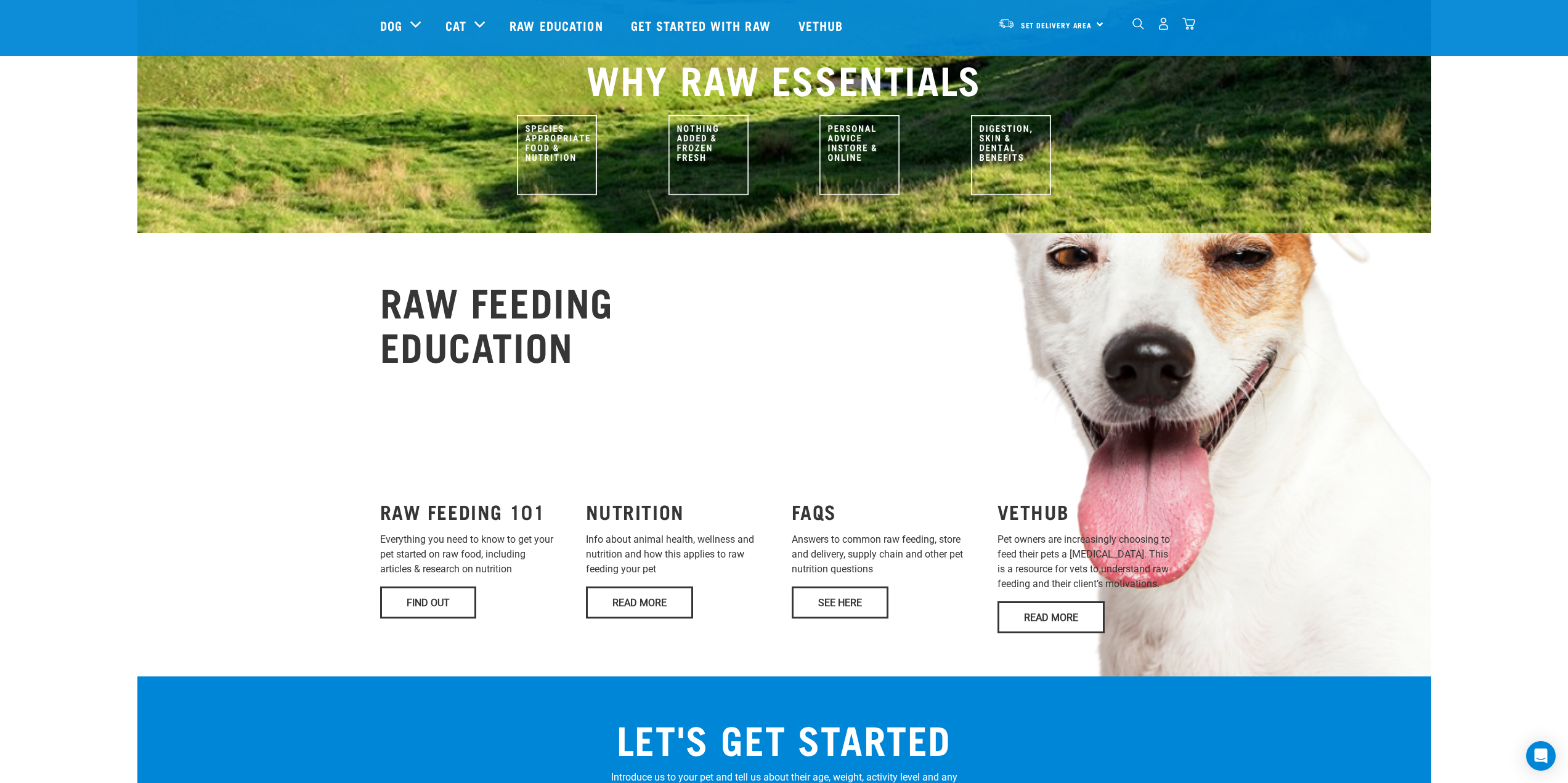
scroll to position [616, 0]
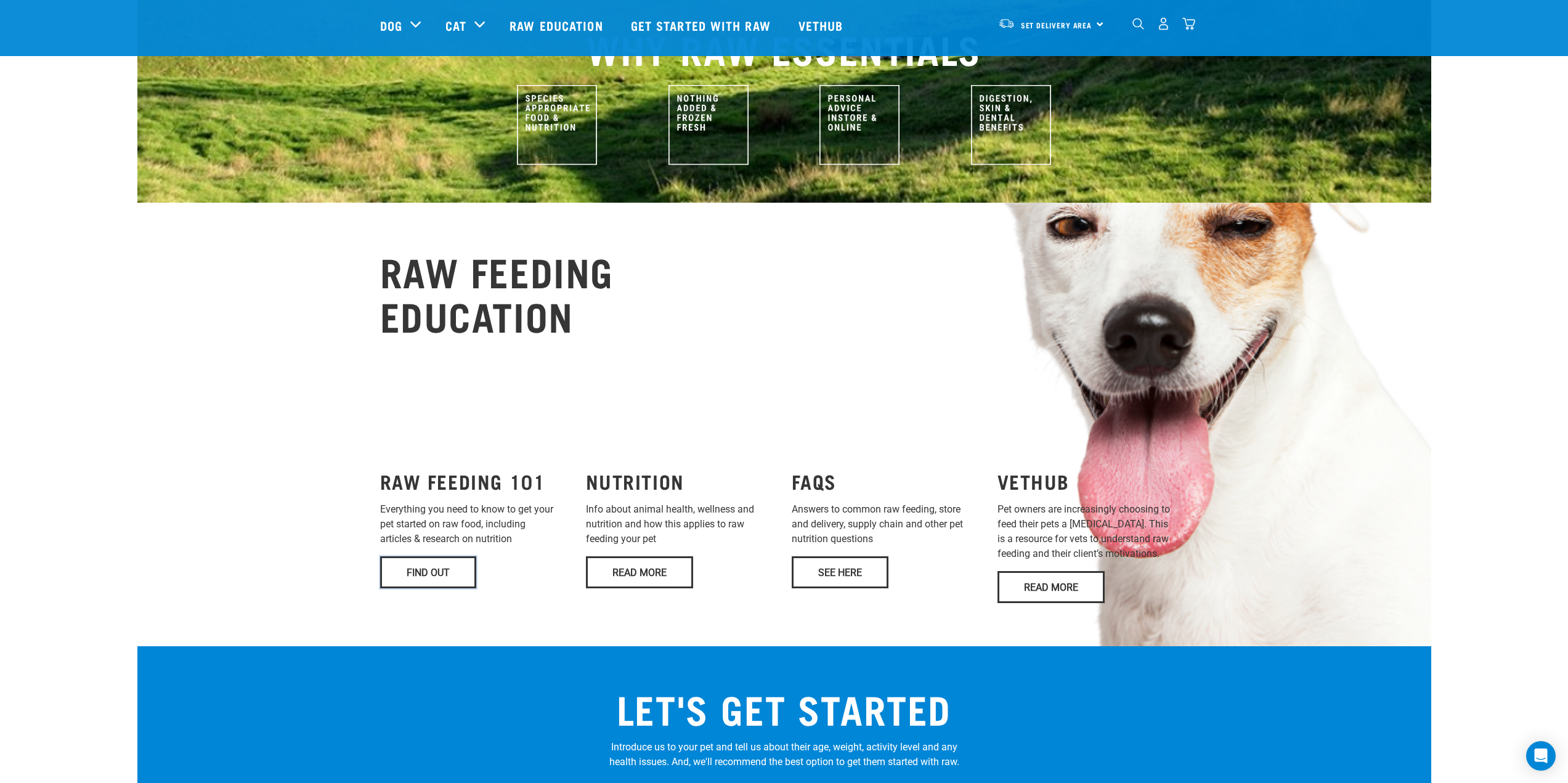
click at [439, 556] on link "Find Out" at bounding box center [428, 572] width 96 height 32
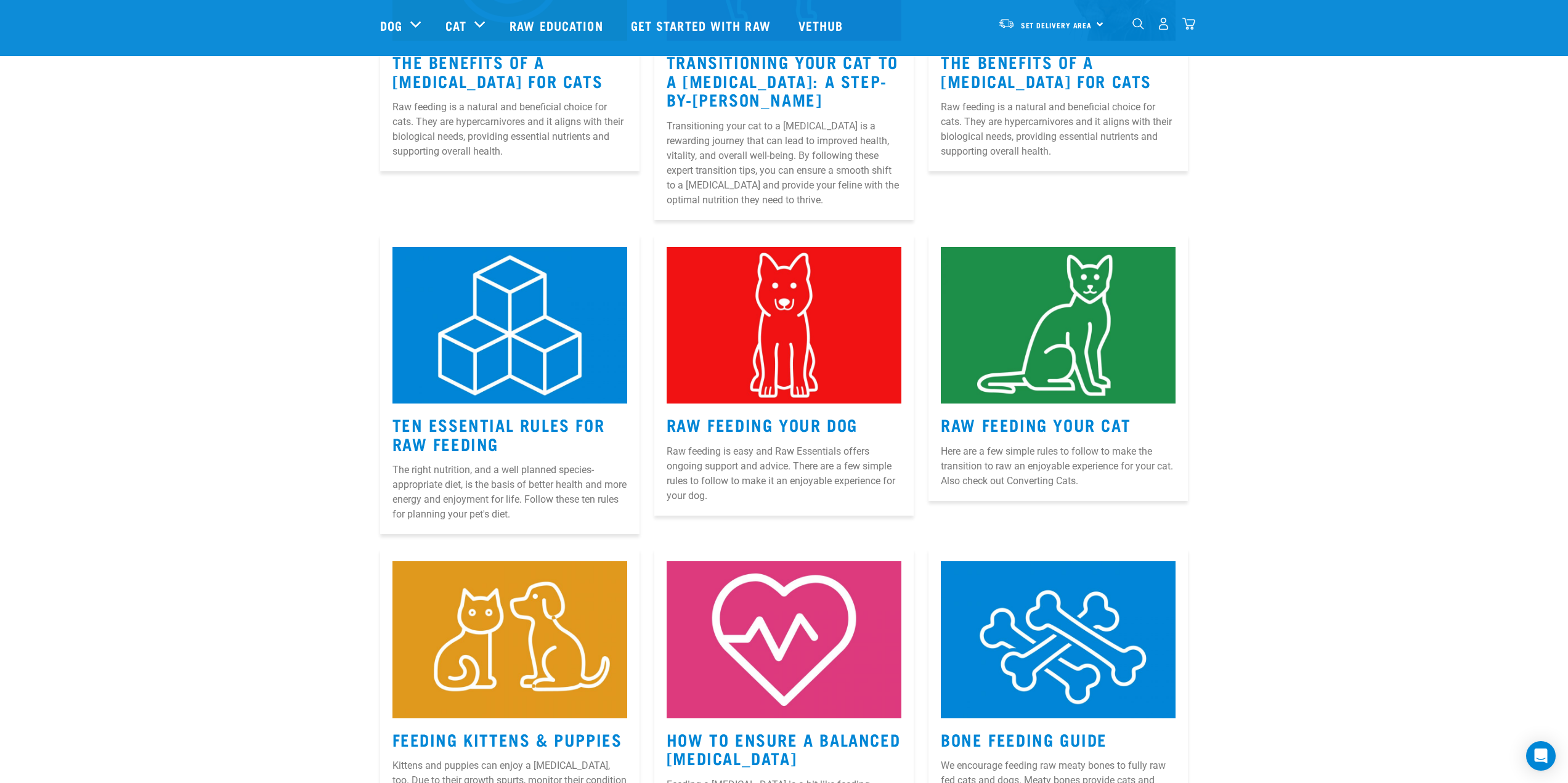
scroll to position [370, 0]
click at [1071, 442] on article "Raw Feeding Your Cat Here are a few simple rules to follow to make the transiti…" at bounding box center [1058, 368] width 260 height 266
click at [1072, 428] on link "Raw Feeding Your Cat" at bounding box center [1036, 424] width 190 height 10
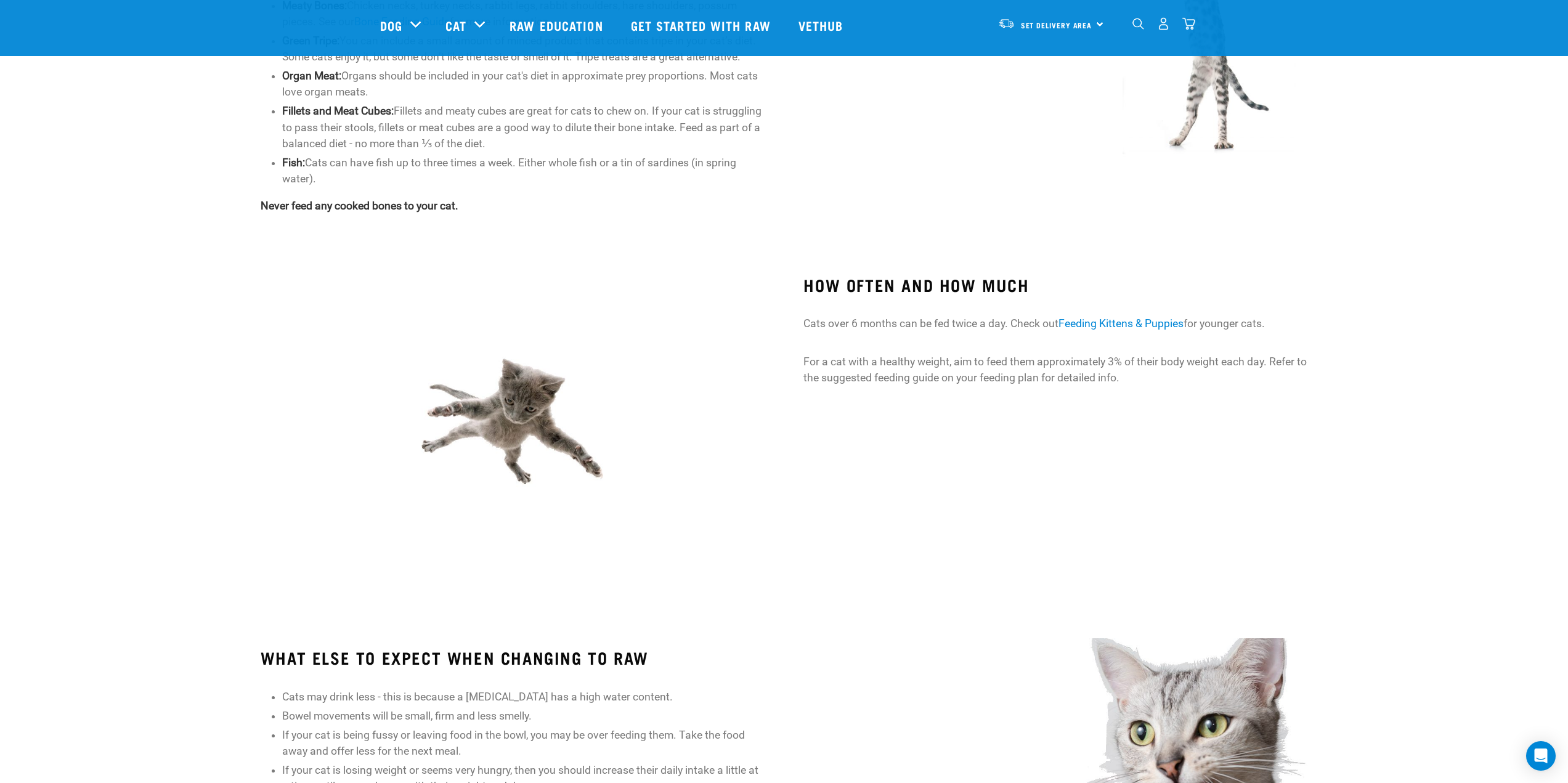
scroll to position [657, 0]
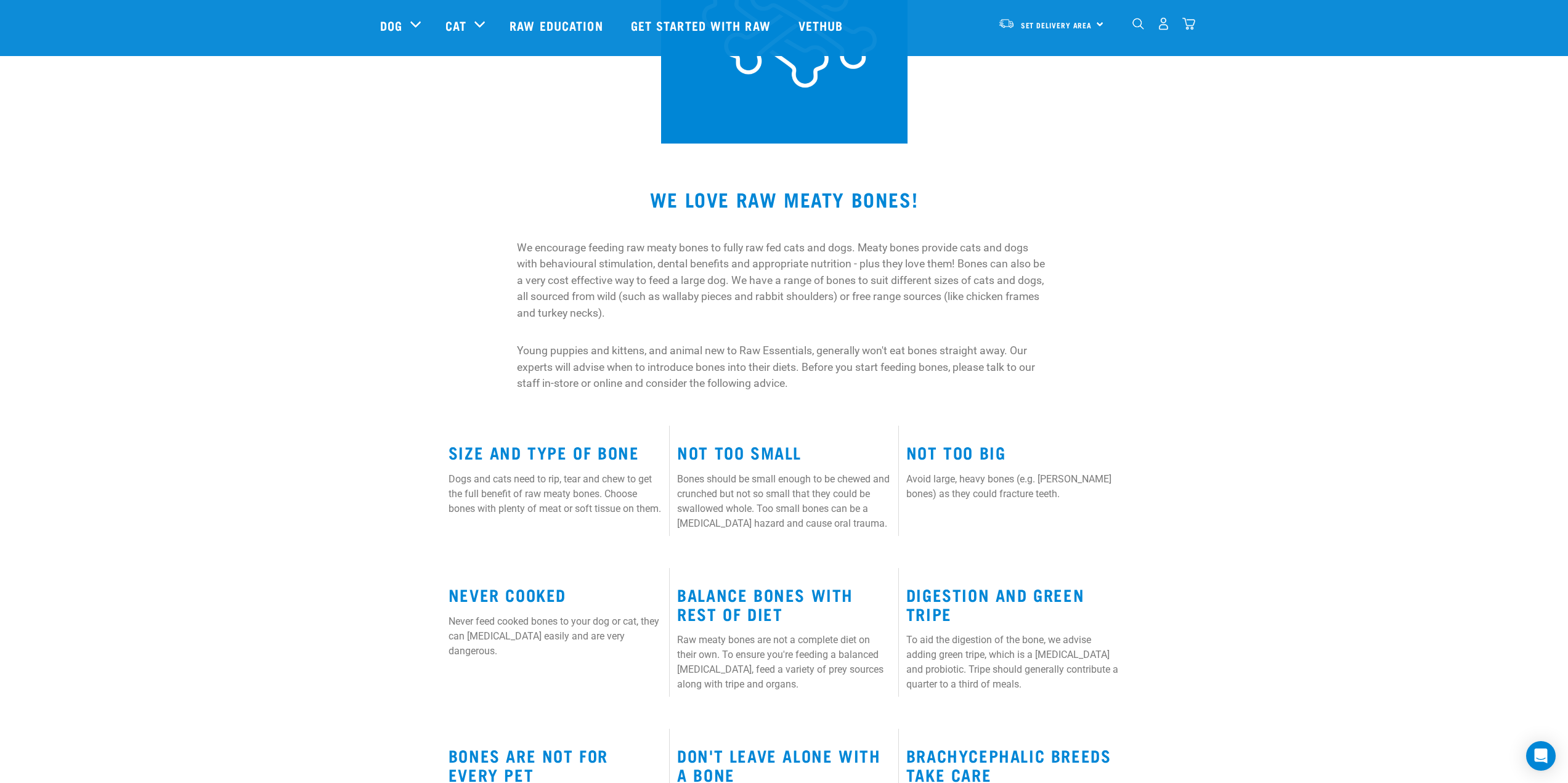
scroll to position [185, 0]
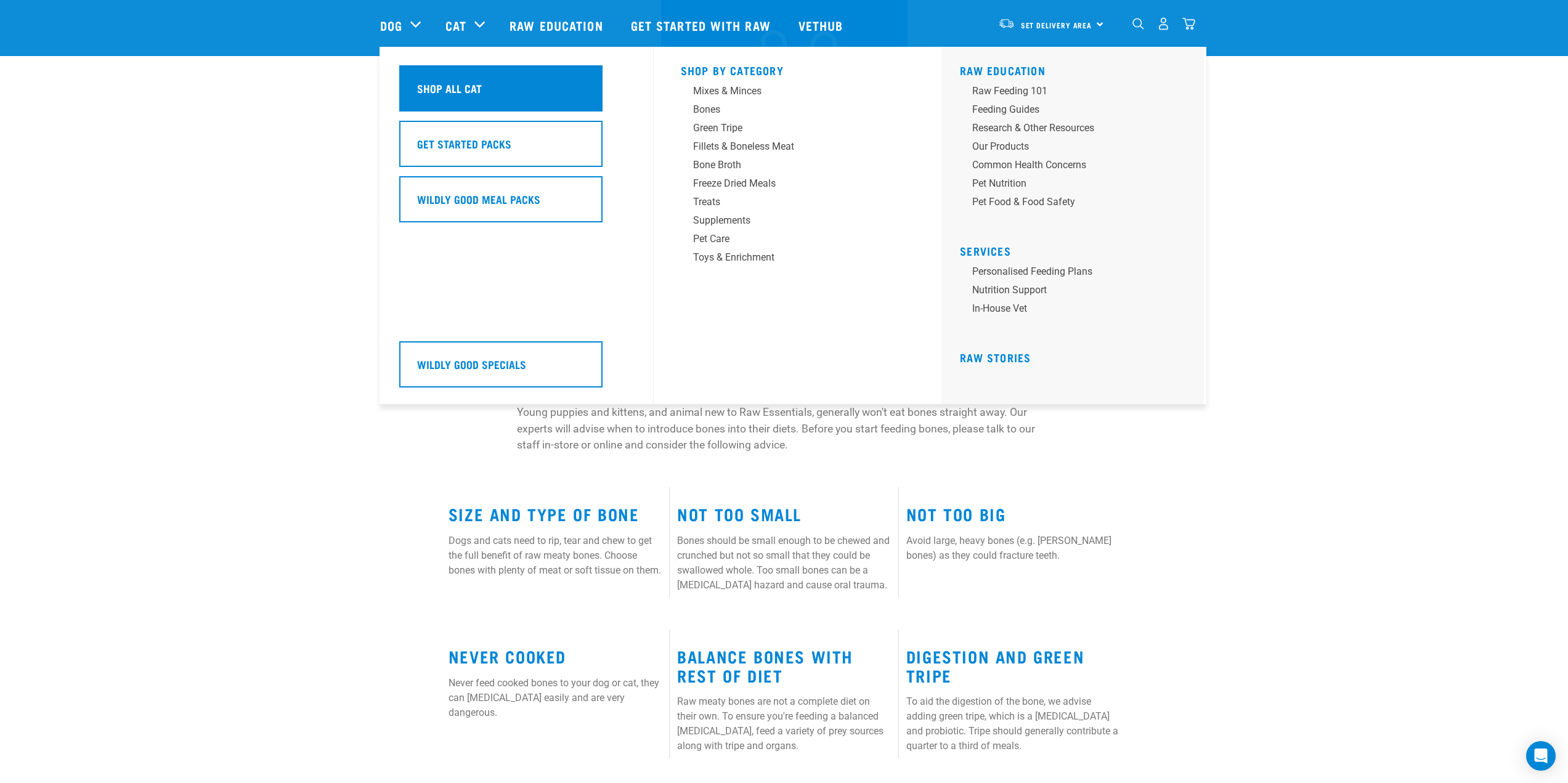
click at [471, 83] on h5 "Shop All Cat" at bounding box center [450, 87] width 65 height 16
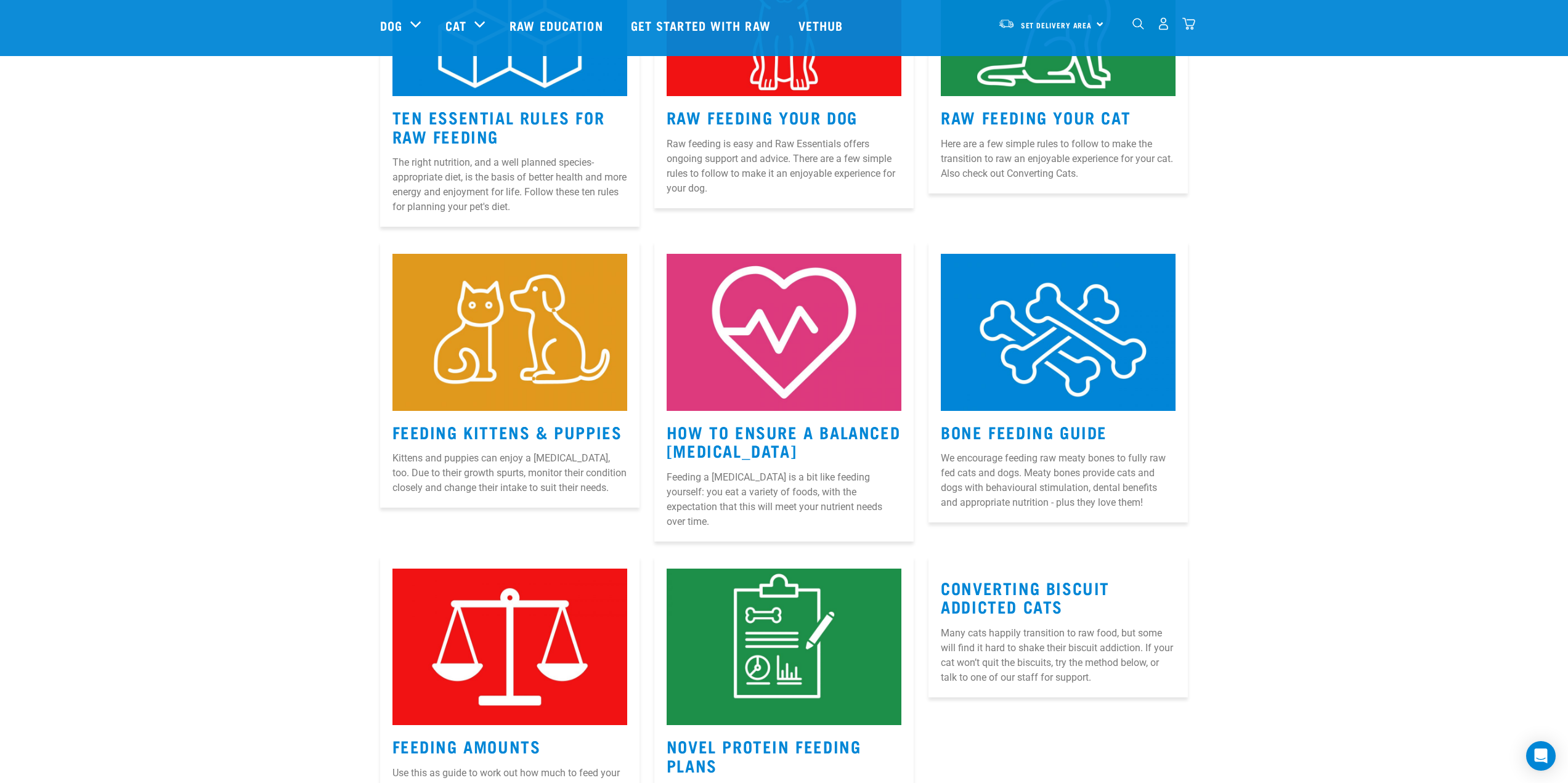
scroll to position [678, 0]
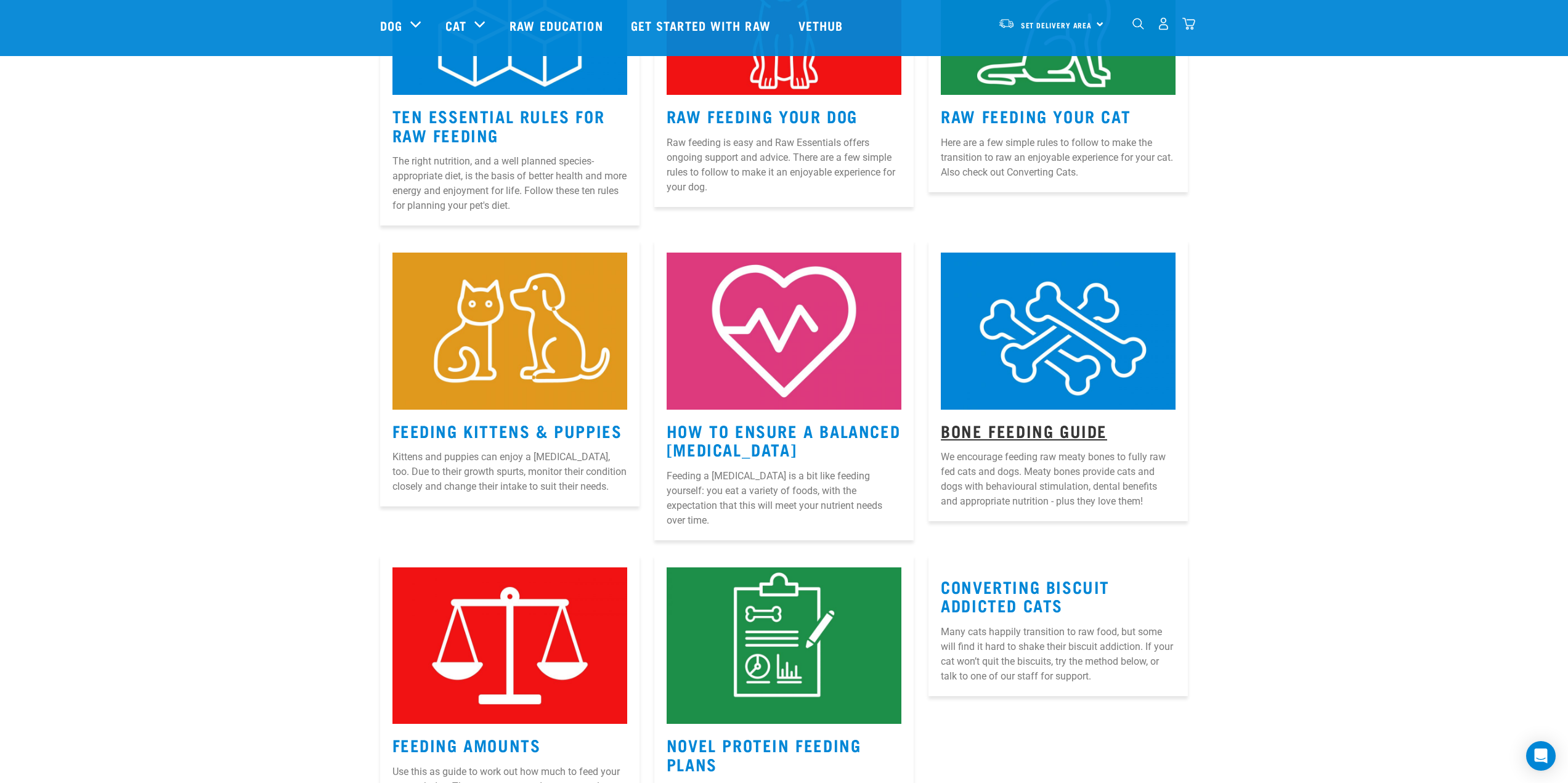
click at [1074, 432] on link "Bone Feeding Guide" at bounding box center [1023, 430] width 166 height 10
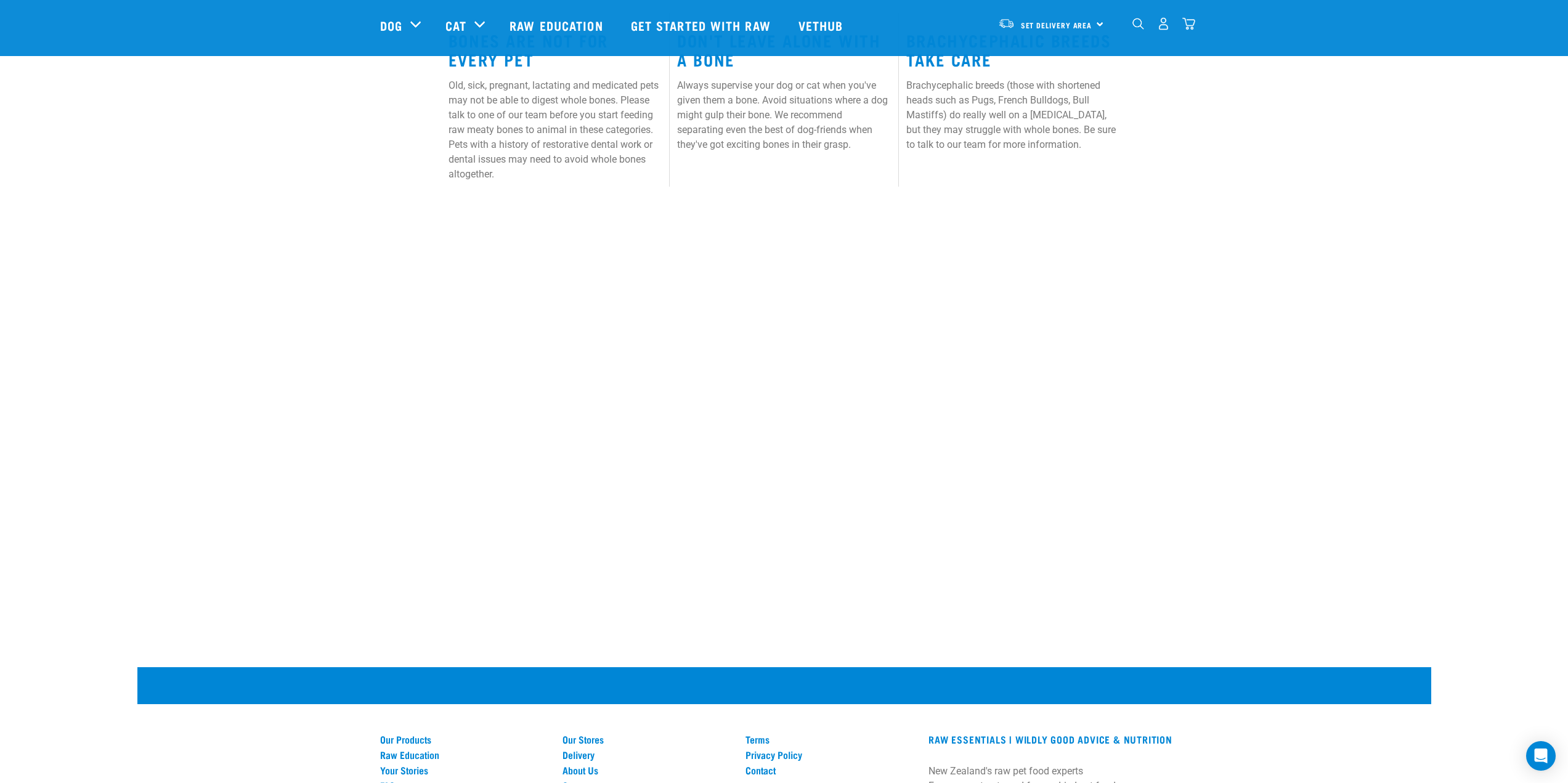
scroll to position [986, 0]
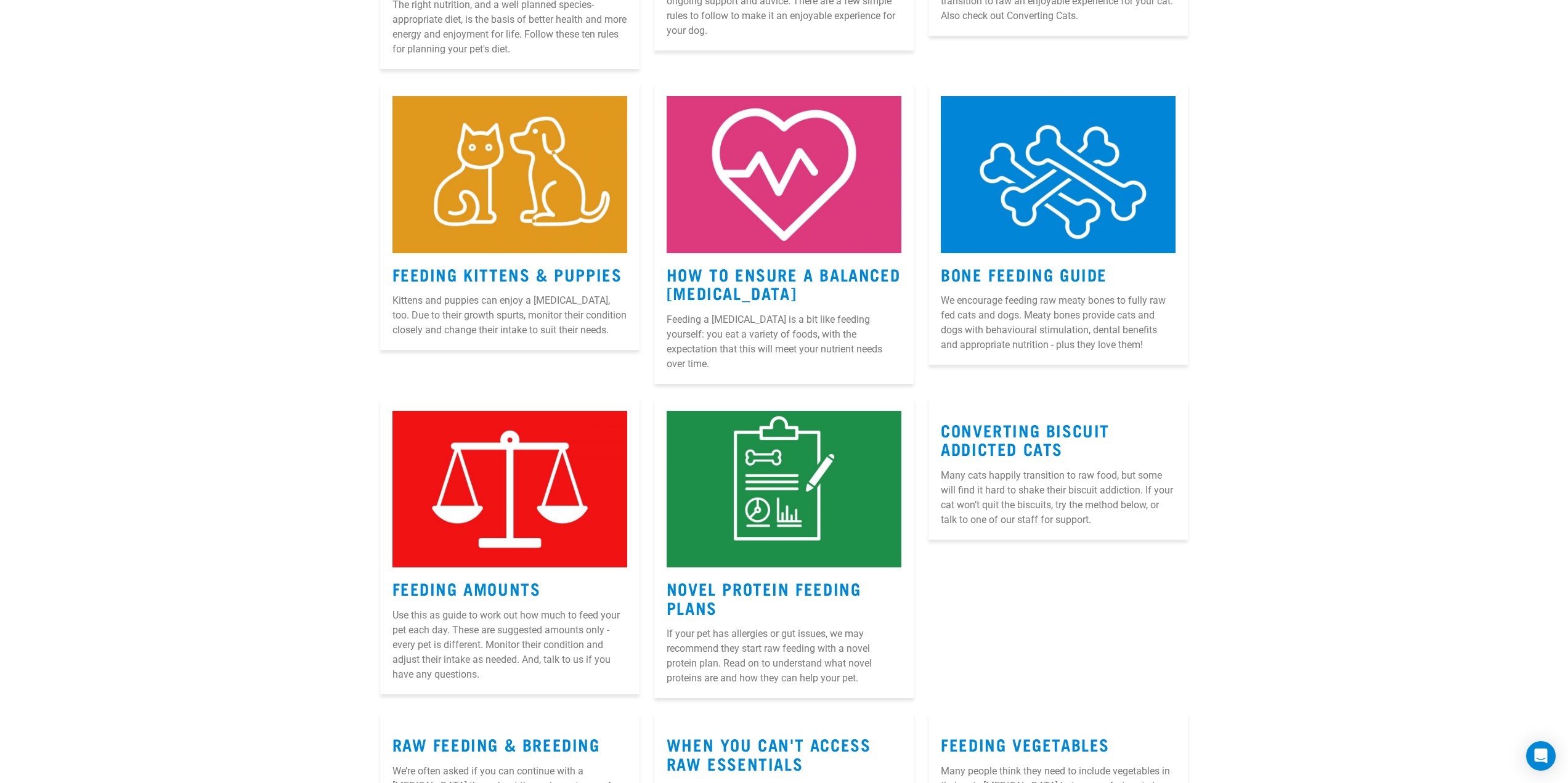
click at [485, 478] on img at bounding box center [510, 489] width 235 height 156
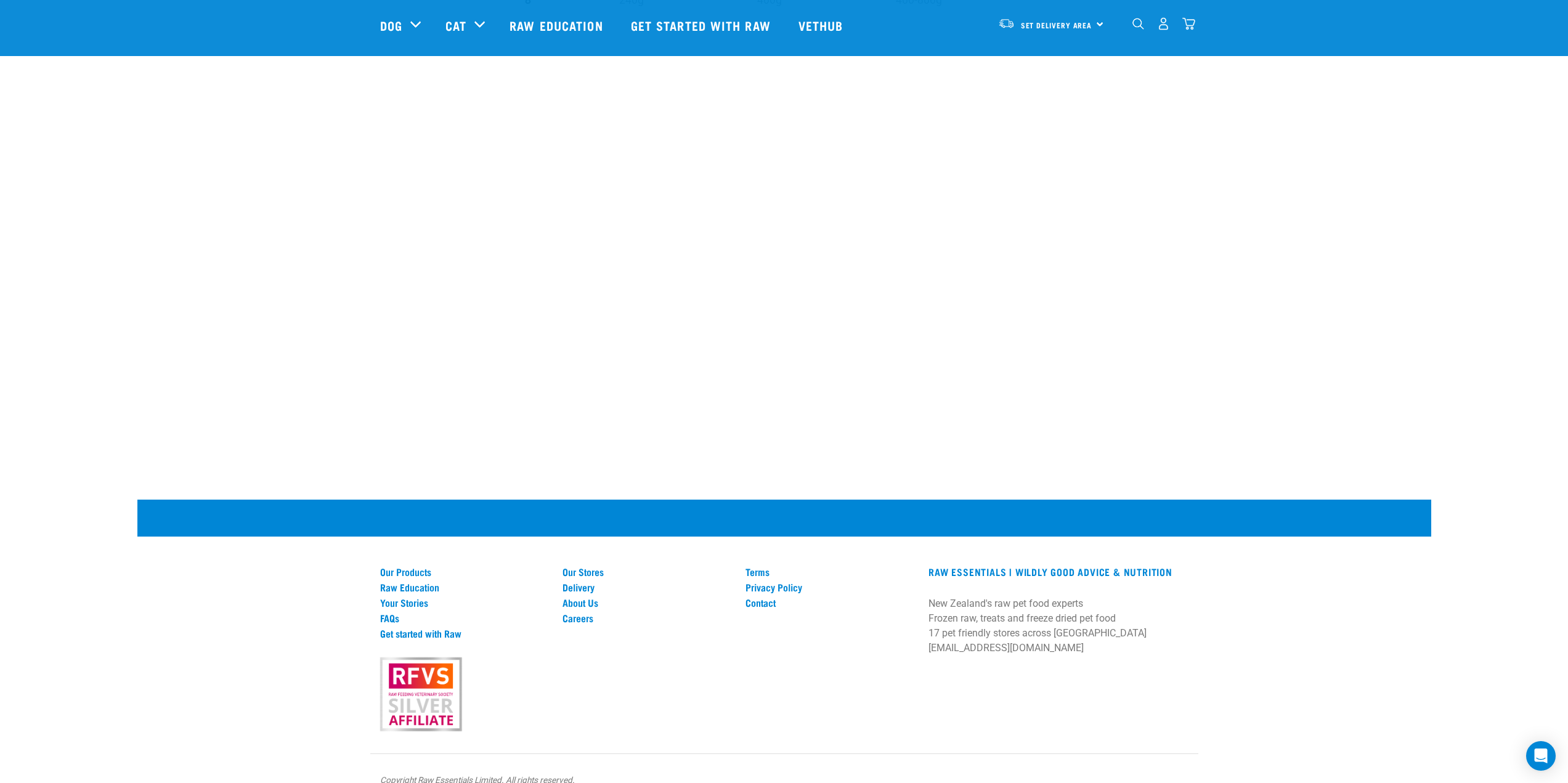
scroll to position [1511, 0]
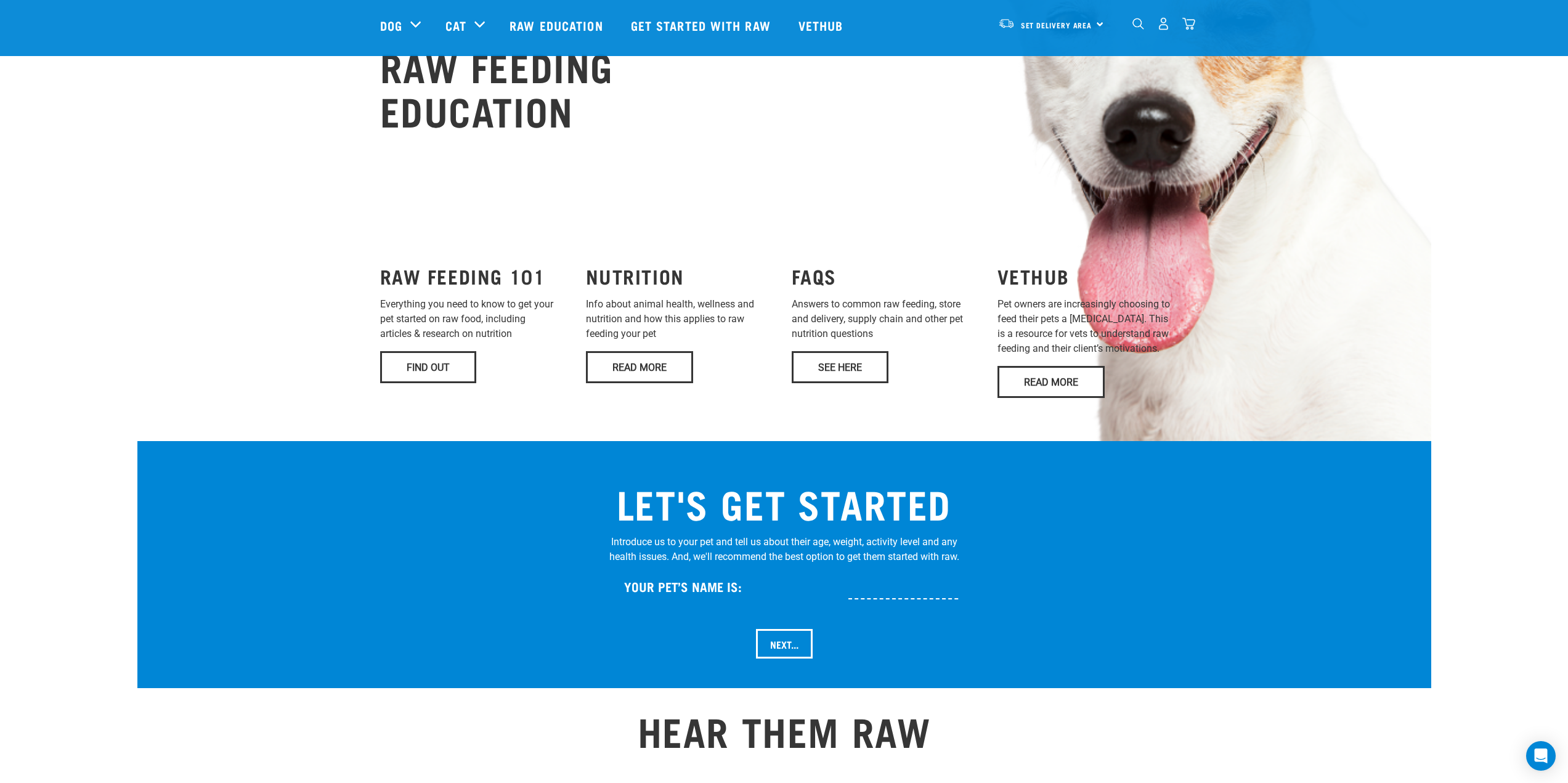
scroll to position [894, 0]
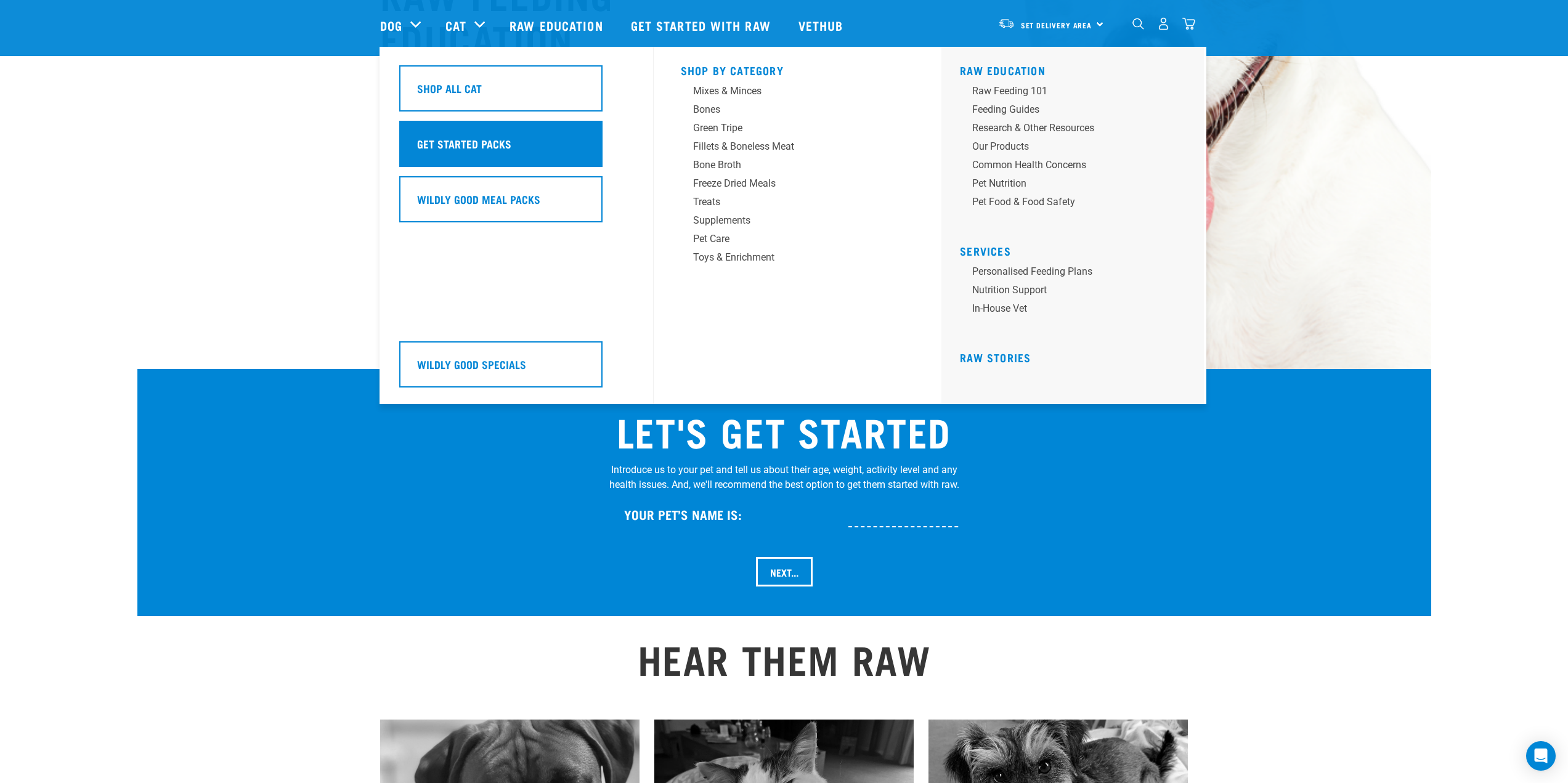
click at [463, 127] on div "Get Started Packs" at bounding box center [501, 144] width 204 height 46
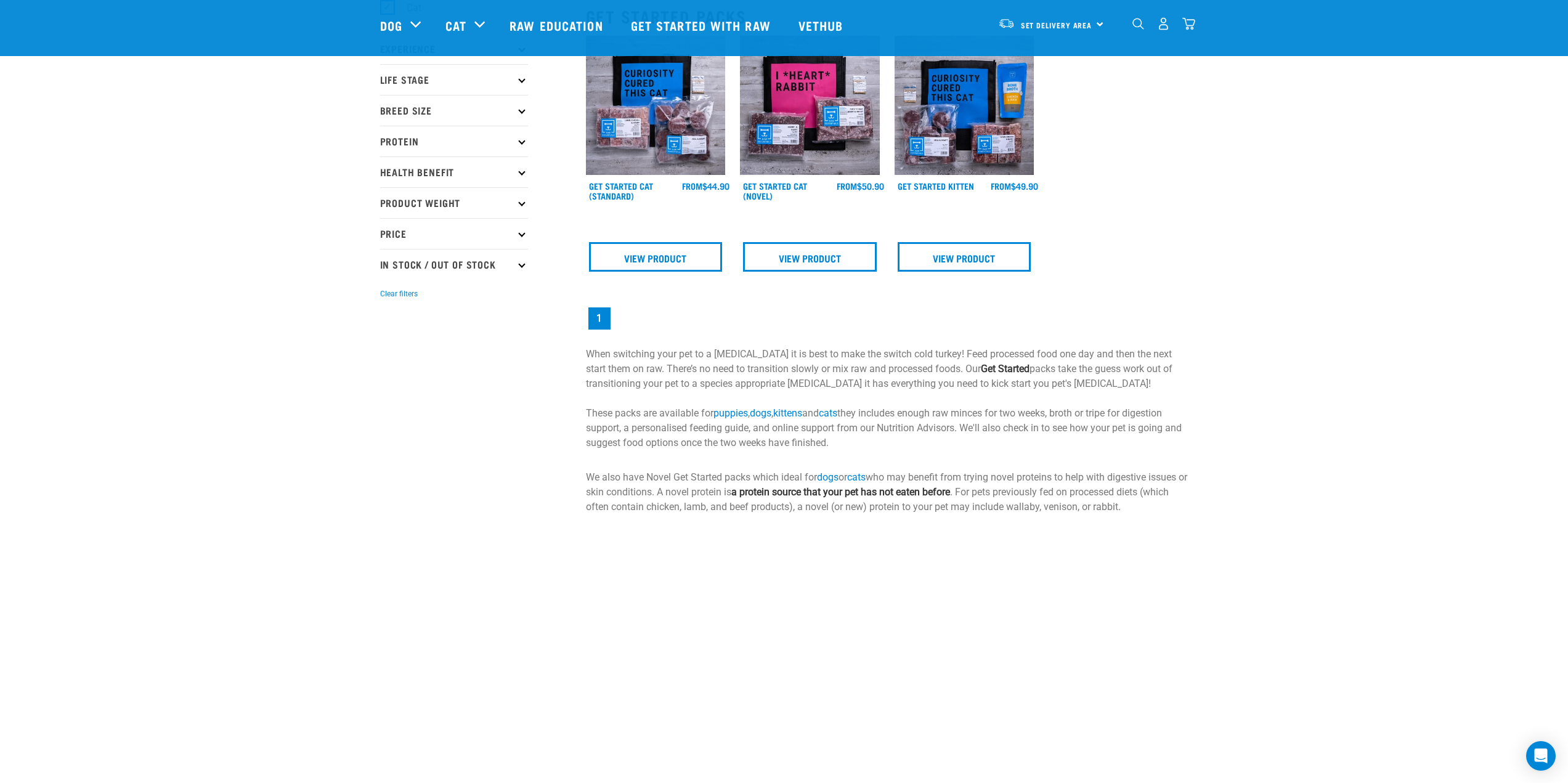
scroll to position [123, 0]
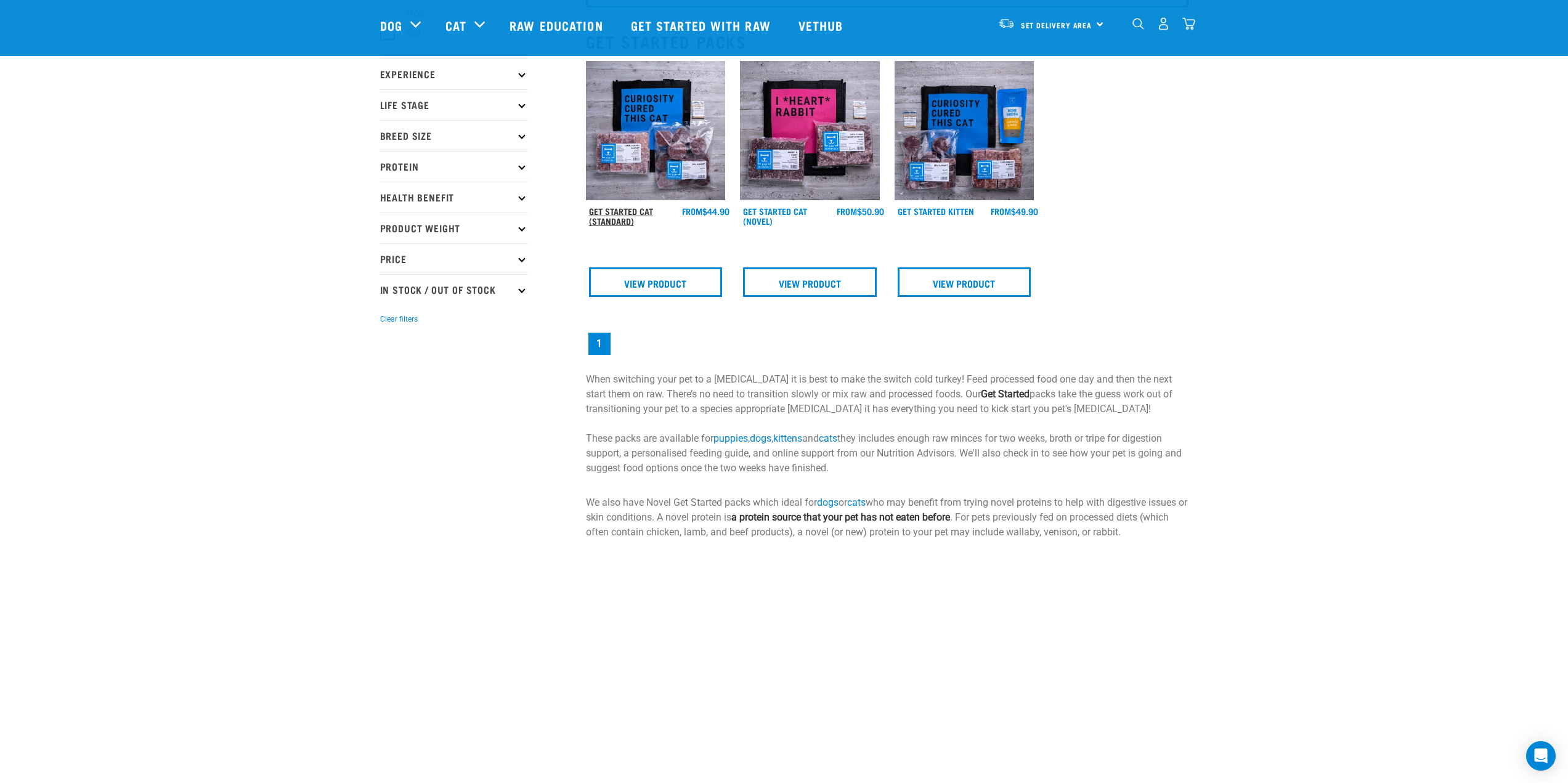
click at [627, 211] on link "Get Started Cat (Standard)" at bounding box center [621, 216] width 64 height 14
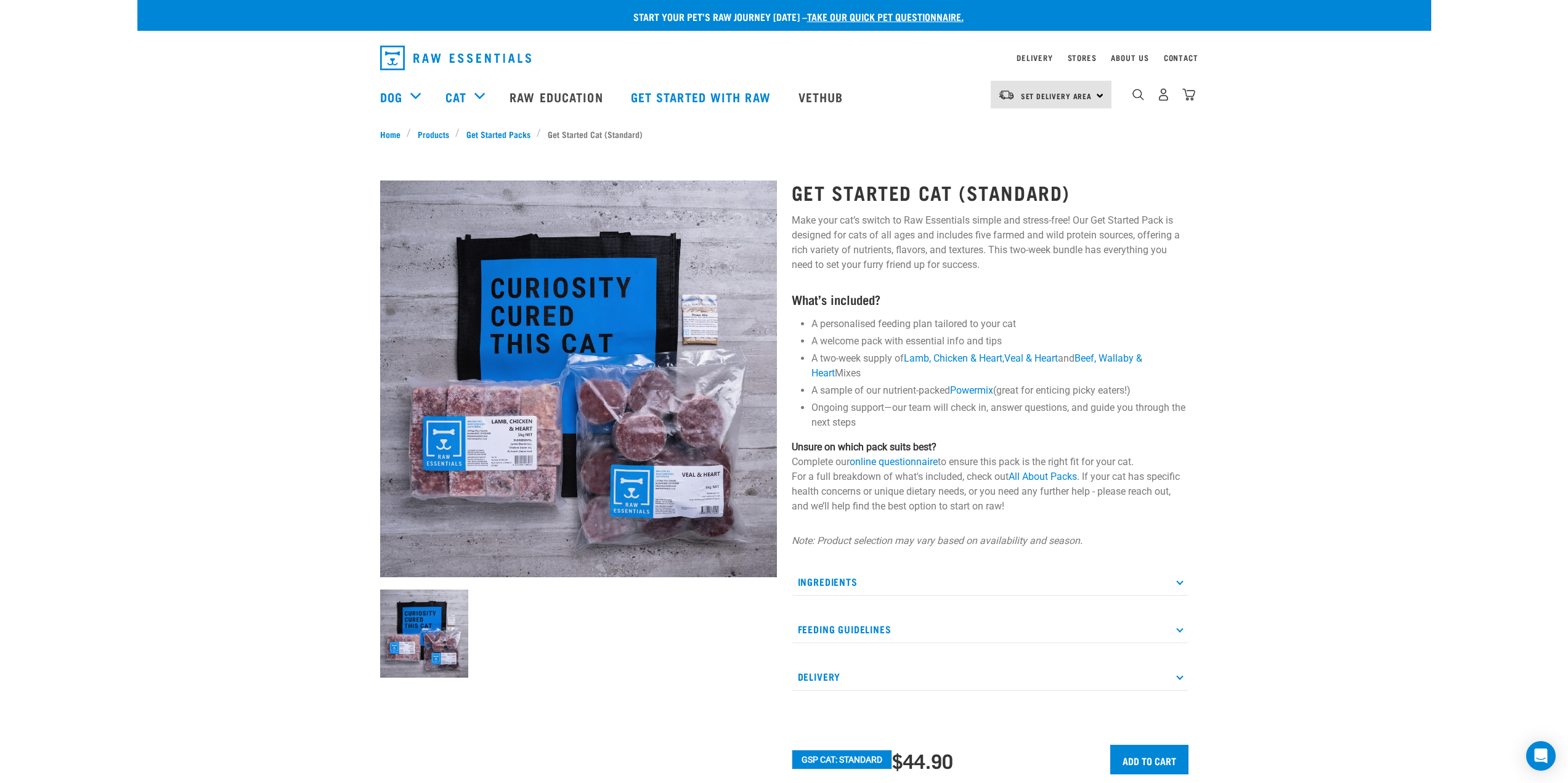
scroll to position [61, 0]
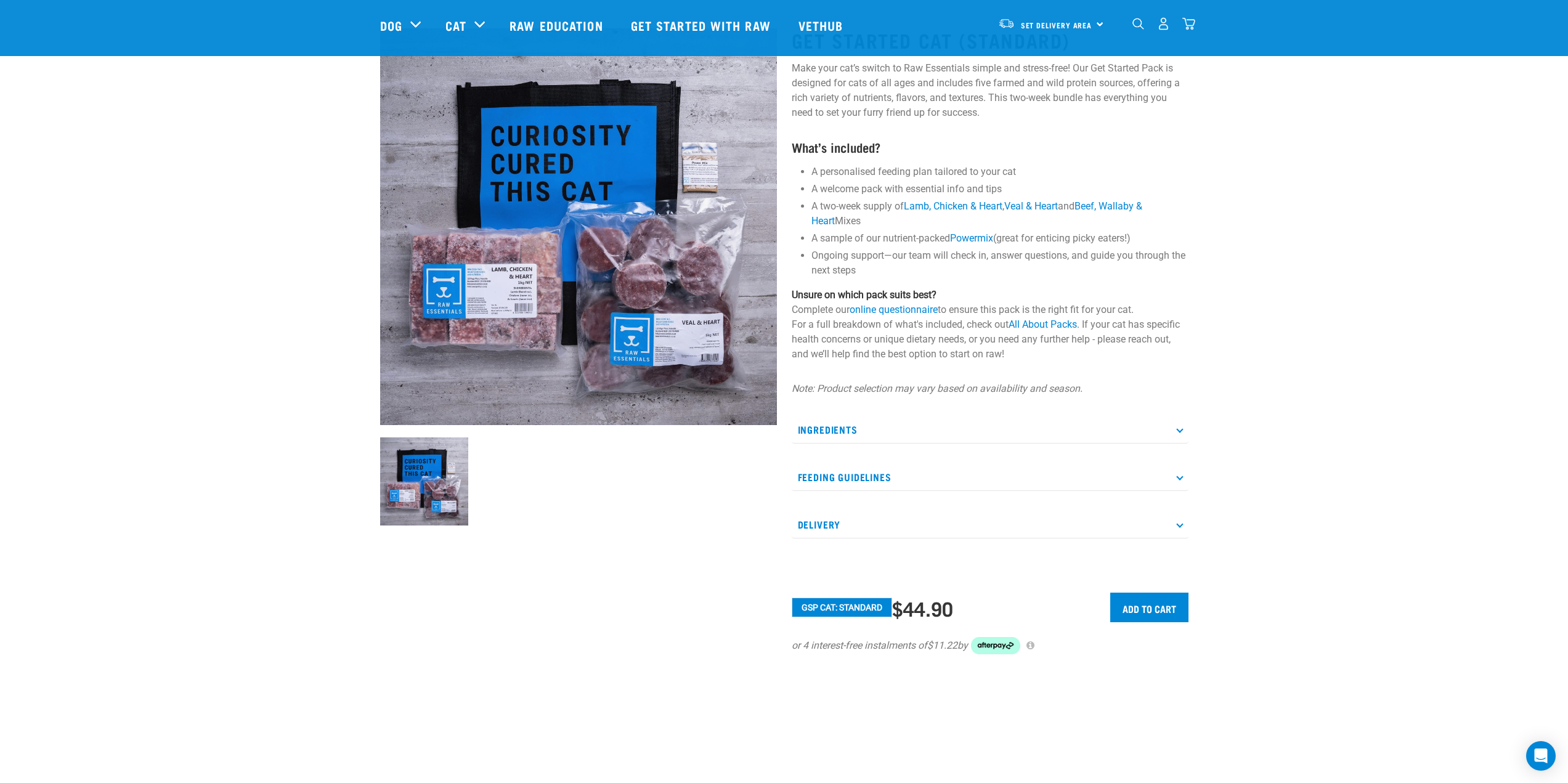
click at [1183, 477] on icon at bounding box center [1180, 477] width 7 height 7
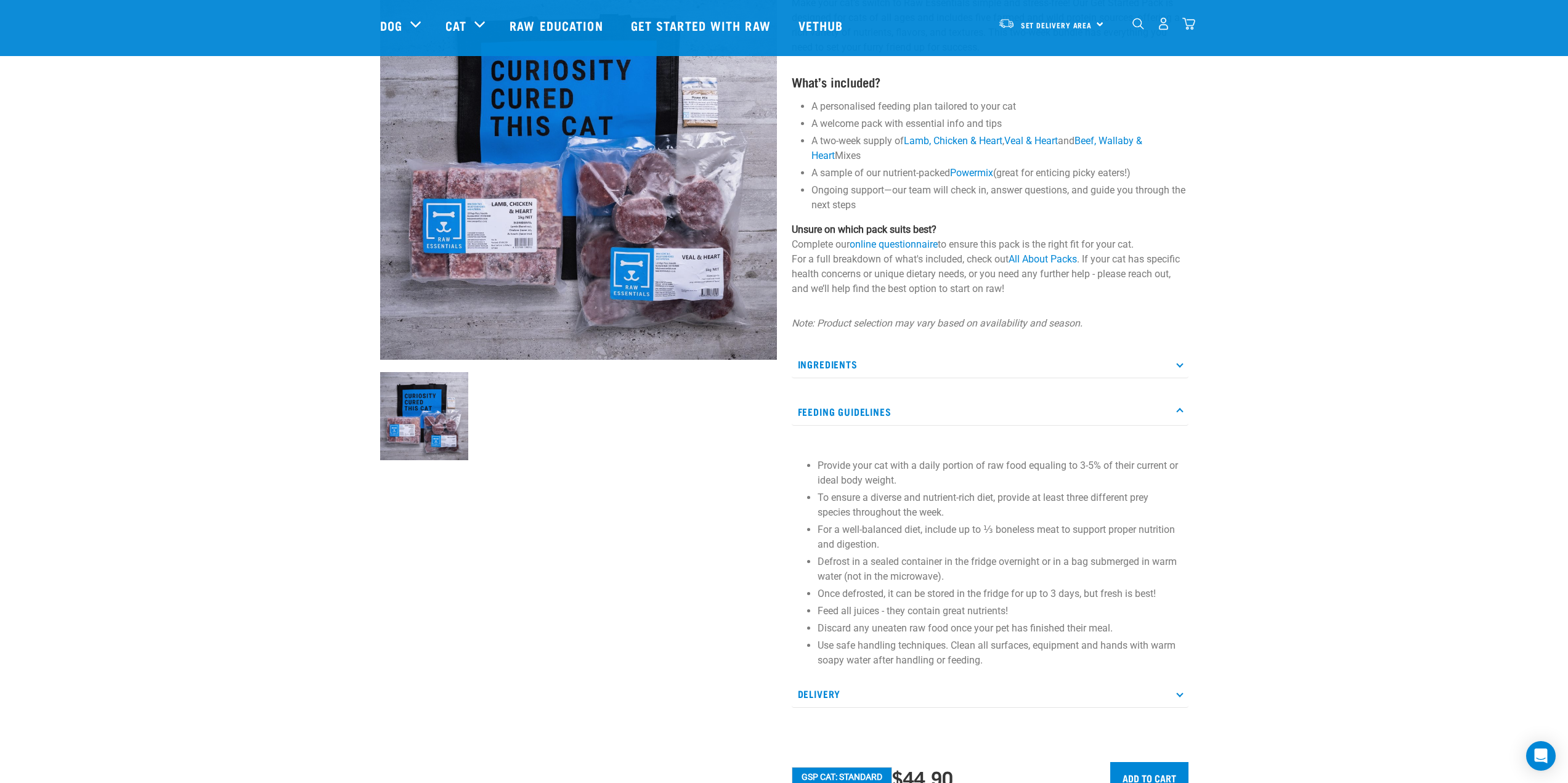
scroll to position [308, 0]
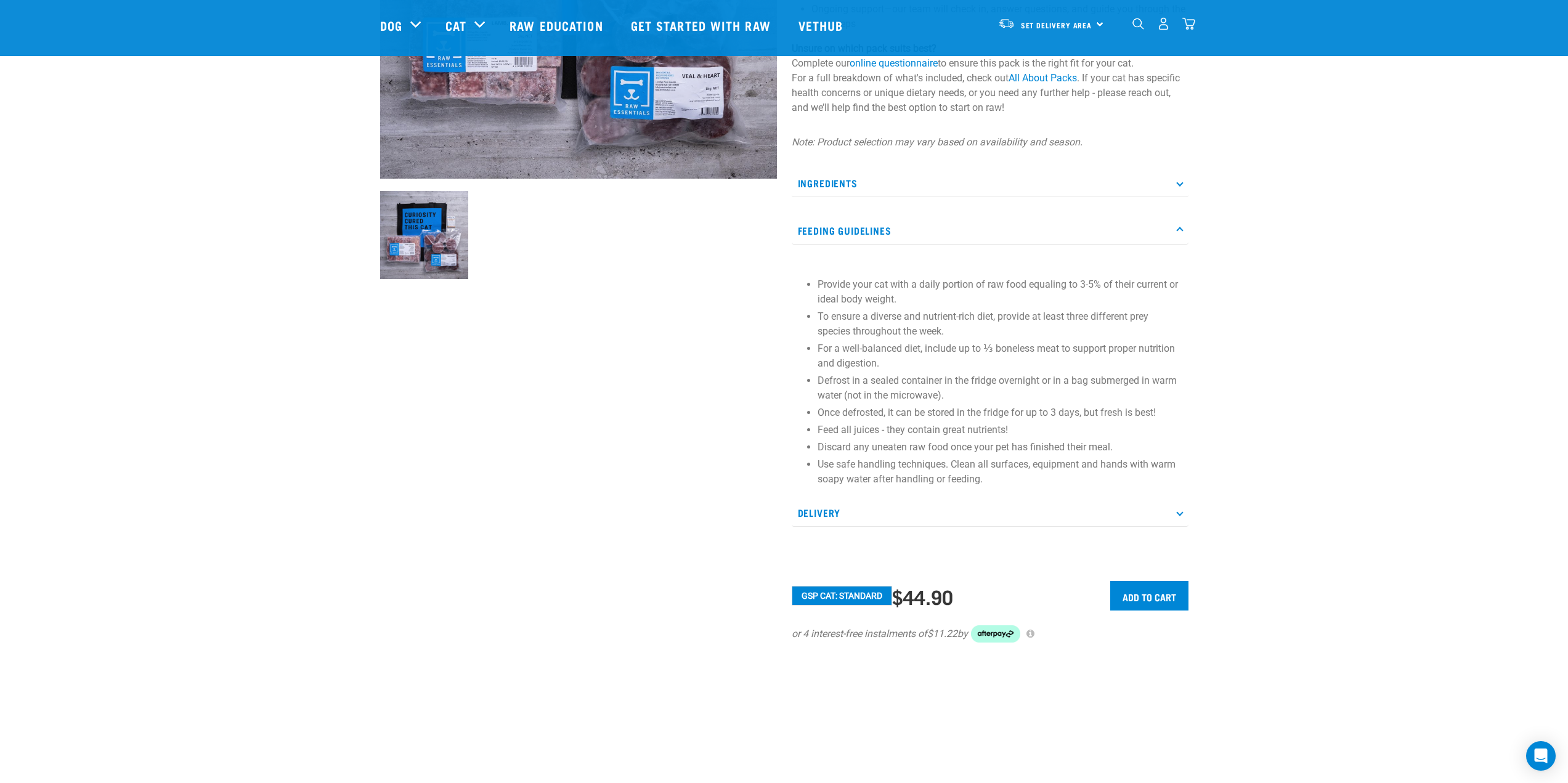
click at [807, 517] on p "Delivery" at bounding box center [990, 512] width 397 height 28
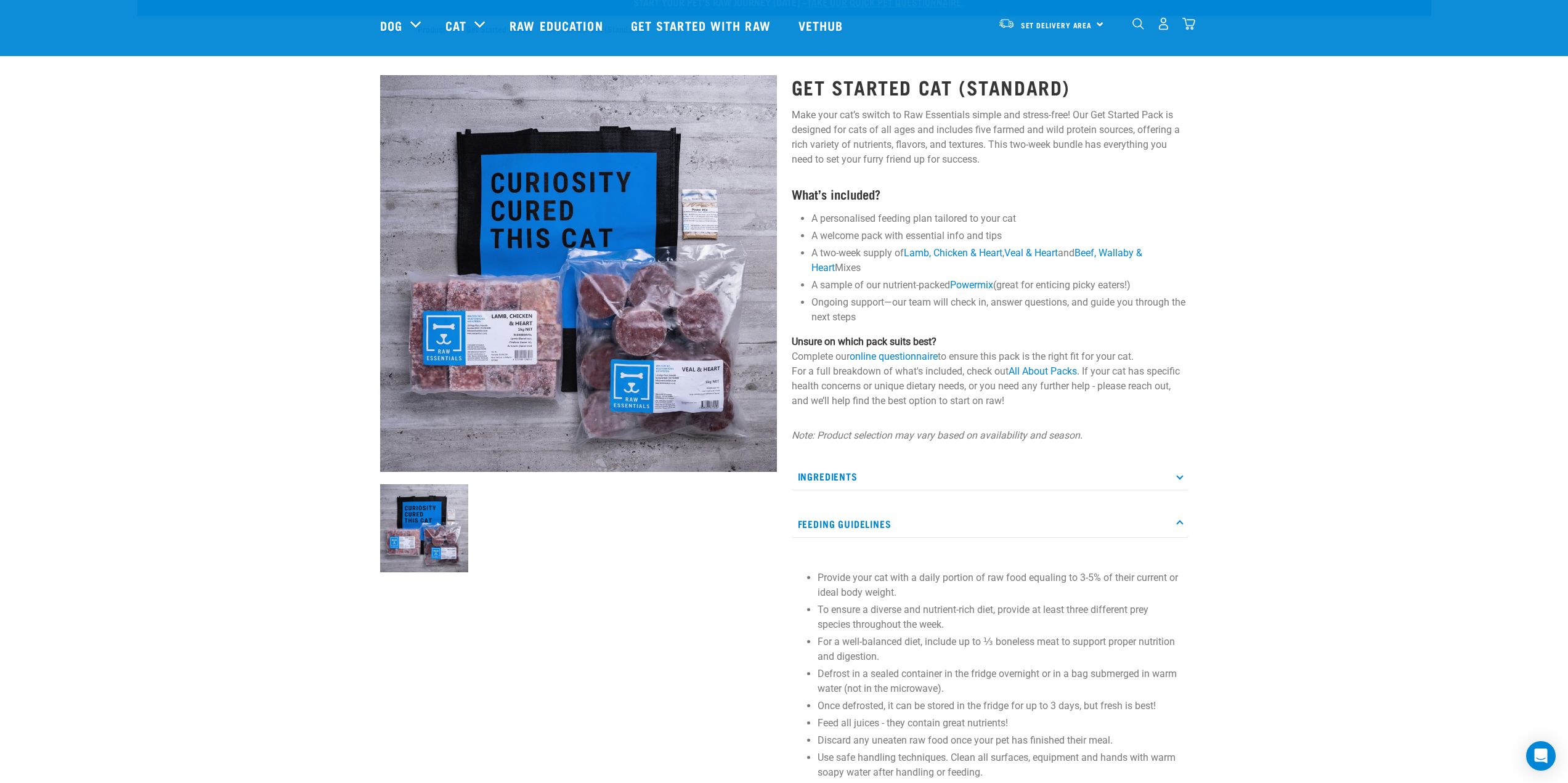
scroll to position [0, 0]
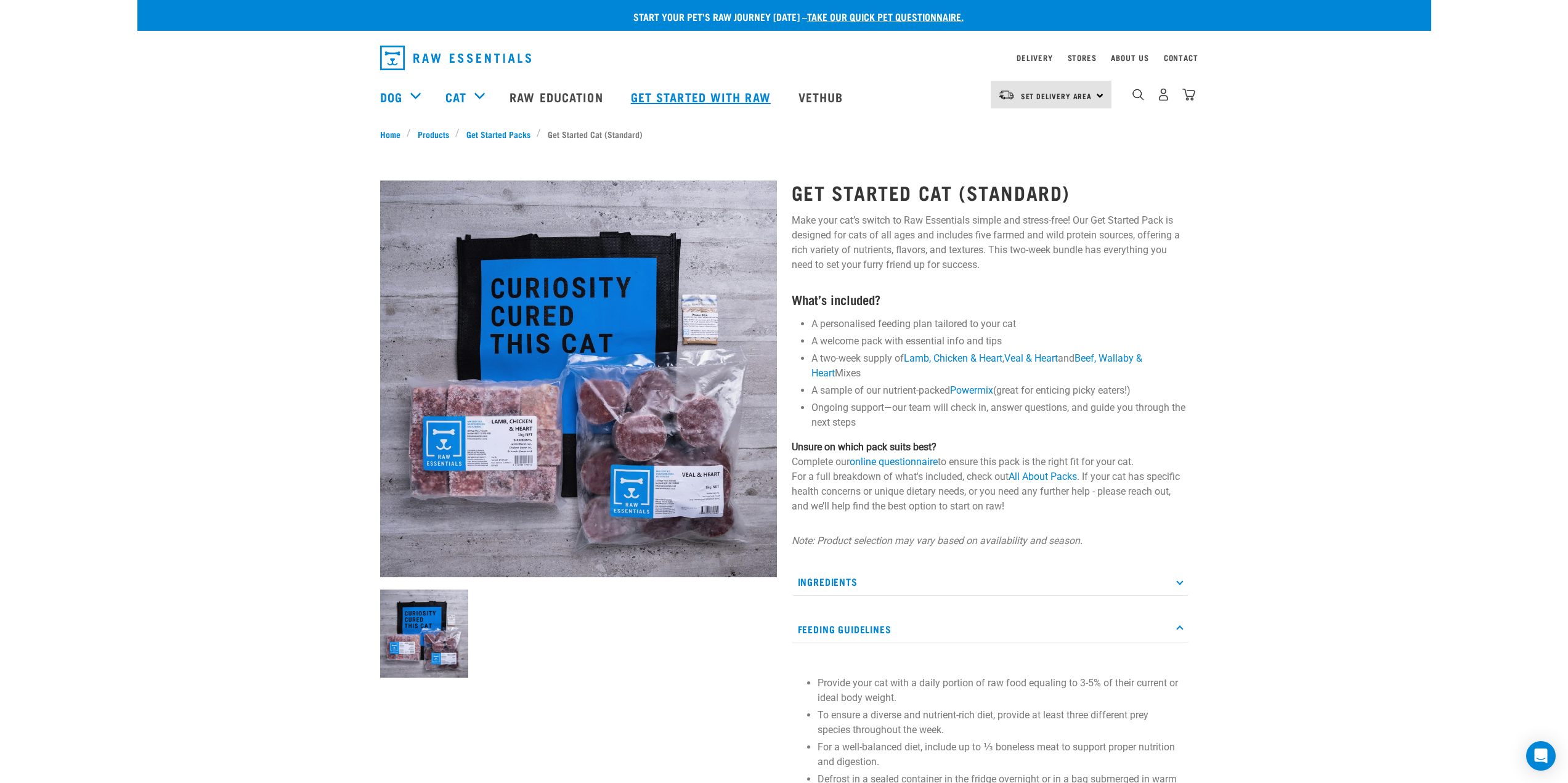
click at [658, 100] on link "Get started with Raw" at bounding box center [702, 97] width 167 height 49
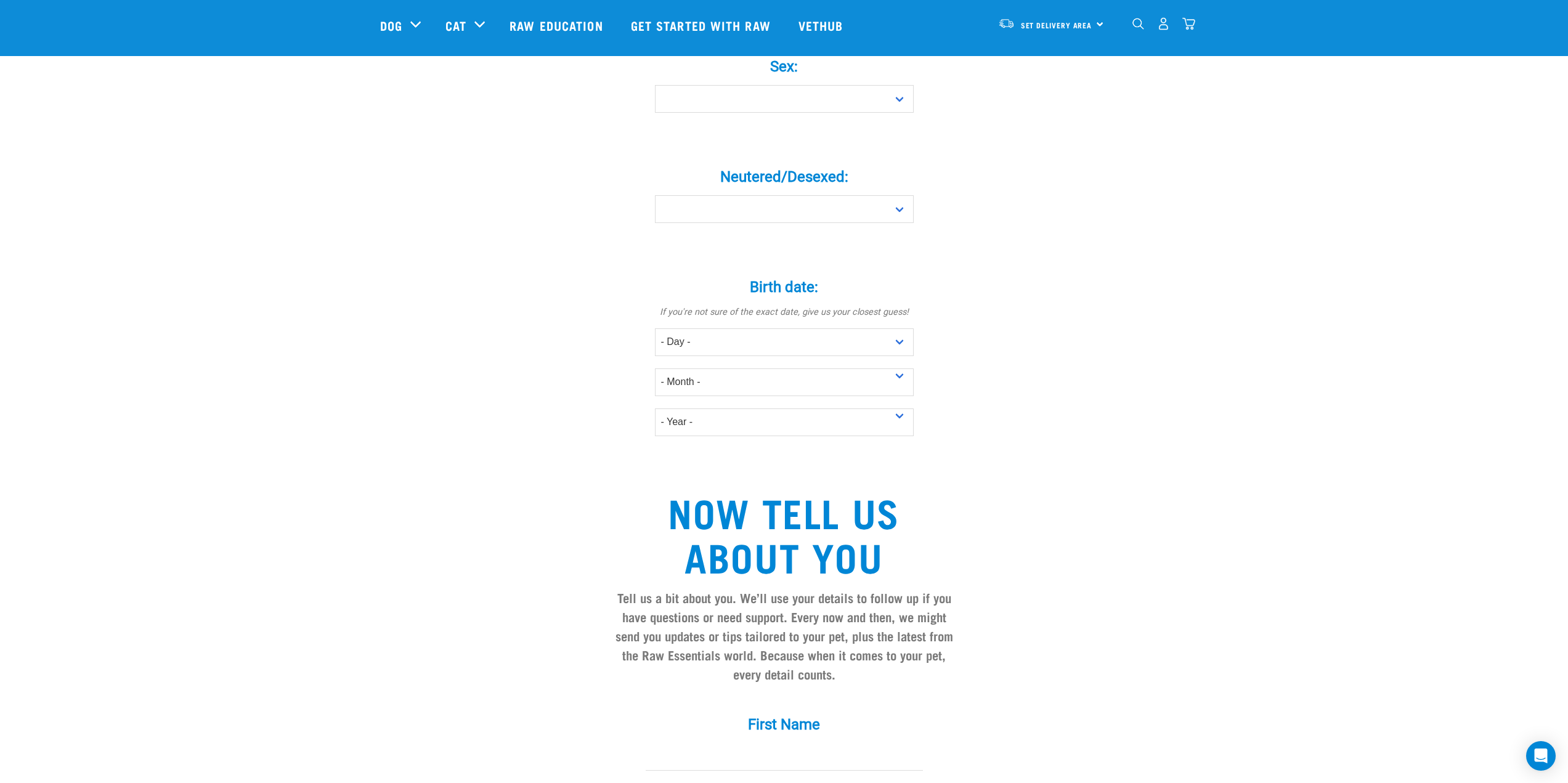
scroll to position [370, 0]
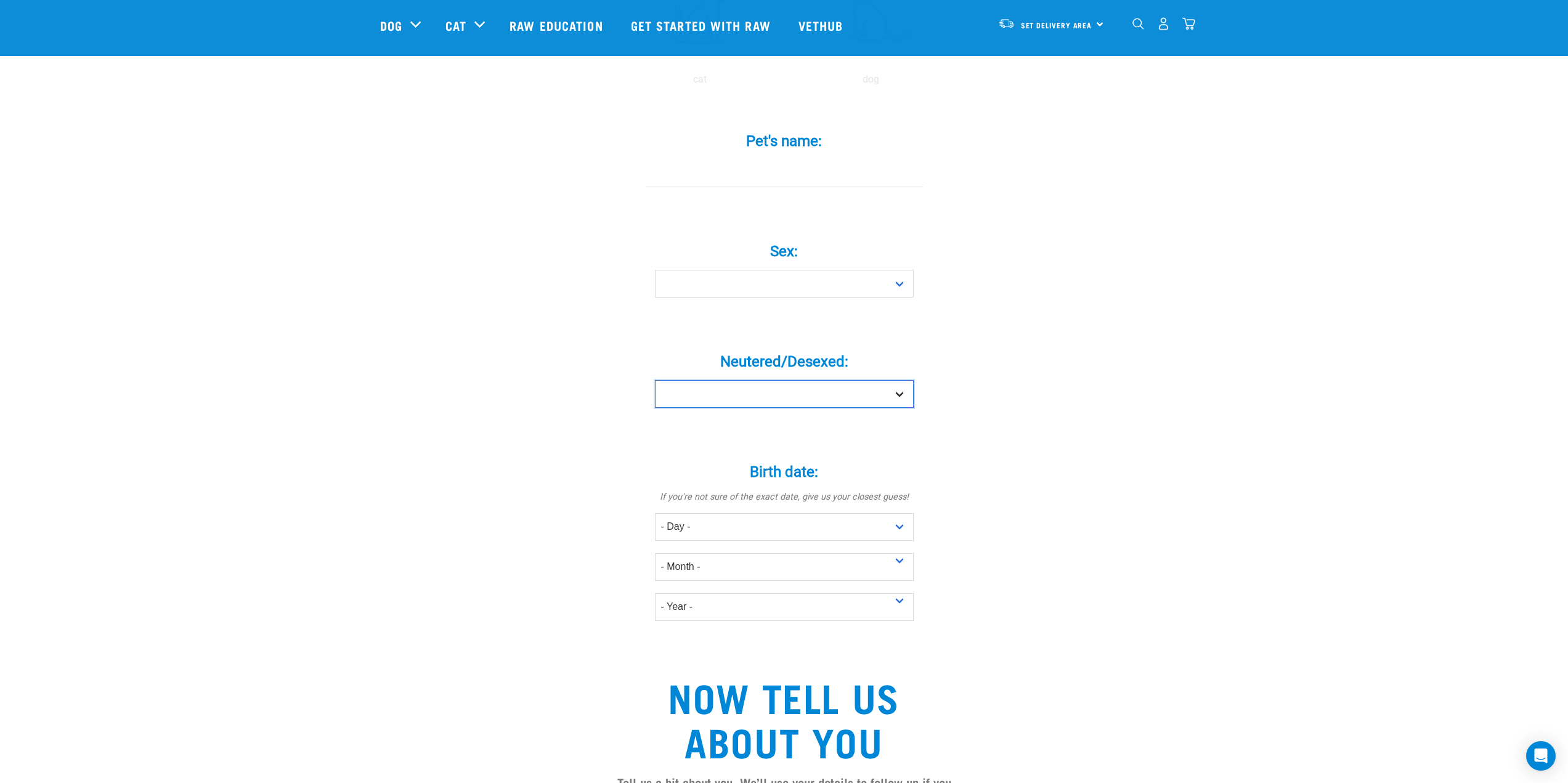
click at [903, 380] on select "Yes No" at bounding box center [784, 394] width 259 height 28
click at [818, 160] on input "Pet's name: *" at bounding box center [784, 174] width 277 height 28
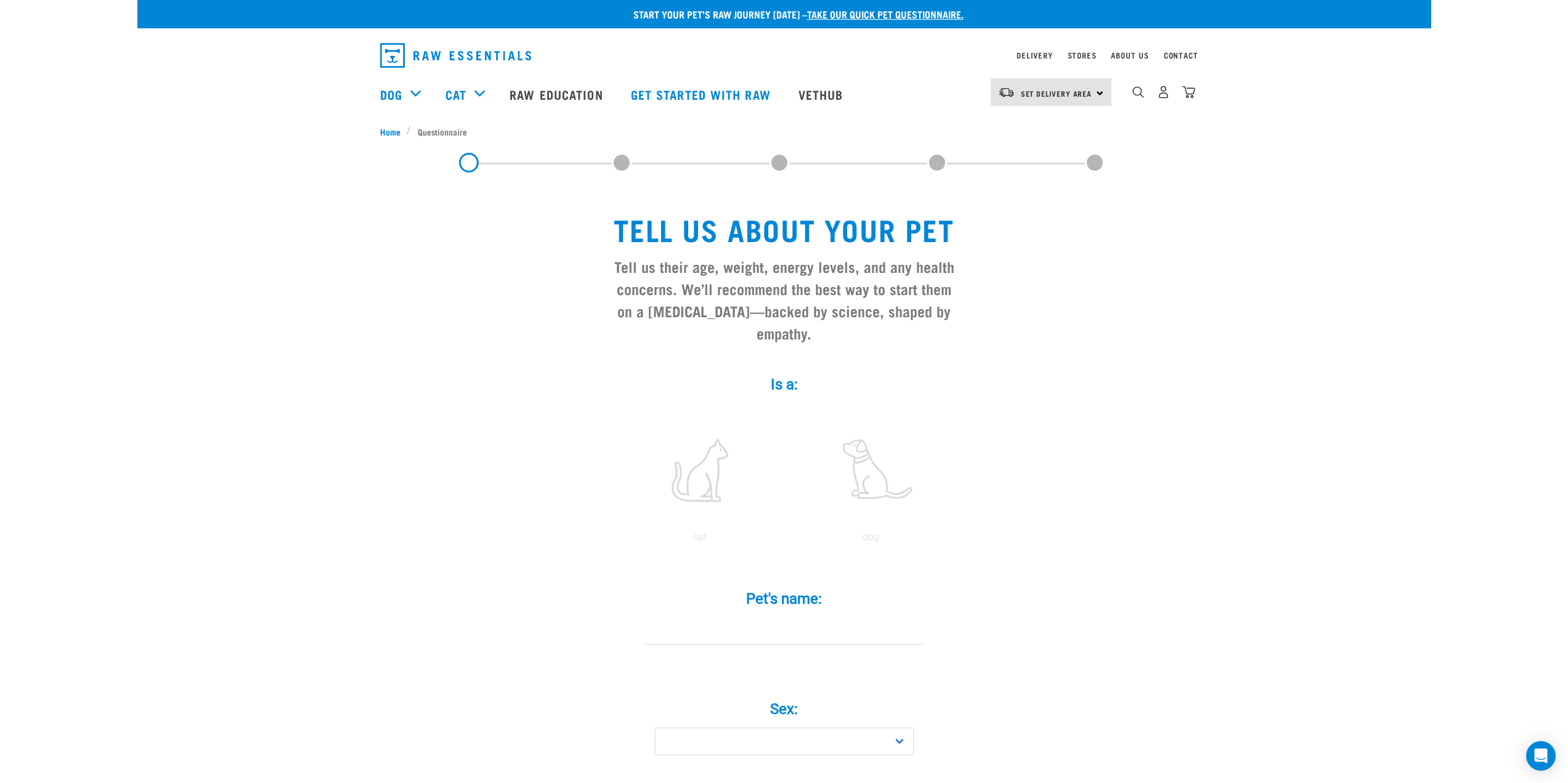
scroll to position [0, 0]
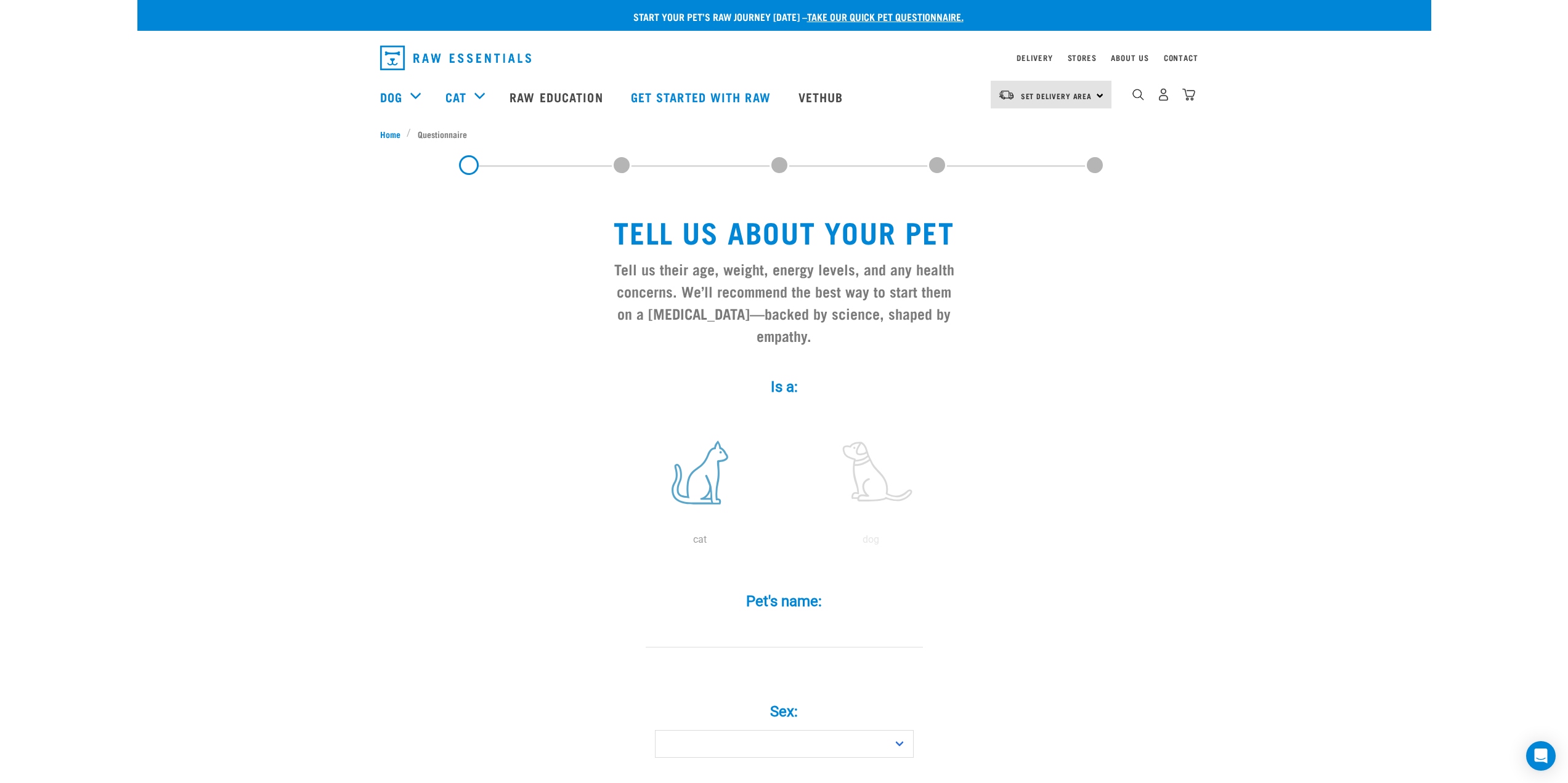
click at [703, 498] on label at bounding box center [700, 472] width 166 height 105
click at [614, 543] on input "radio" at bounding box center [614, 543] width 0 height 0
click at [731, 620] on input "Pet's name: *" at bounding box center [784, 633] width 277 height 28
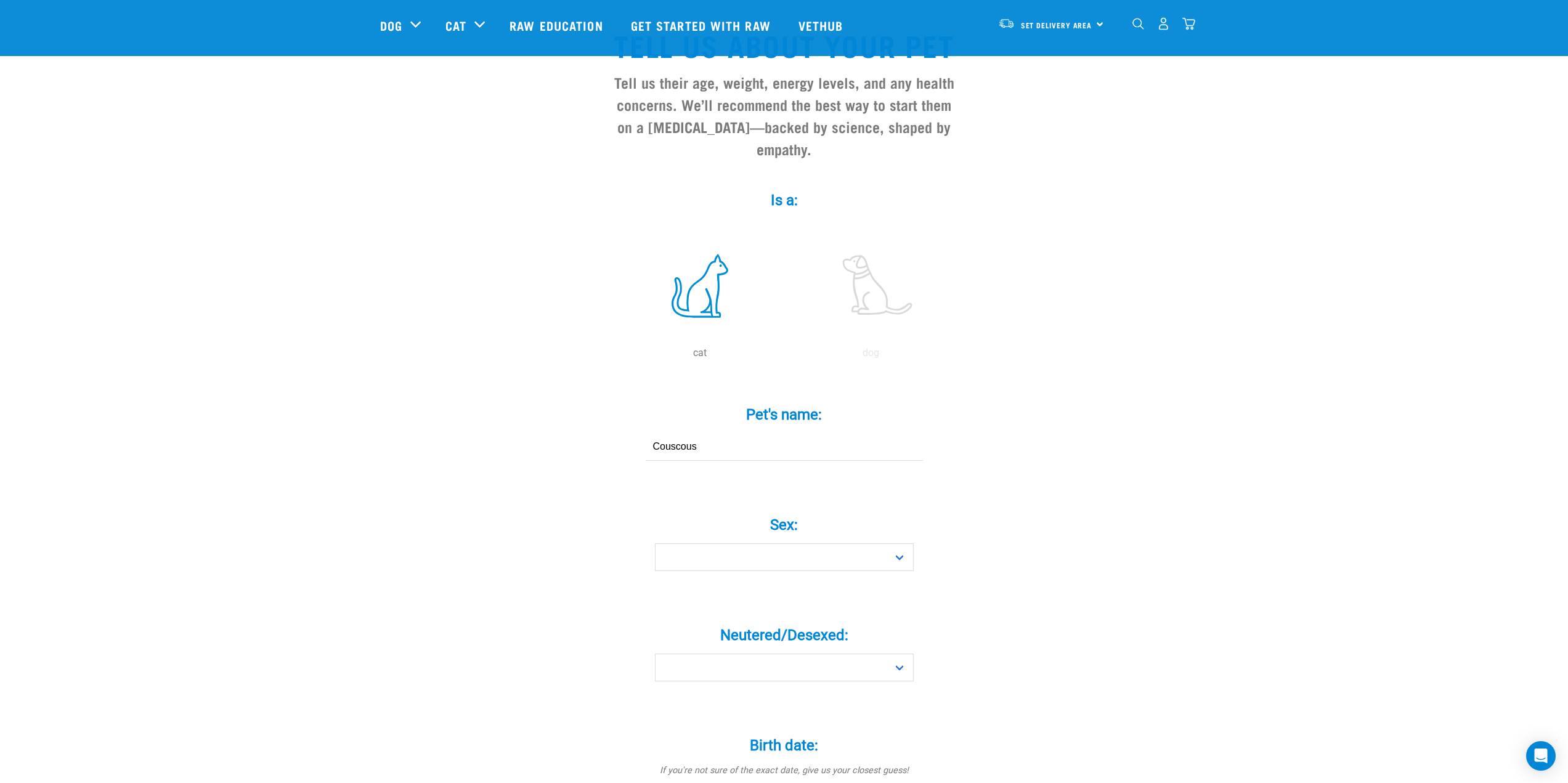
scroll to position [123, 0]
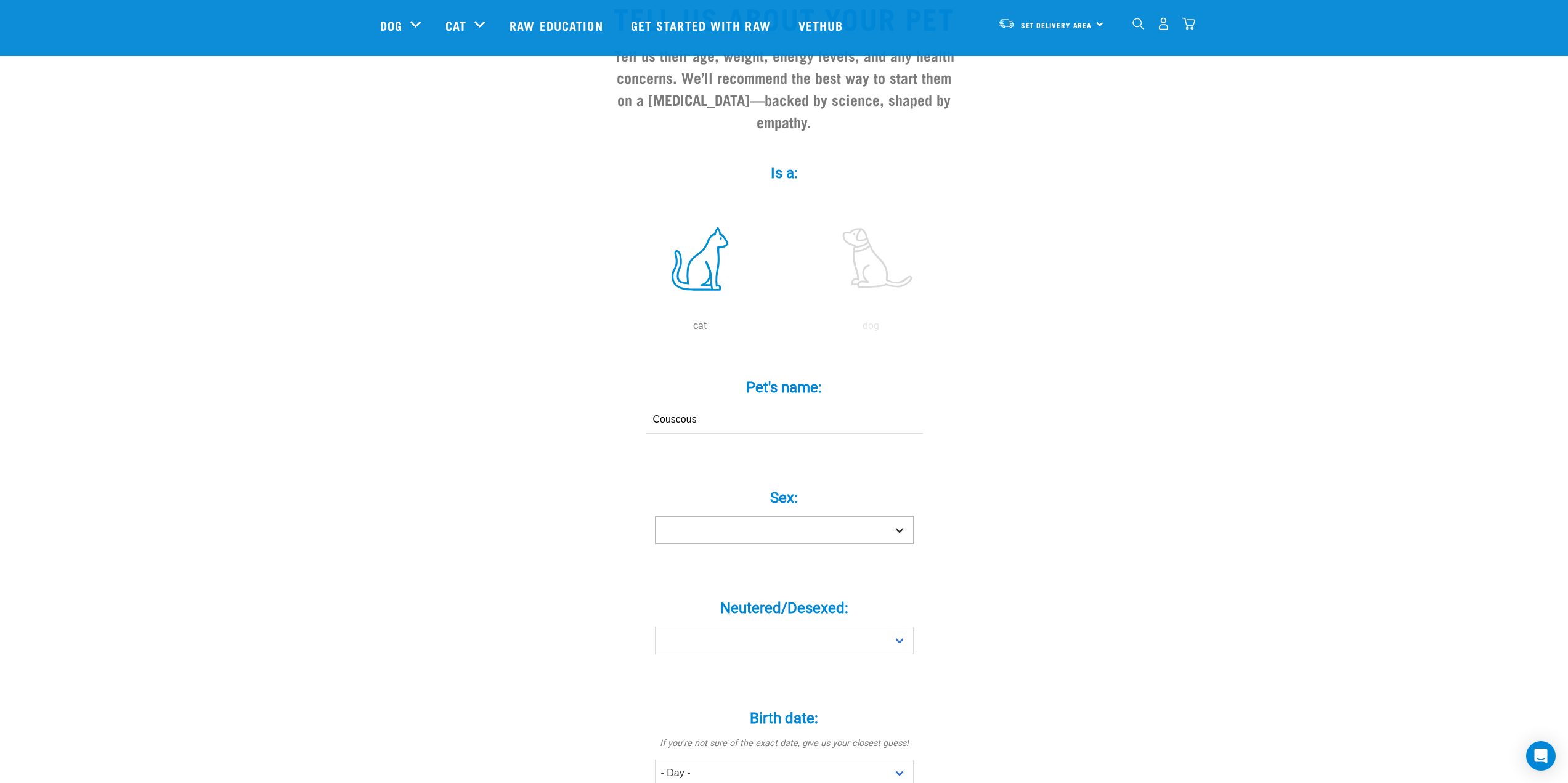
type input "Couscous"
click at [831, 519] on select "Boy Girl" at bounding box center [784, 530] width 259 height 28
select select "girl"
click at [655, 517] on select "Boy Girl" at bounding box center [784, 530] width 259 height 28
click at [798, 627] on select "Yes No" at bounding box center [784, 640] width 259 height 28
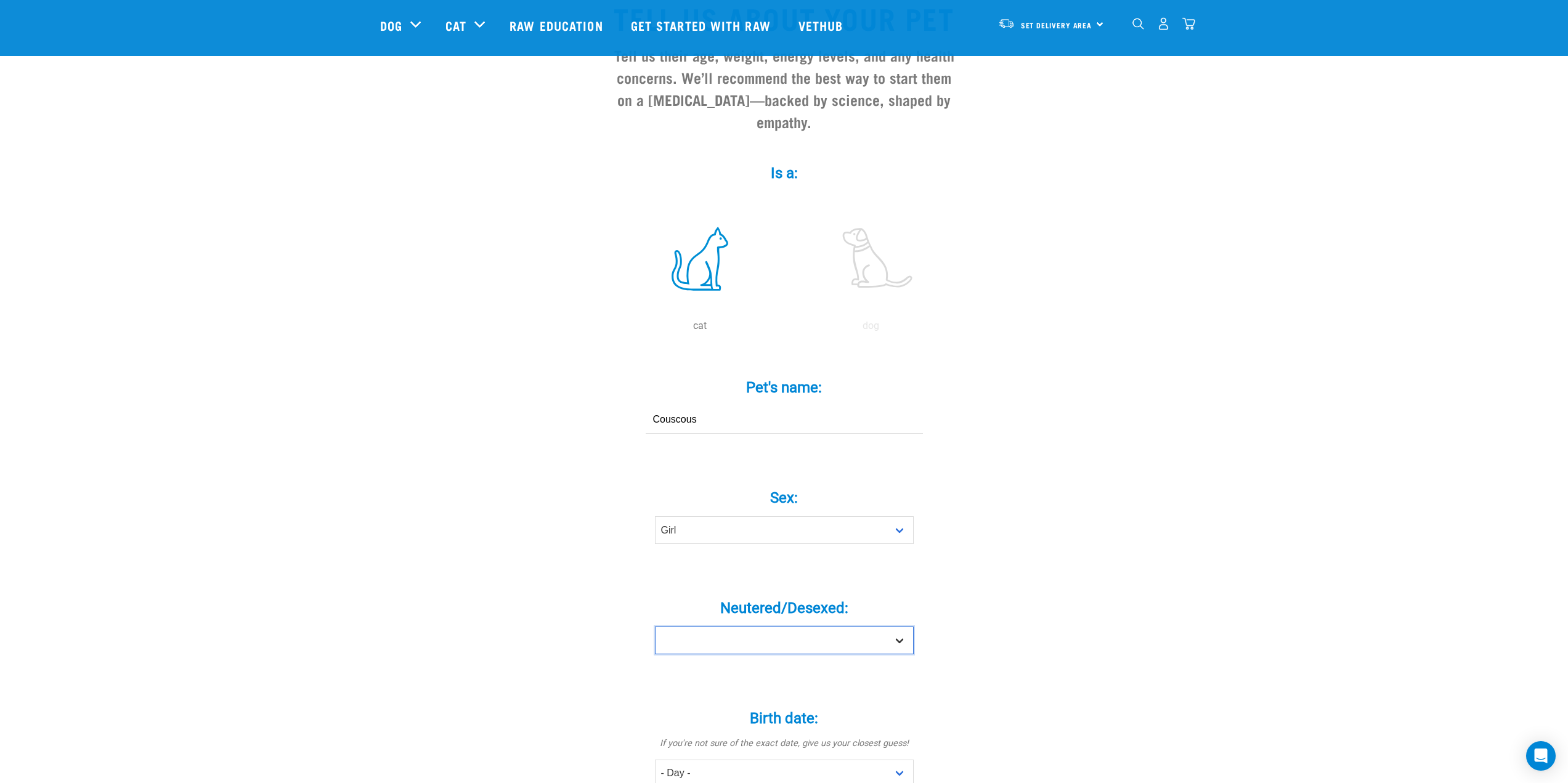
select select "yes"
click at [655, 627] on select "Yes No" at bounding box center [784, 640] width 259 height 28
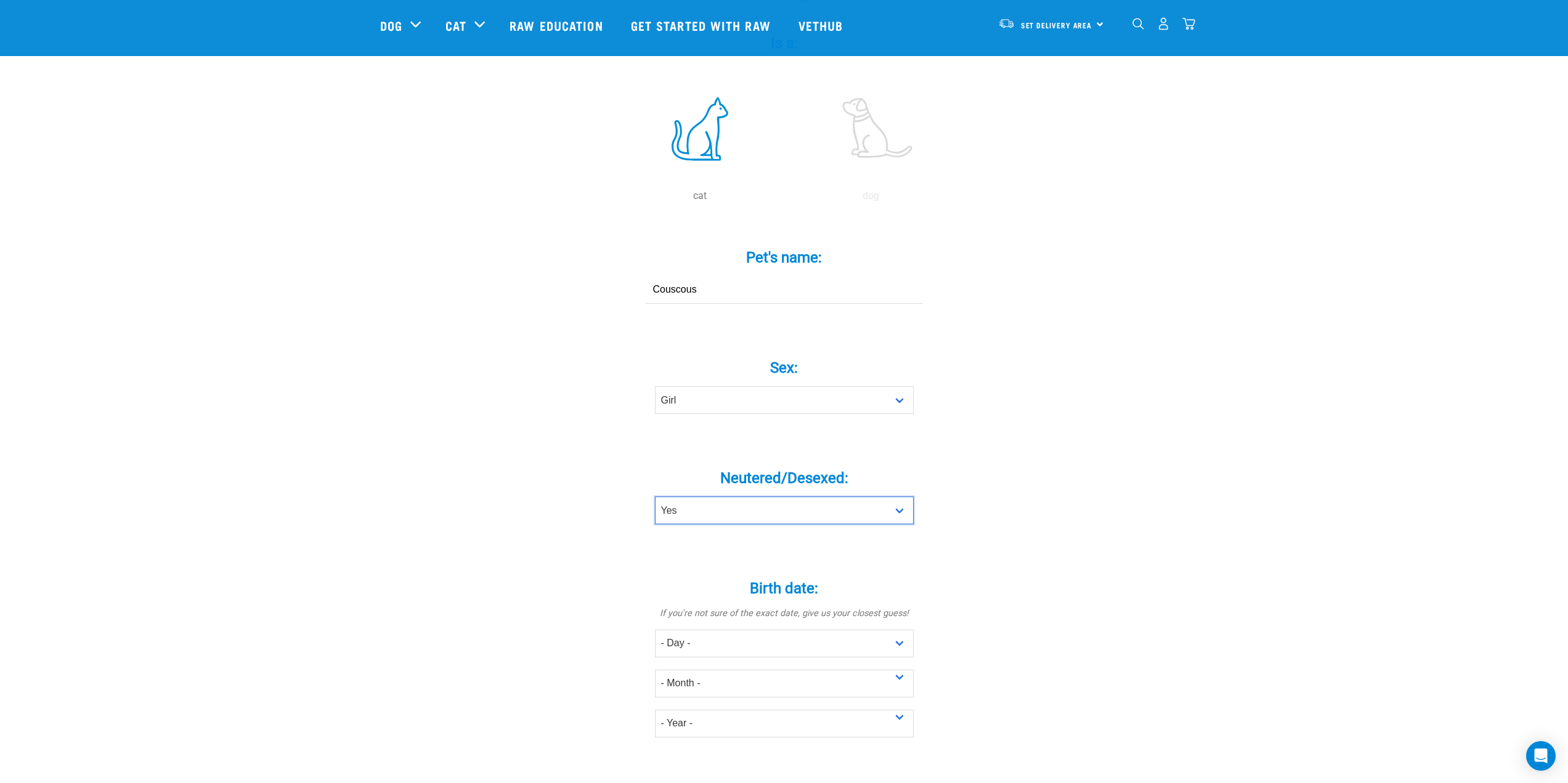
scroll to position [308, 0]
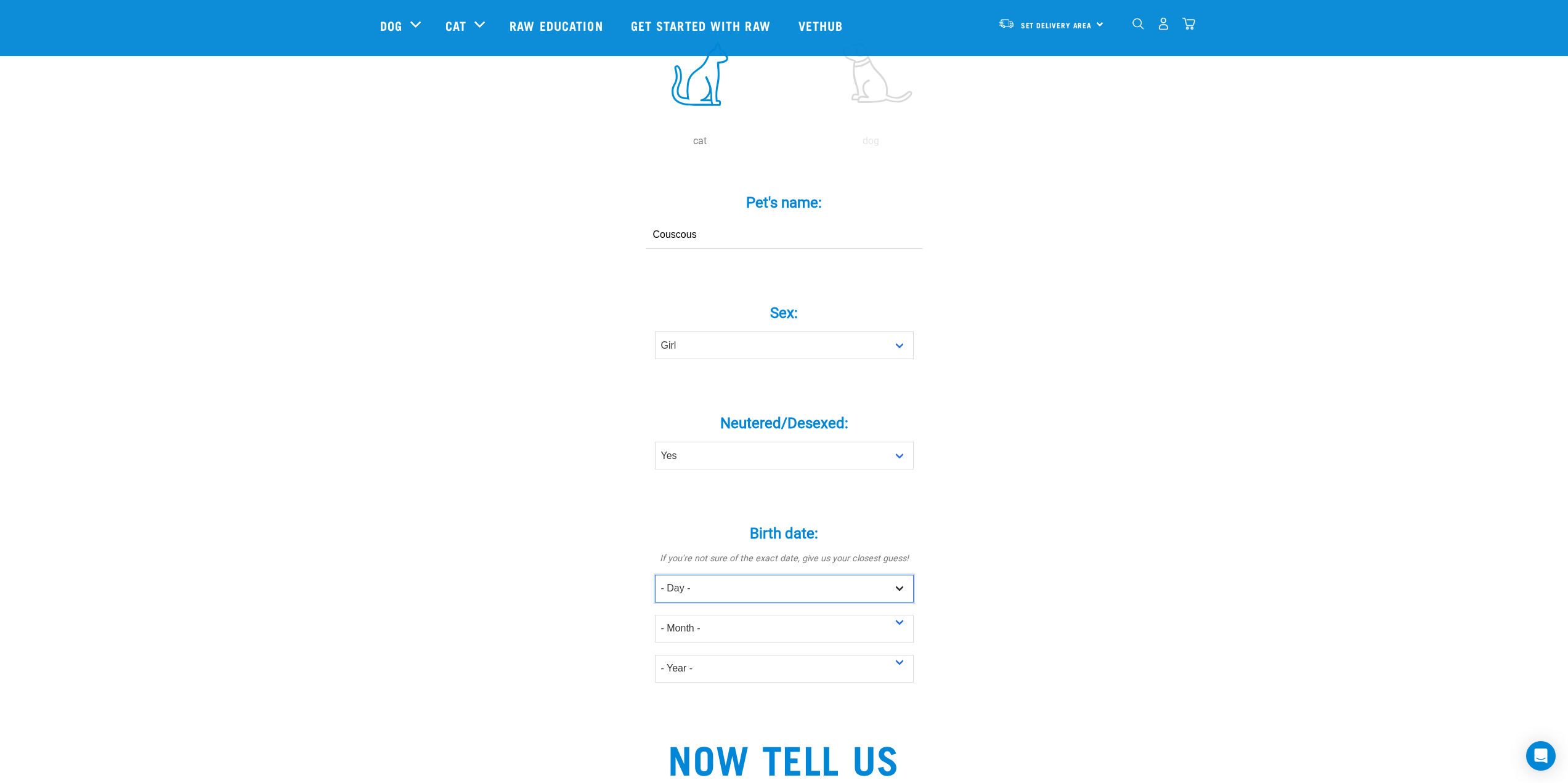
click at [721, 575] on select "- Day - 1 2 3 4 5 6 7 8 9 10 11 12 13 14 15 16 17 18 19 20 21 22 23 24 25 26 27" at bounding box center [784, 588] width 259 height 28
select select "29"
click at [655, 575] on select "- Day - 1 2 3 4 5 6 7 8 9 10 11 12 13 14 15 16 17 18 19 20 21 22 23 24 25 26 27" at bounding box center [784, 588] width 259 height 28
click at [726, 615] on select "- Month - January February March April May June July August September October N…" at bounding box center [784, 629] width 259 height 28
select select "February"
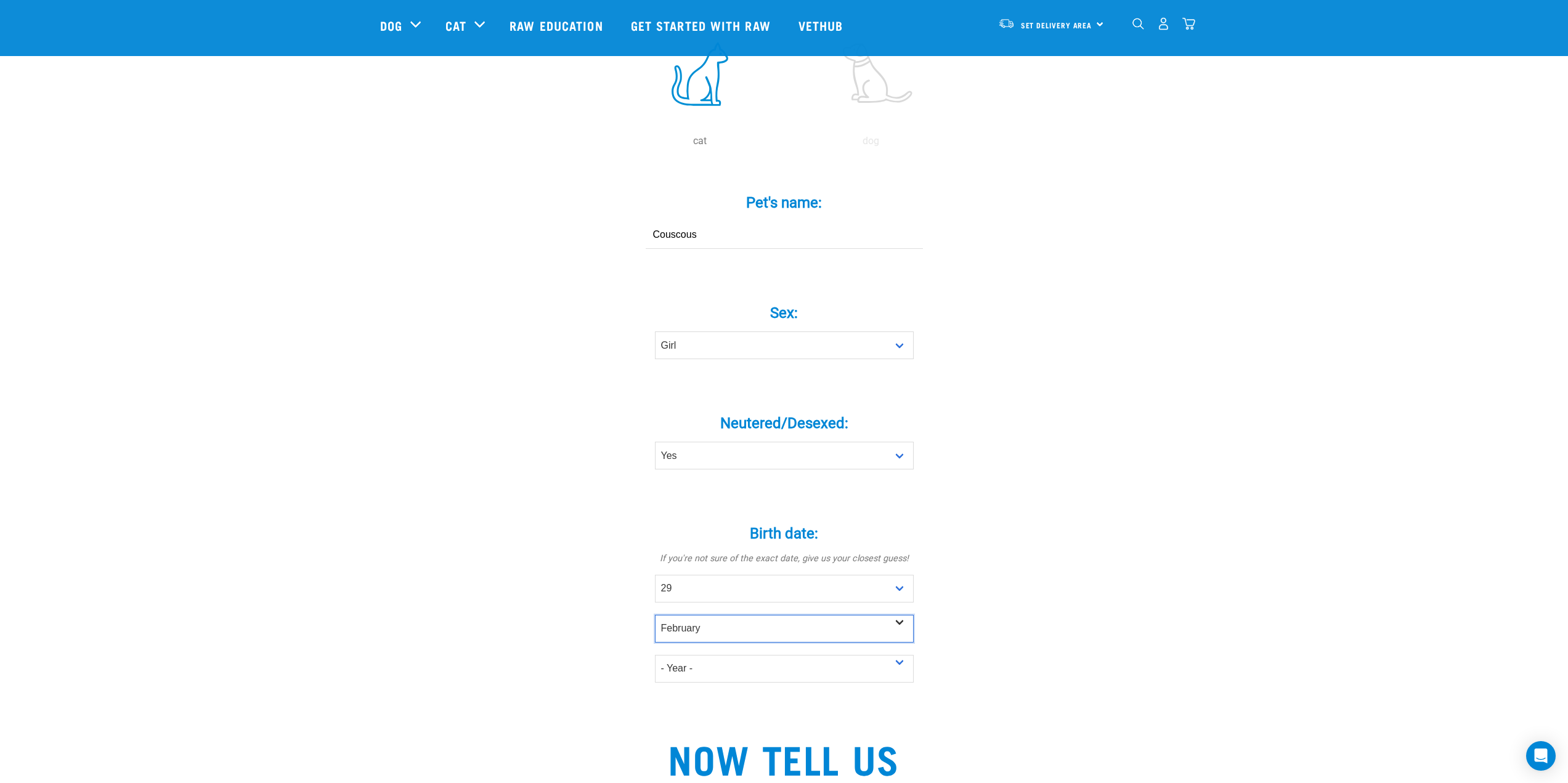
click at [655, 615] on select "- Month - January February March April May June July August September October N…" at bounding box center [784, 629] width 259 height 28
click at [703, 658] on select "- Year - 2025 2024 2023 2022 2021 2020 2019 2018 2017 2016 2015 2014 2013" at bounding box center [784, 669] width 259 height 28
select select "2024"
click at [655, 655] on select "- Year - 2025 2024 2023 2022 2021 2020 2019 2018 2017 2016 2015 2014 2013" at bounding box center [784, 669] width 259 height 28
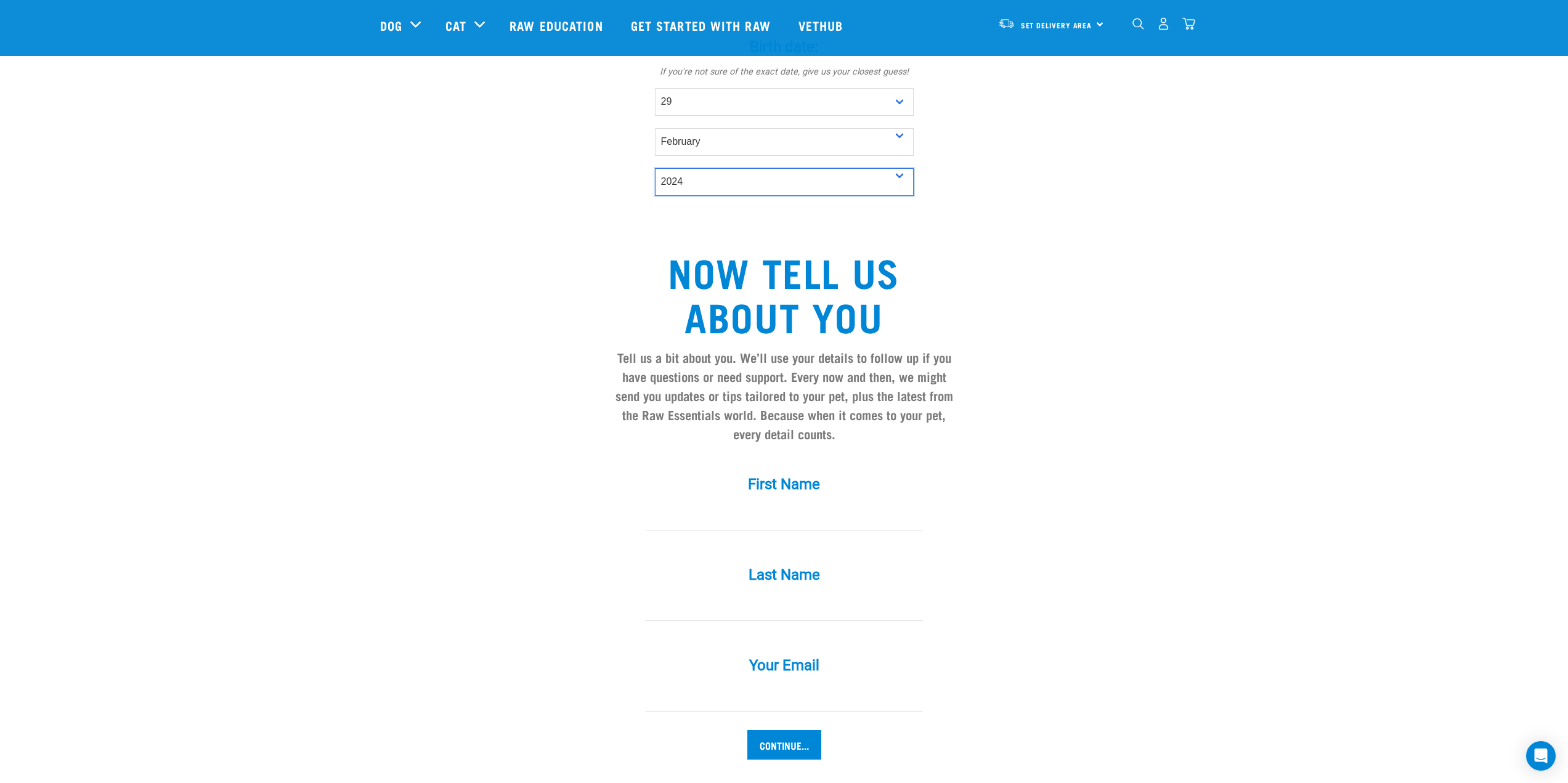
scroll to position [801, 0]
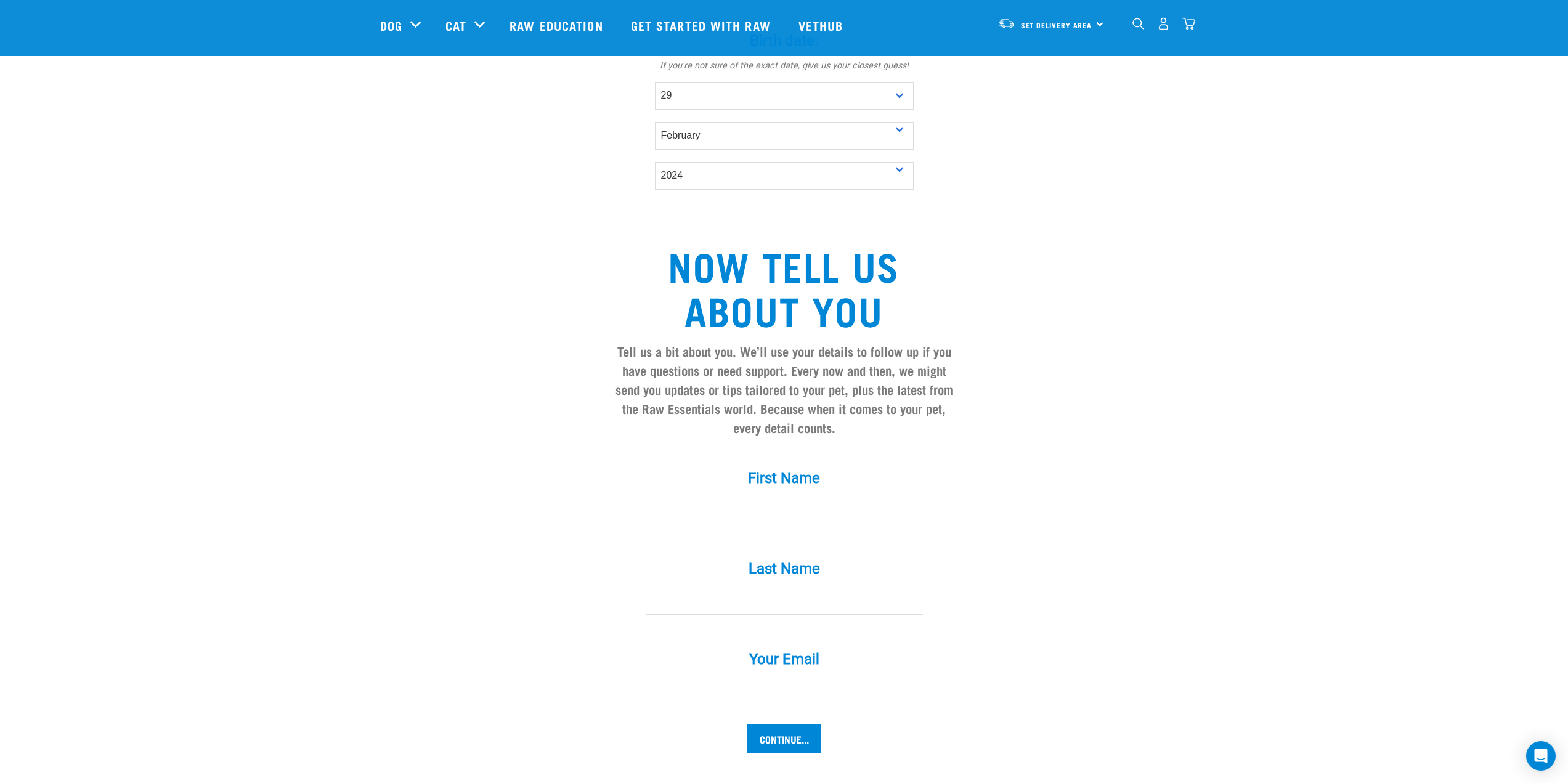
click at [846, 497] on input "text" at bounding box center [784, 510] width 277 height 28
type input "Vicky"
drag, startPoint x: 901, startPoint y: 611, endPoint x: 896, endPoint y: 605, distance: 7.8
click at [901, 633] on div "Your Email *" at bounding box center [784, 670] width 370 height 72
click at [847, 587] on input "text" at bounding box center [784, 601] width 277 height 28
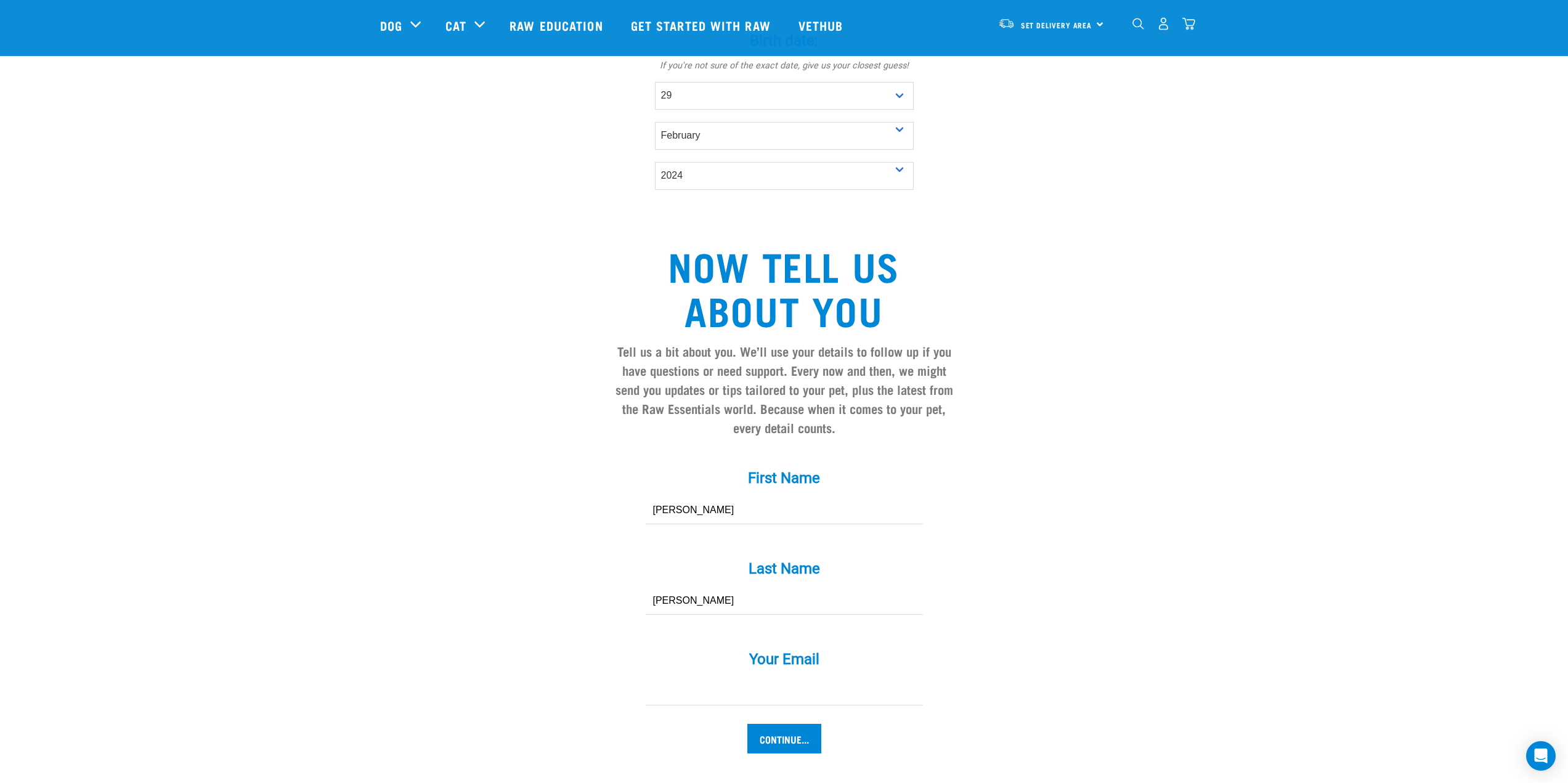
type input "Fairchild"
click at [800, 678] on input "Your Email *" at bounding box center [784, 691] width 277 height 28
type input "vicky.fairchild@bdo.co.nz"
click at [747, 724] on input "Continue..." at bounding box center [784, 739] width 74 height 29
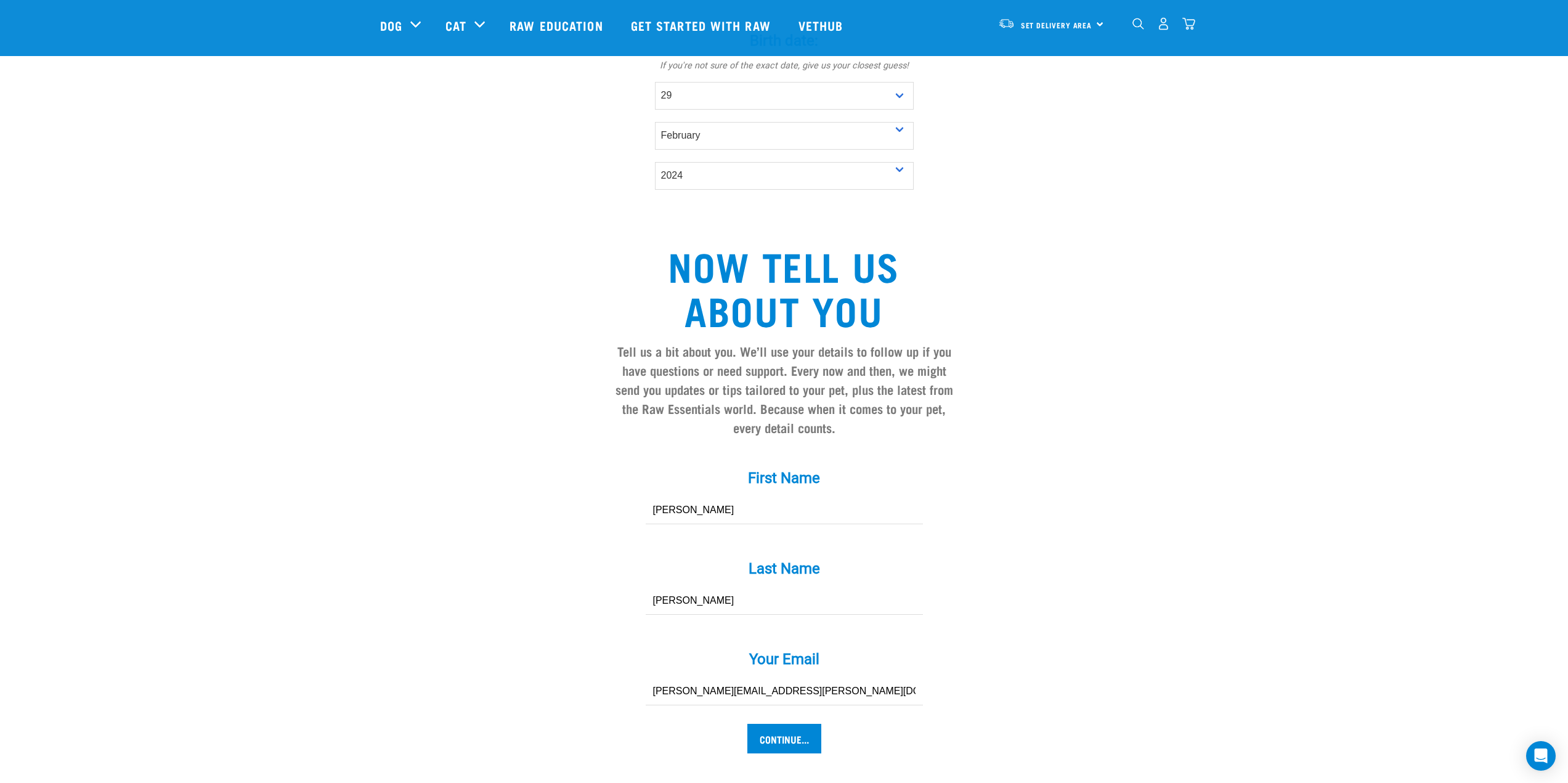
drag, startPoint x: 713, startPoint y: 651, endPoint x: 579, endPoint y: 591, distance: 146.8
click at [626, 544] on form "Is a: * cat dog Pet's name: * Couscous Sex: * Boy Girl" at bounding box center [784, 111] width 350 height 1284
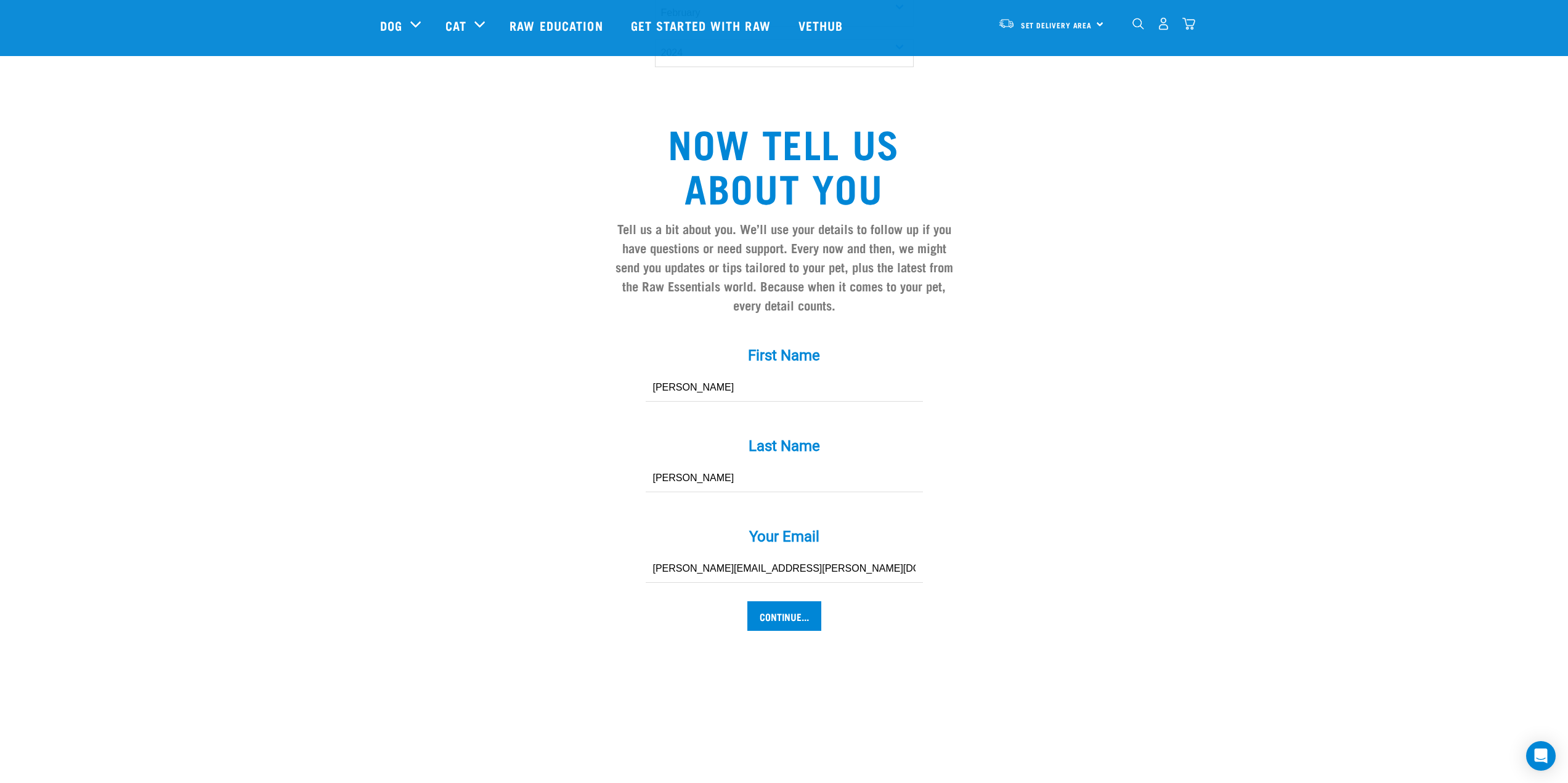
scroll to position [924, 0]
drag, startPoint x: 809, startPoint y: 596, endPoint x: 837, endPoint y: 577, distance: 33.8
click at [807, 601] on input "Continue..." at bounding box center [784, 615] width 74 height 29
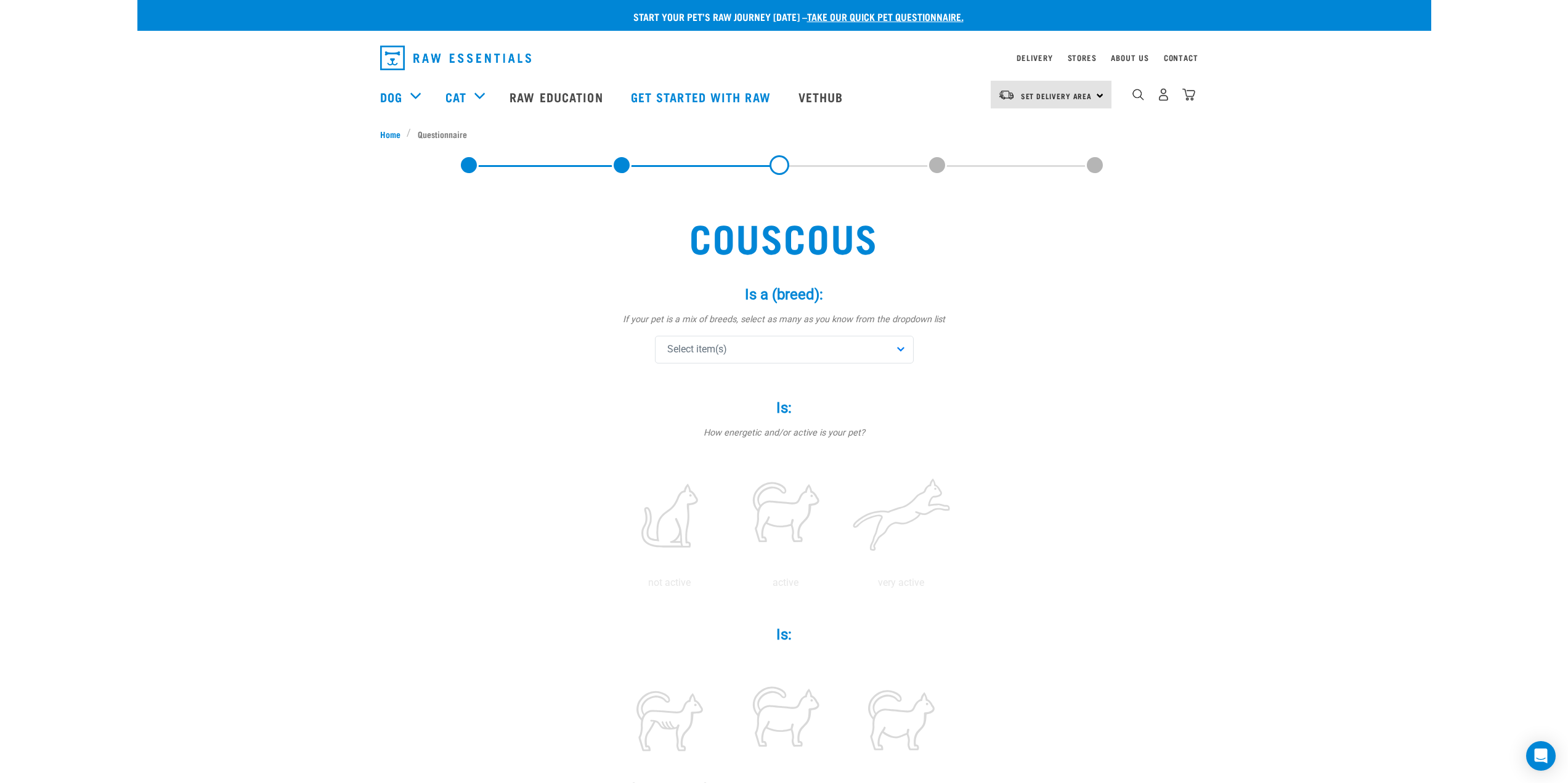
click at [866, 338] on div "Select item(s)" at bounding box center [784, 349] width 259 height 28
click at [778, 425] on span "Domestic Shorthair" at bounding box center [793, 429] width 219 height 12
click at [1108, 392] on div "Couscous Is a (breed): * If your pet is a mix of breeds, select as many as you …" at bounding box center [784, 759] width 808 height 1138
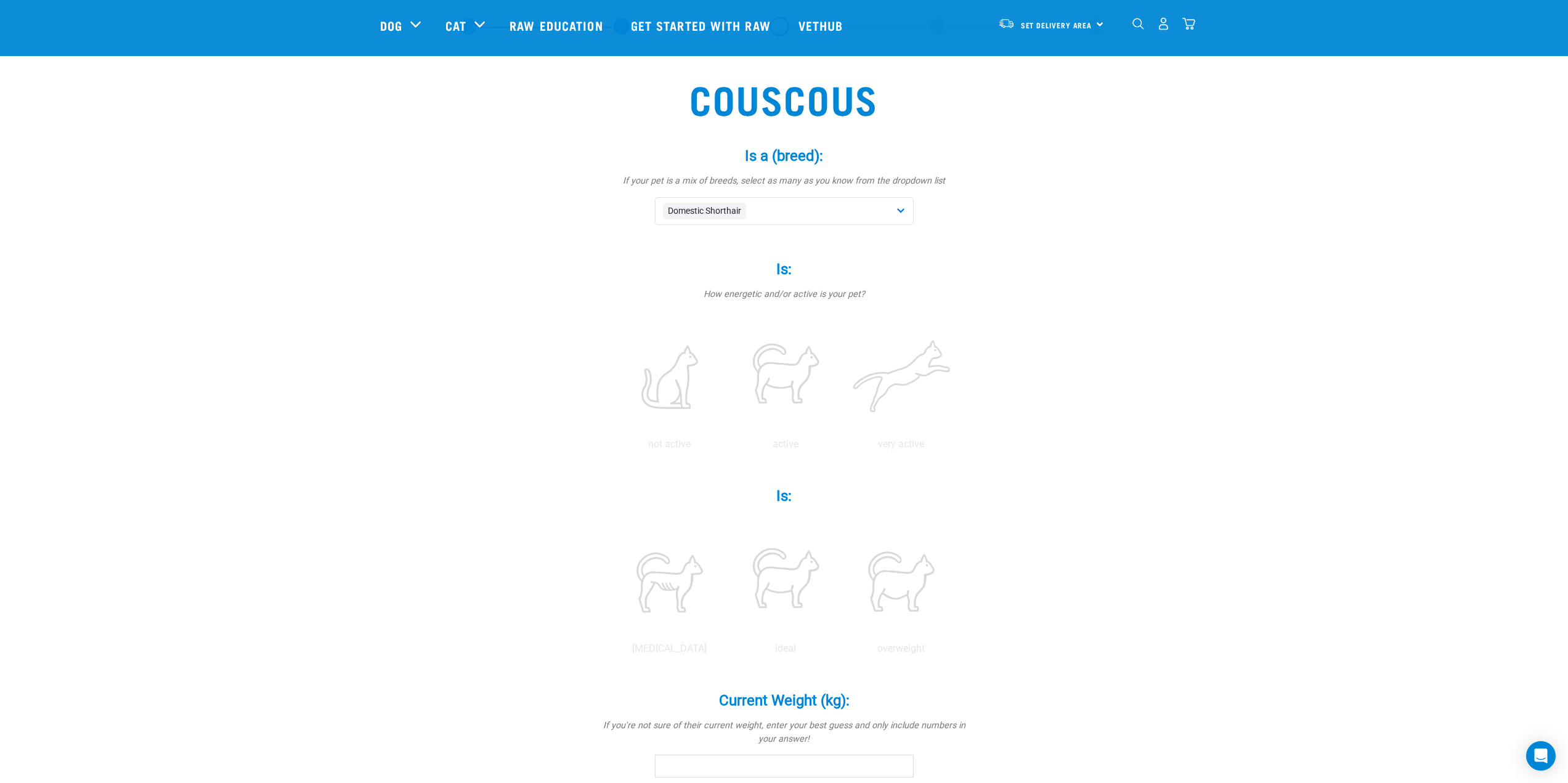
scroll to position [61, 0]
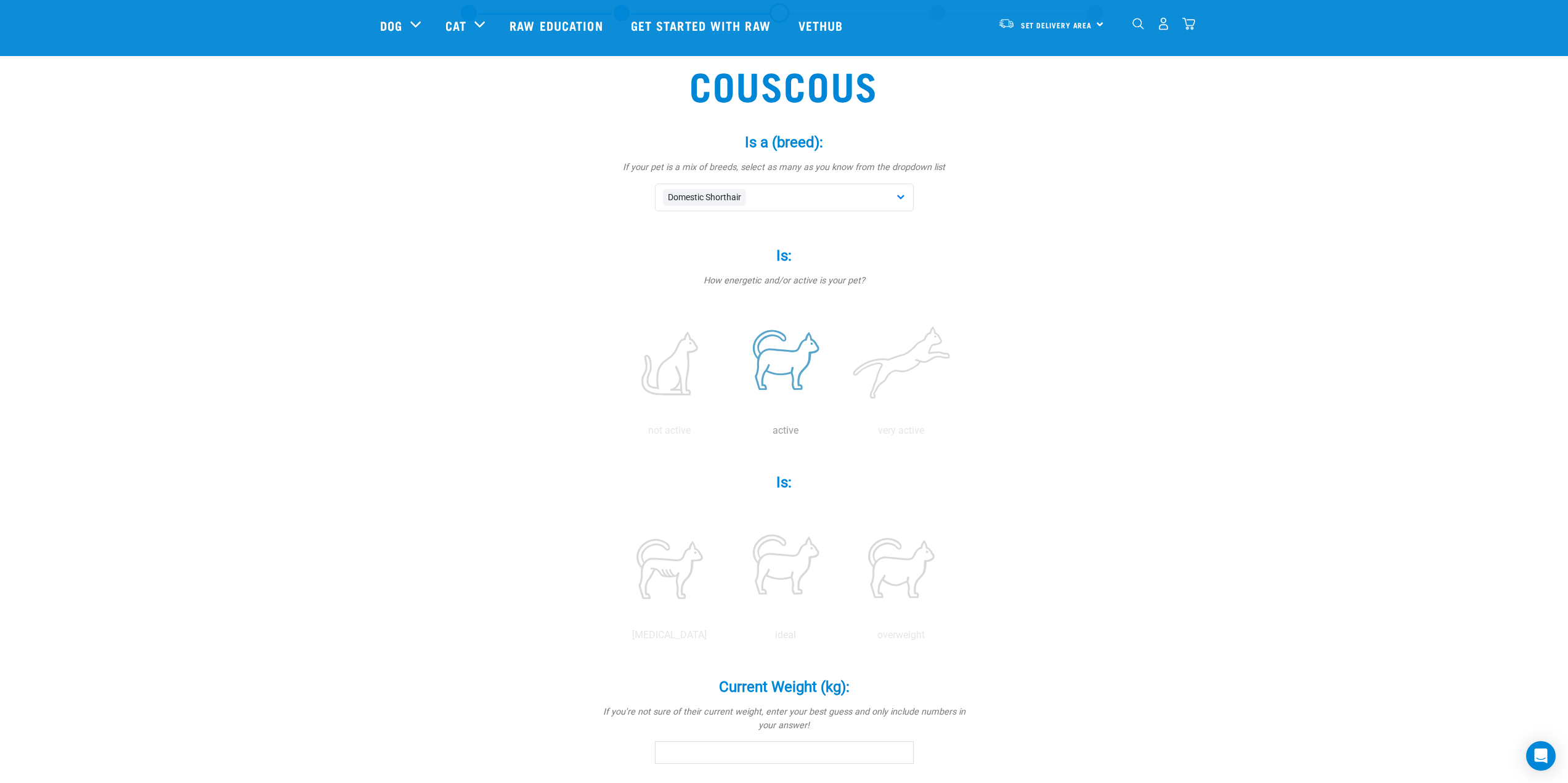
click at [818, 376] on label at bounding box center [786, 363] width 111 height 105
click at [728, 434] on input "radio" at bounding box center [728, 434] width 0 height 0
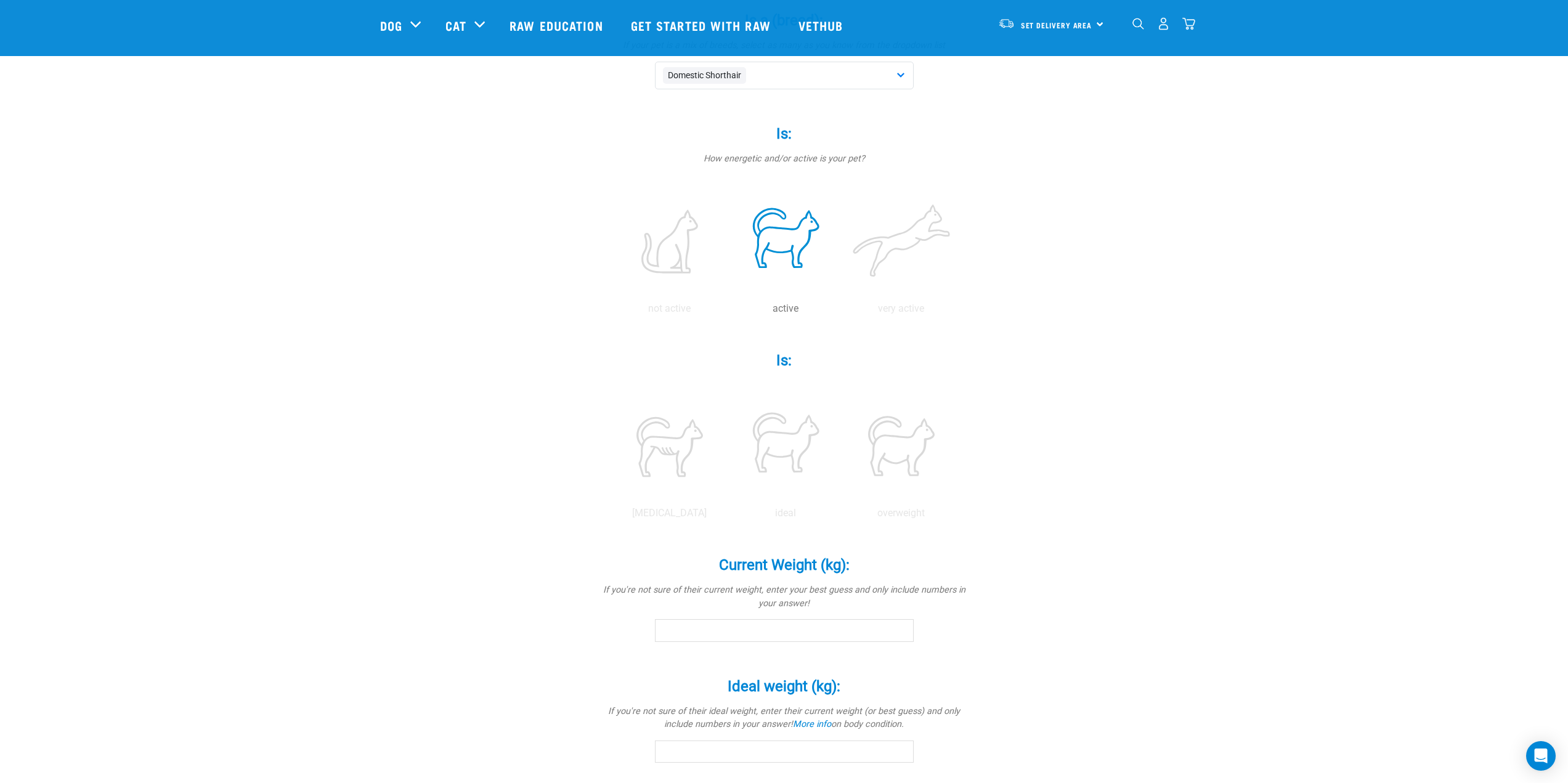
scroll to position [185, 0]
click at [927, 445] on label at bounding box center [901, 444] width 111 height 105
click at [844, 515] on input "radio" at bounding box center [844, 515] width 0 height 0
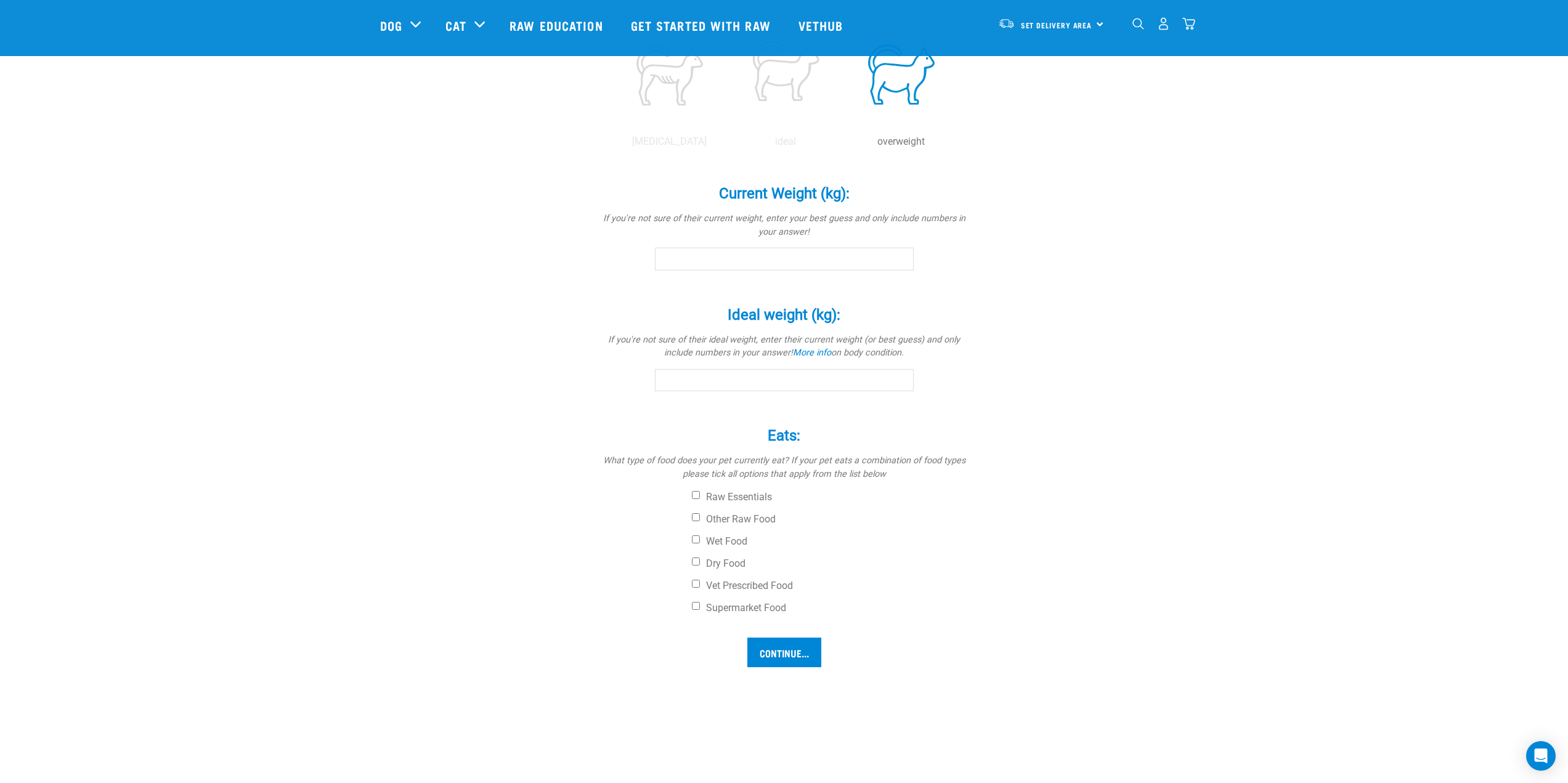
scroll to position [616, 0]
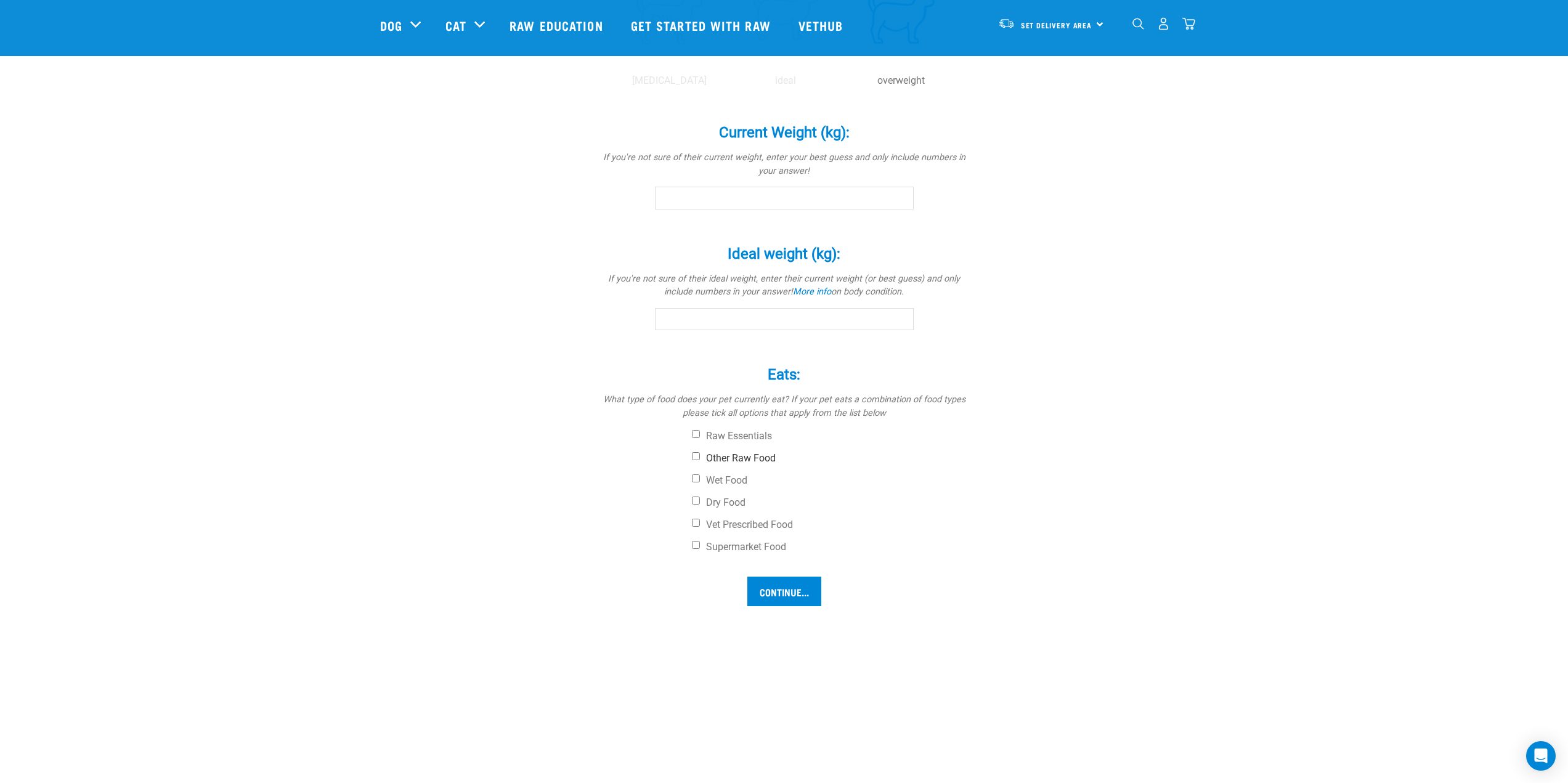
click at [693, 454] on input "Other Raw Food" at bounding box center [696, 456] width 8 height 8
checkbox input "true"
click at [697, 479] on input "Wet Food" at bounding box center [696, 478] width 8 height 8
checkbox input "true"
click at [698, 499] on input "Dry Food" at bounding box center [696, 501] width 8 height 8
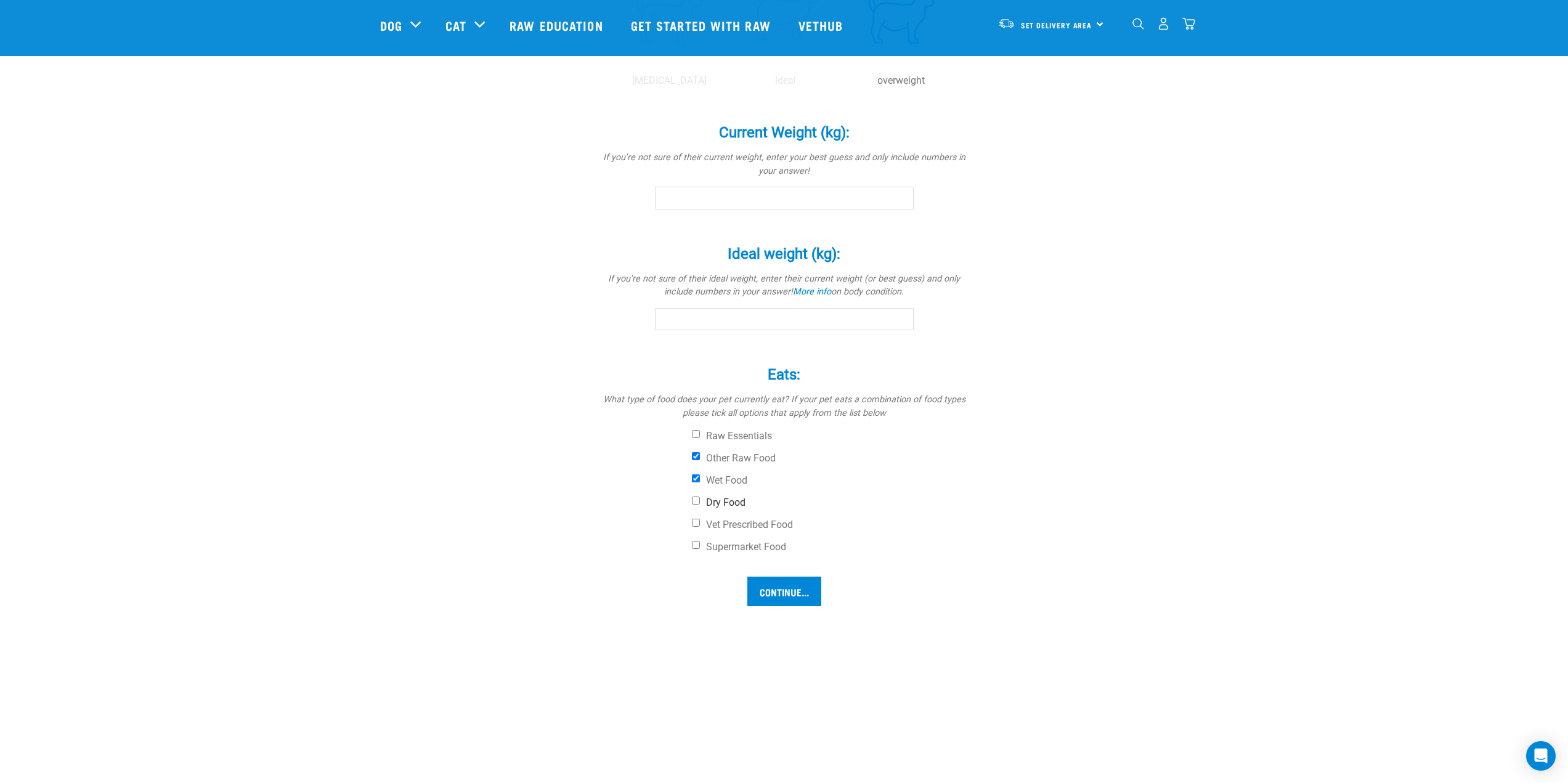
checkbox input "true"
click at [697, 543] on input "Supermarket Food" at bounding box center [696, 545] width 8 height 8
checkbox input "true"
click at [851, 206] on input "Current Weight (kg): *" at bounding box center [784, 197] width 259 height 22
type input "5"
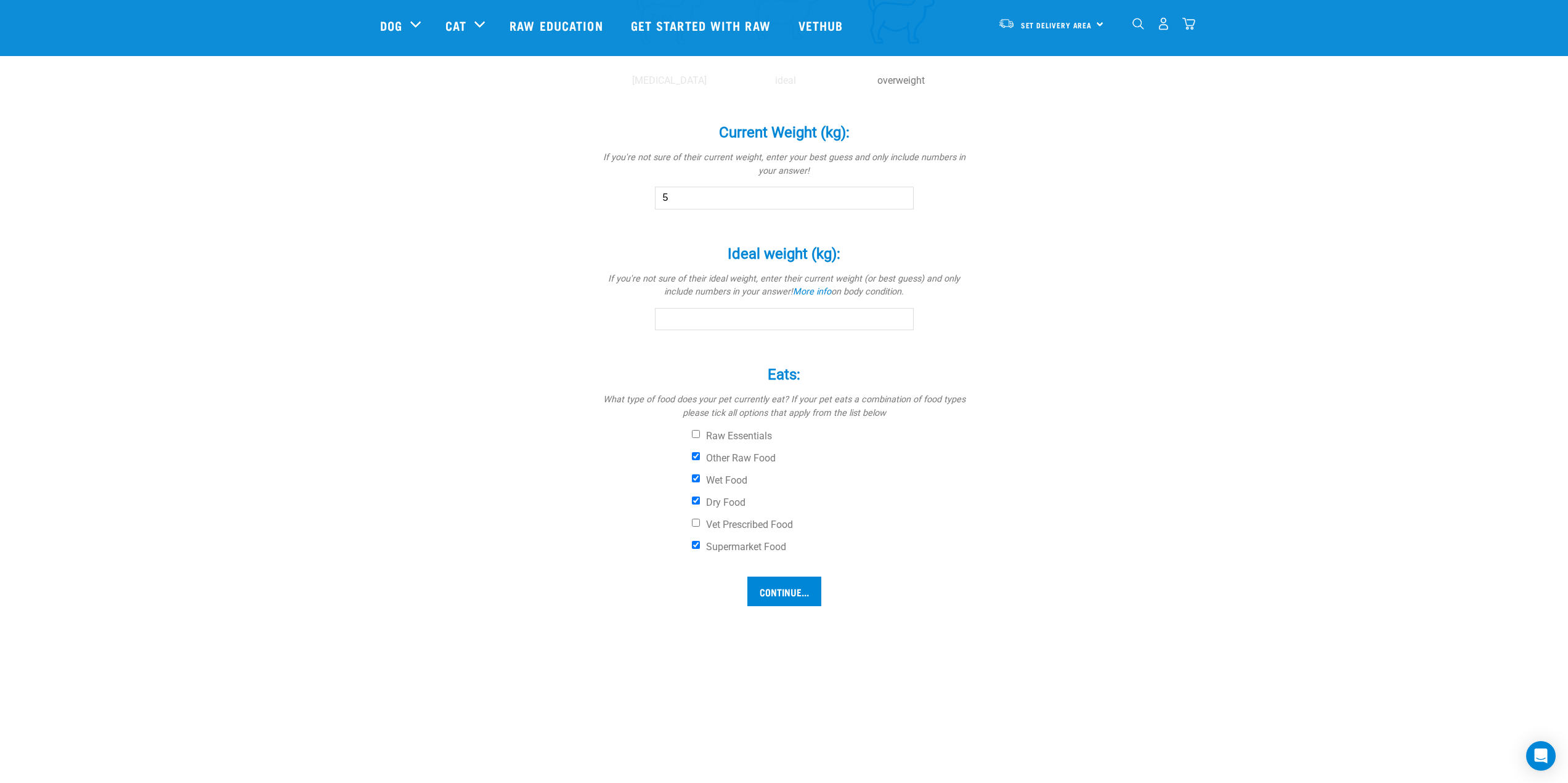
click at [877, 320] on input "Ideal weight (kg): *" at bounding box center [784, 319] width 259 height 22
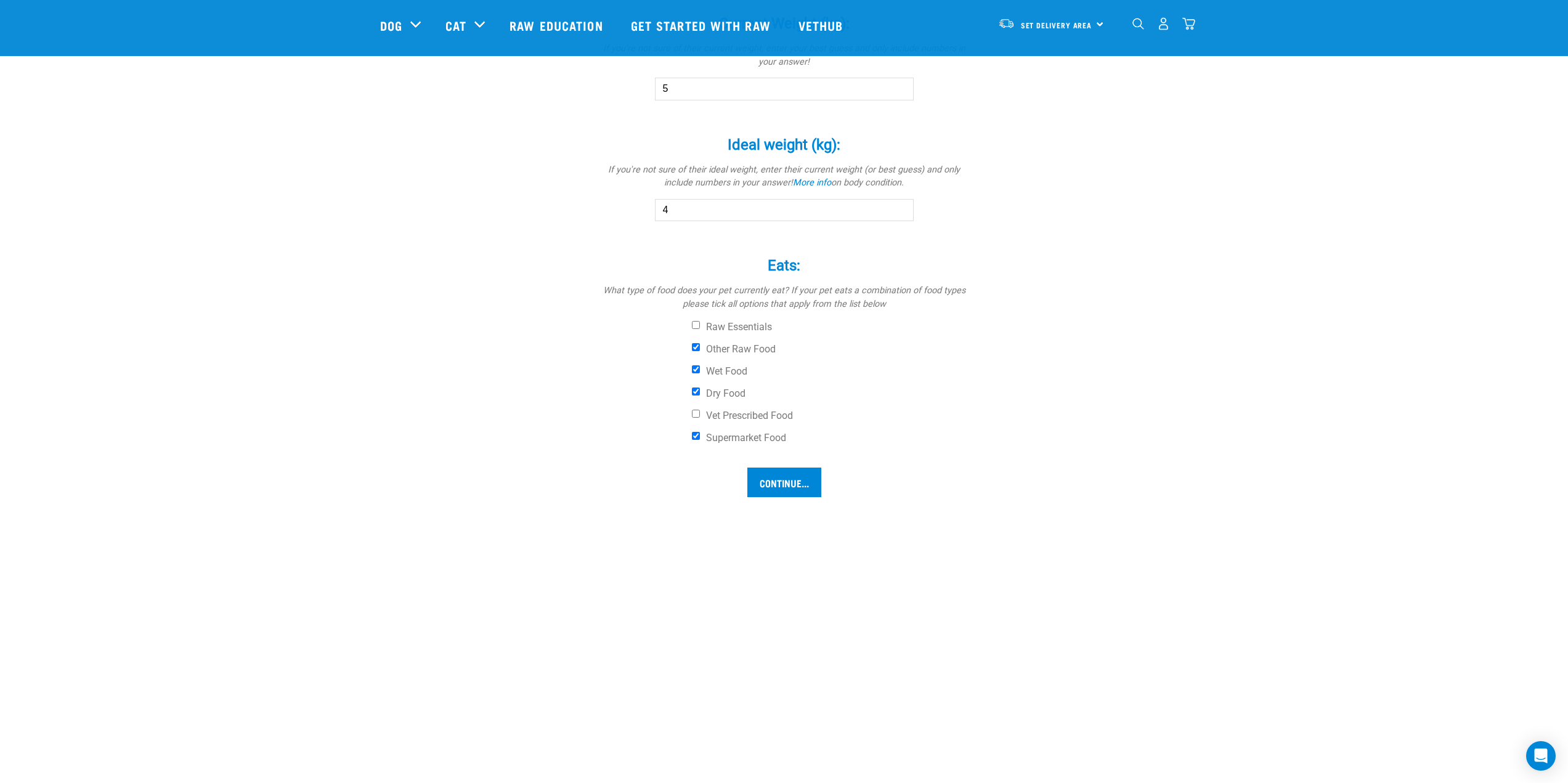
scroll to position [739, 0]
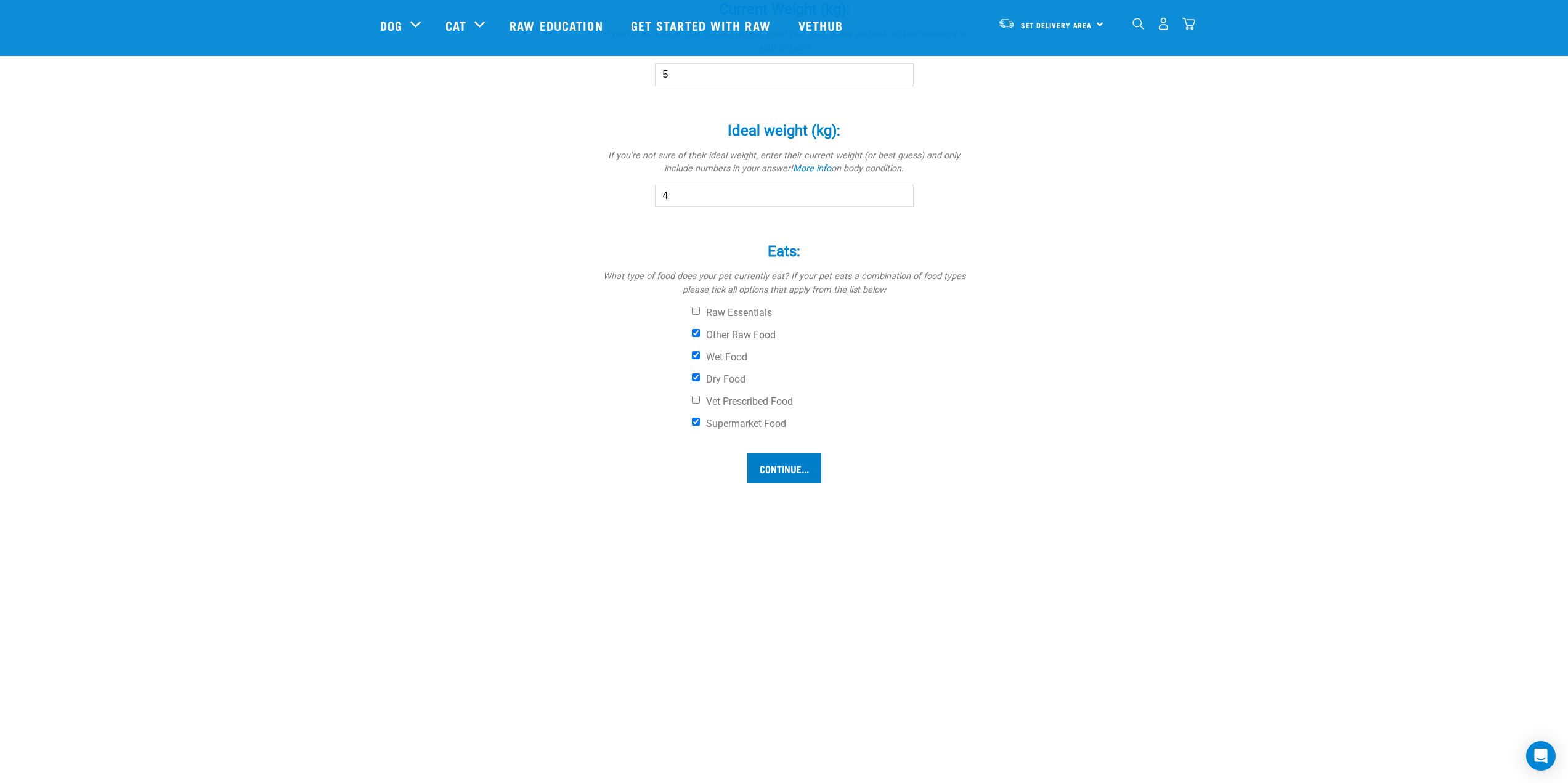
type input "4"
click at [806, 467] on input "Continue..." at bounding box center [784, 468] width 74 height 29
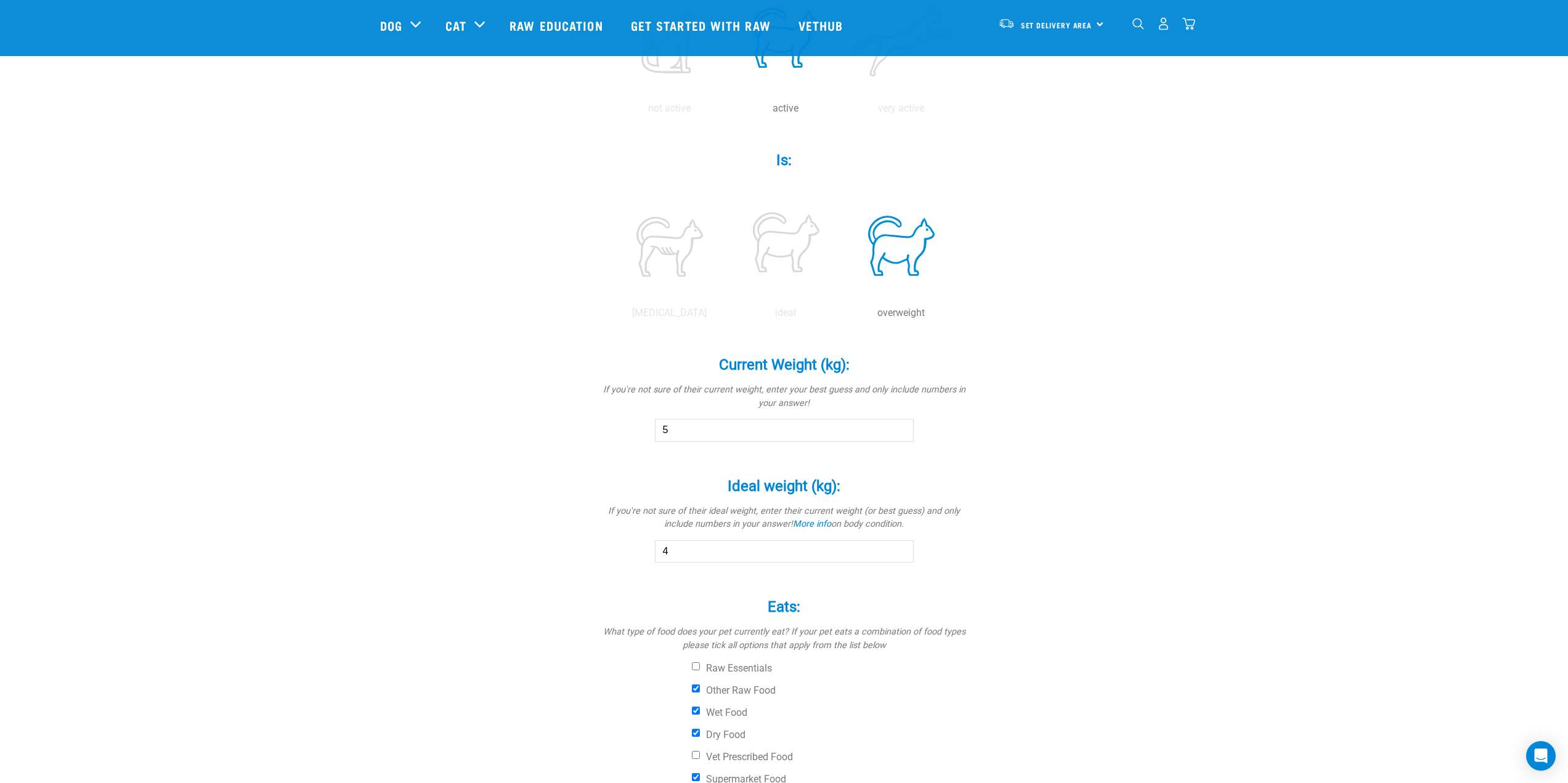
scroll to position [370, 0]
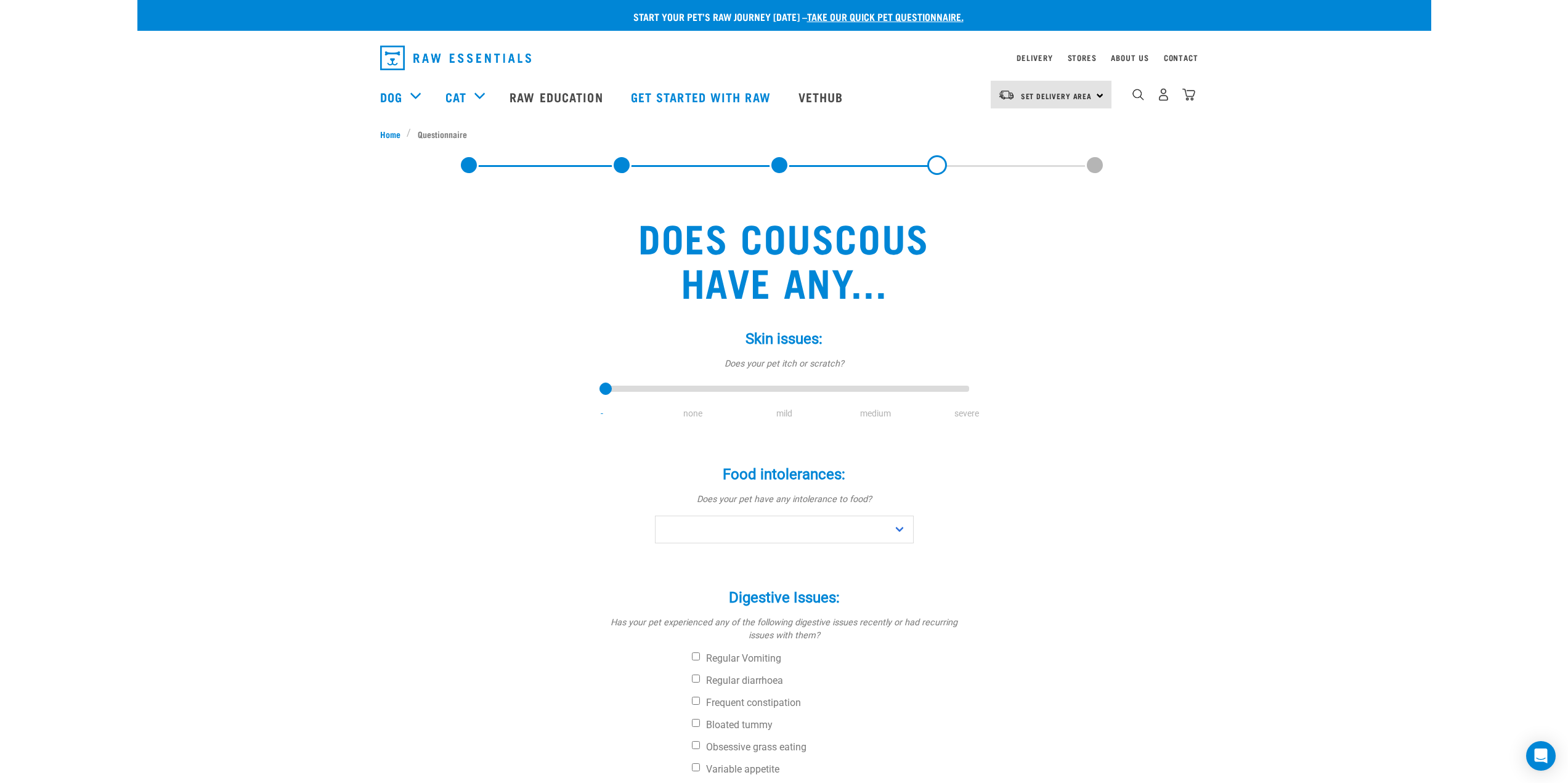
click at [698, 418] on li "none" at bounding box center [693, 413] width 91 height 13
click at [695, 413] on li "none" at bounding box center [693, 413] width 91 height 13
type input "1"
click at [695, 385] on input "range" at bounding box center [784, 389] width 370 height 17
click at [754, 521] on select "No Yes" at bounding box center [784, 530] width 259 height 28
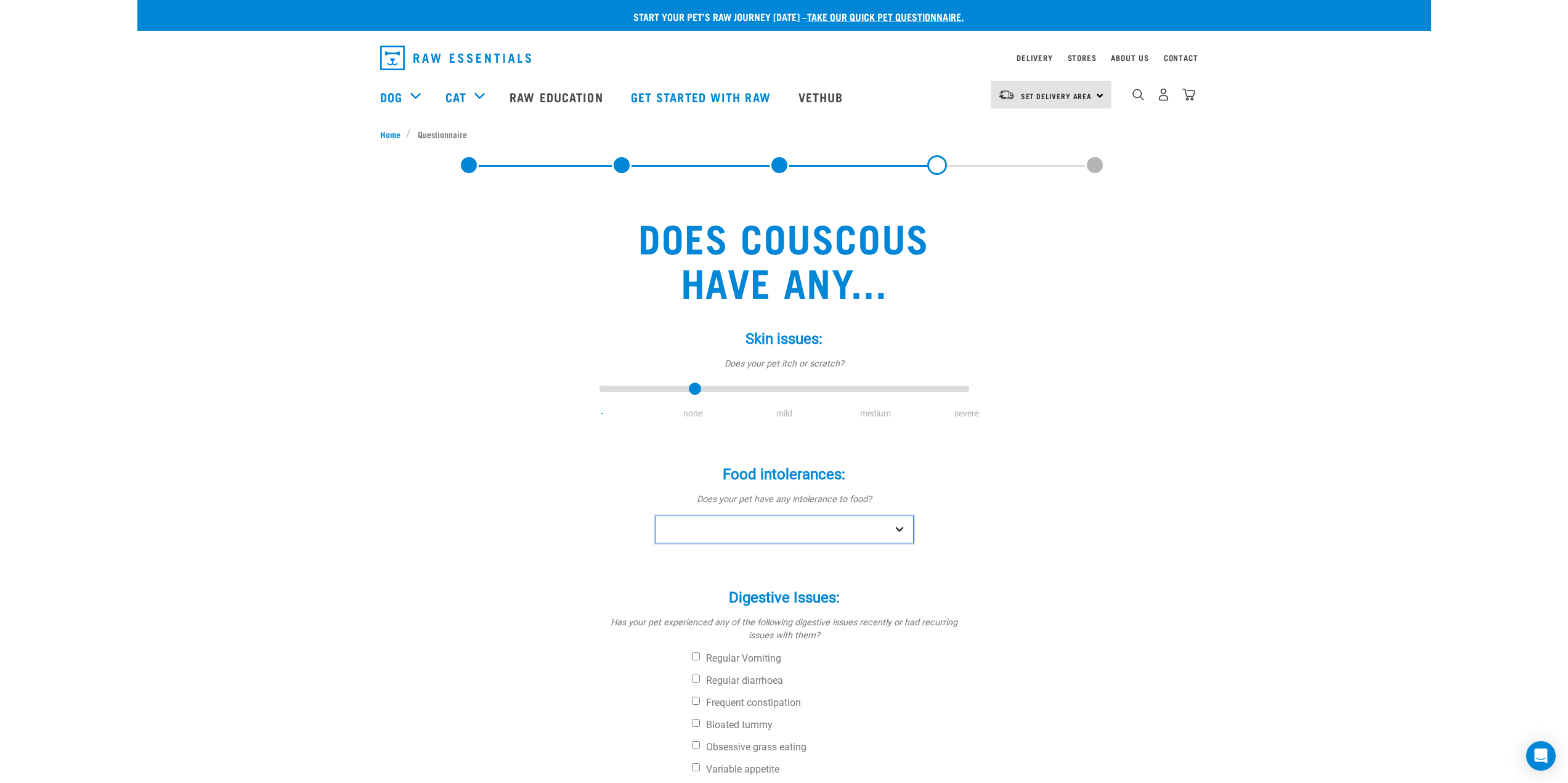
select select "no"
click at [655, 516] on select "No Yes" at bounding box center [784, 530] width 259 height 28
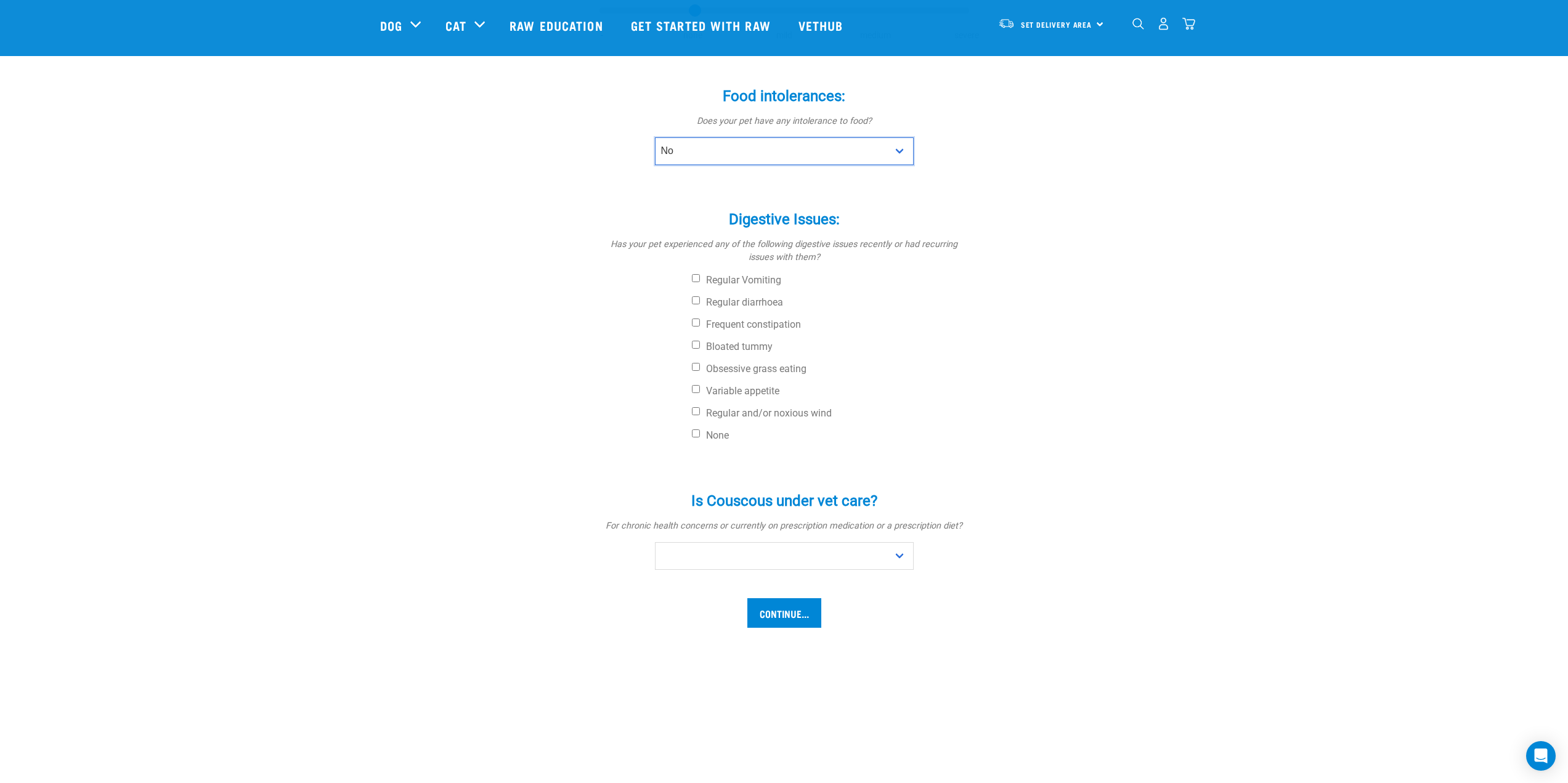
scroll to position [308, 0]
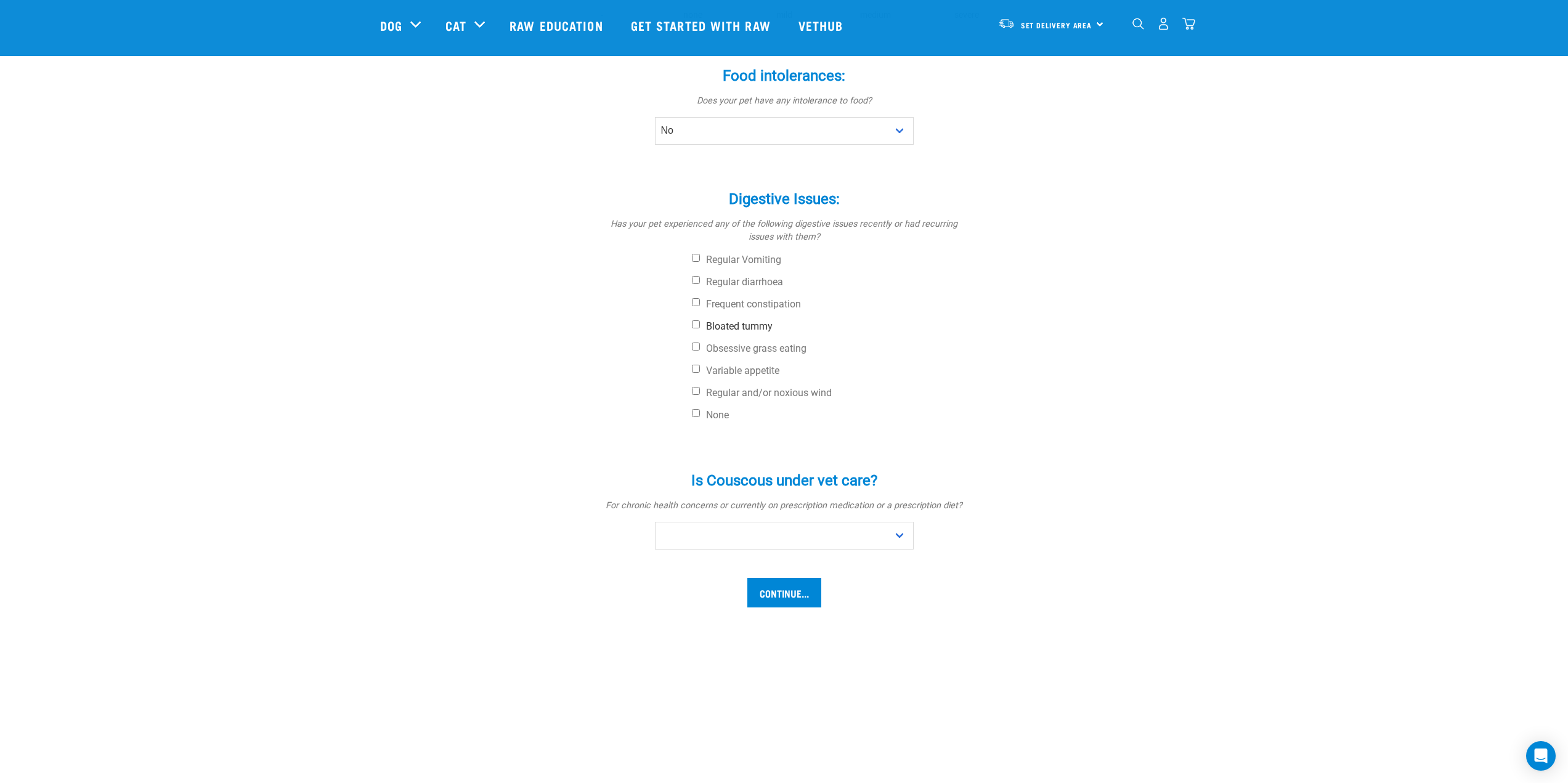
click at [696, 328] on input "Bloated tummy" at bounding box center [696, 325] width 8 height 8
checkbox input "true"
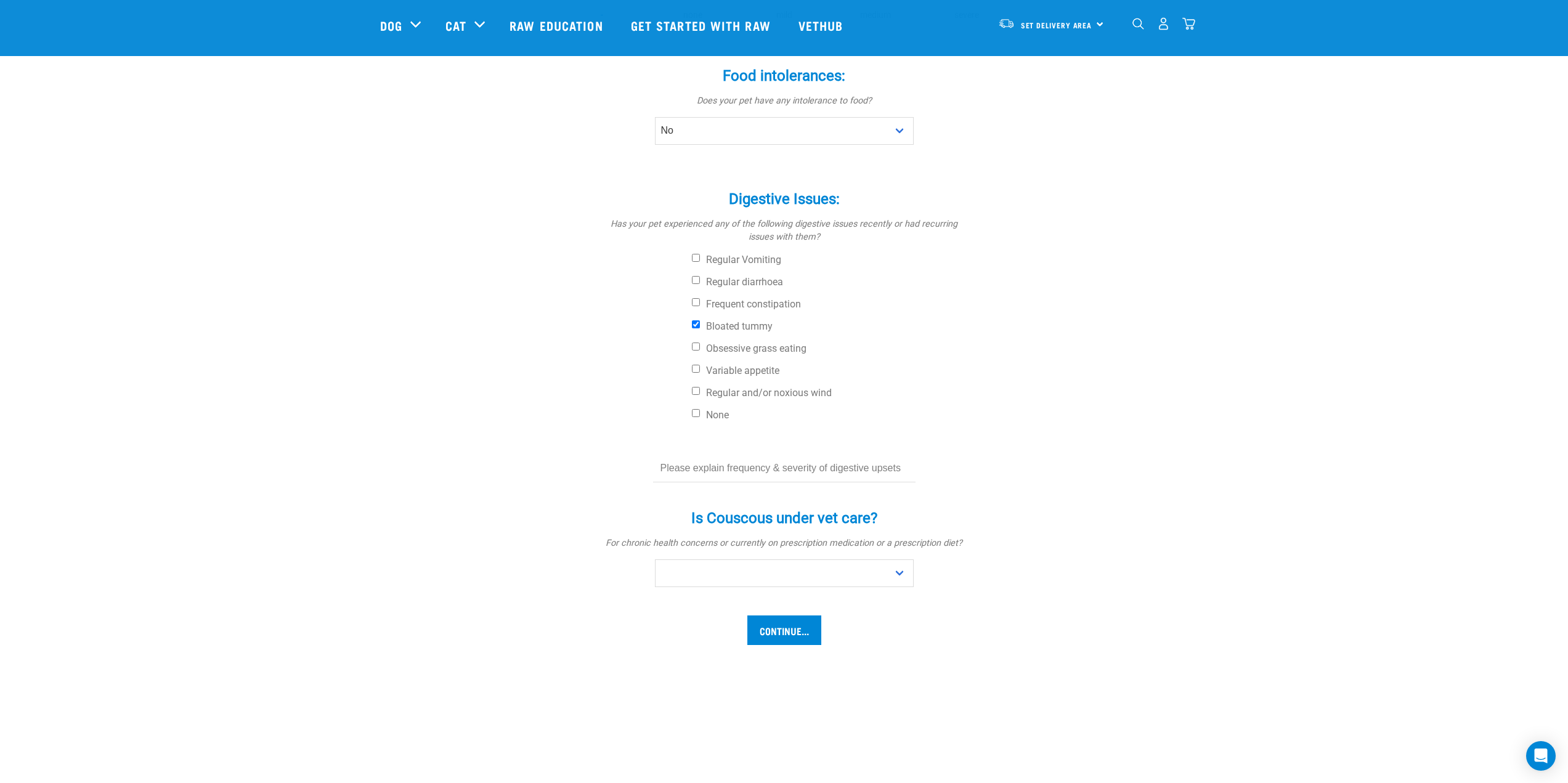
click at [775, 472] on input "text" at bounding box center [784, 469] width 262 height 28
type input "No digestive upsets, she sometimes seems a bit bloated"
click at [888, 566] on select "No Yes" at bounding box center [784, 573] width 259 height 28
select select "no"
click at [655, 560] on select "No Yes" at bounding box center [784, 573] width 259 height 28
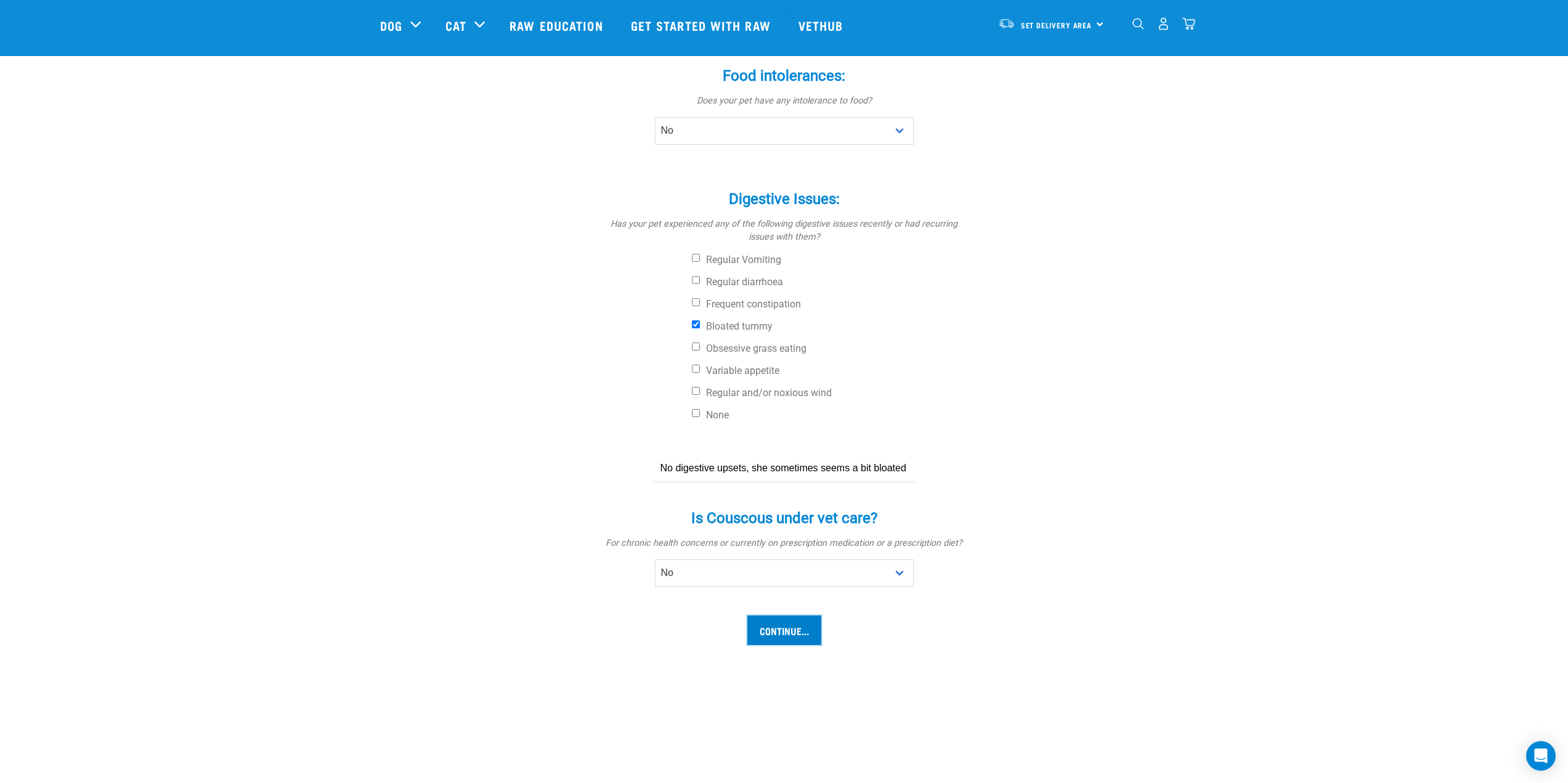
click at [816, 636] on input "Continue..." at bounding box center [784, 630] width 74 height 29
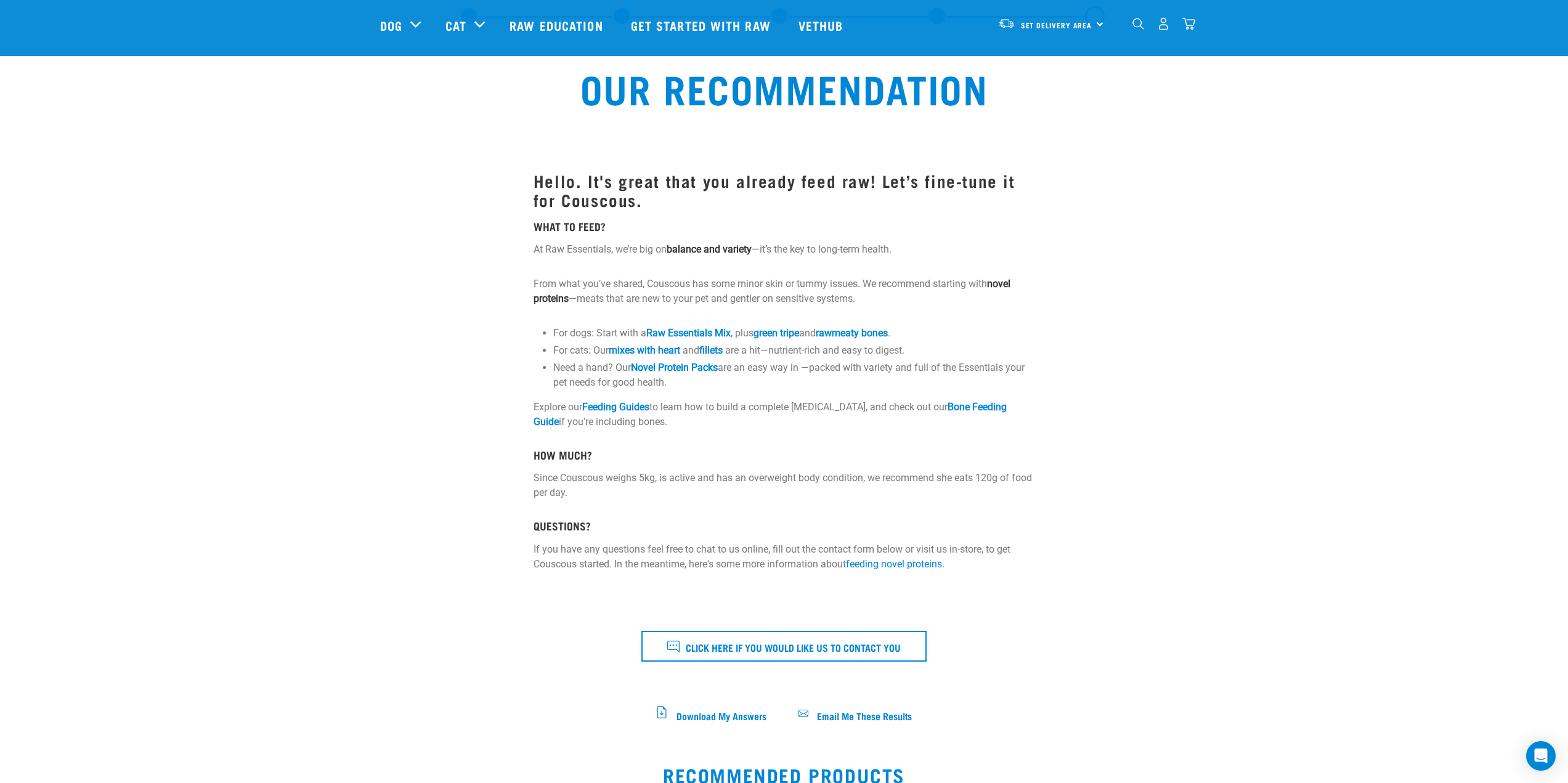
scroll to position [61, 0]
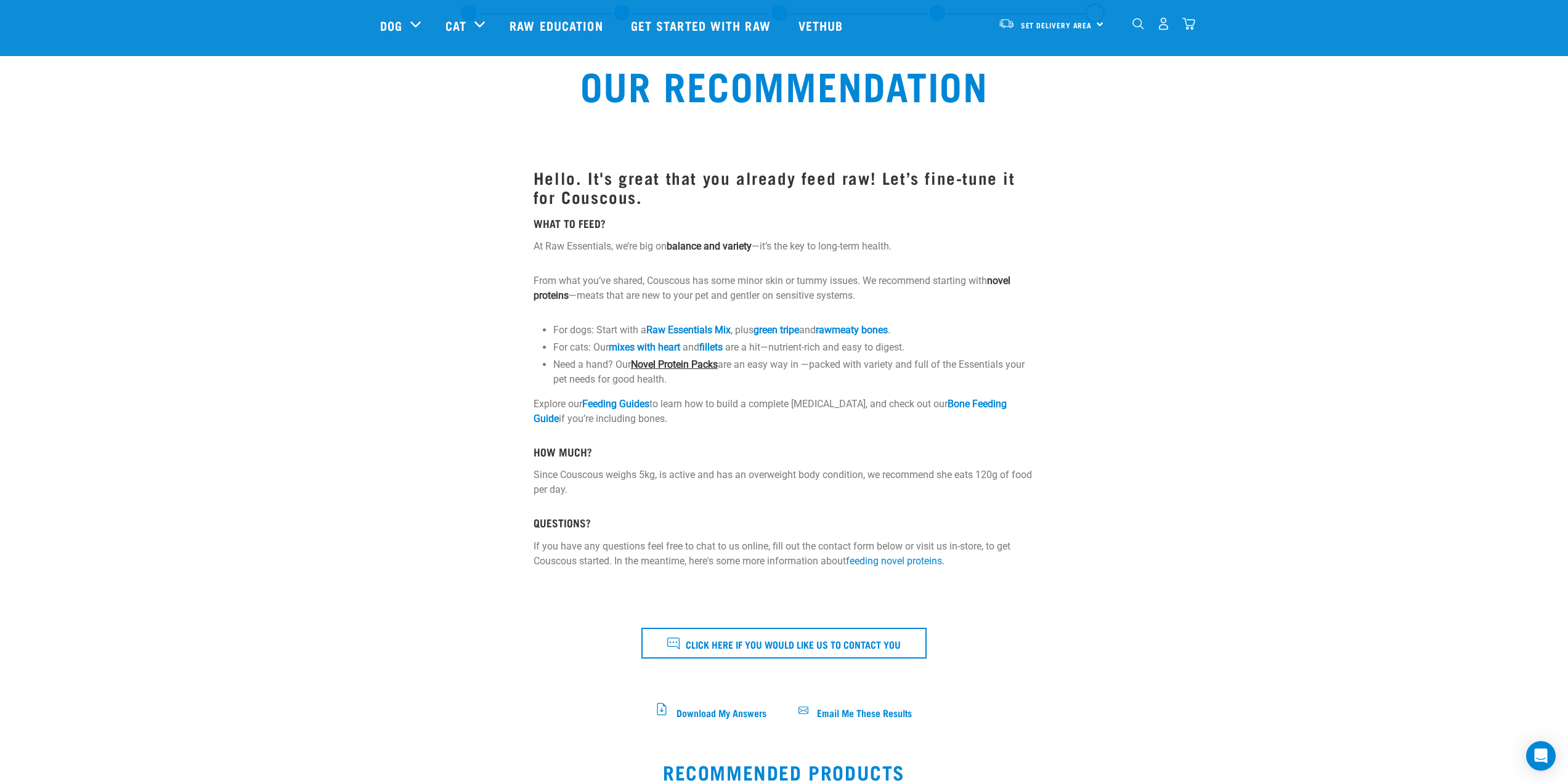
click at [693, 368] on link "Novel Protein Packs" at bounding box center [674, 364] width 87 height 12
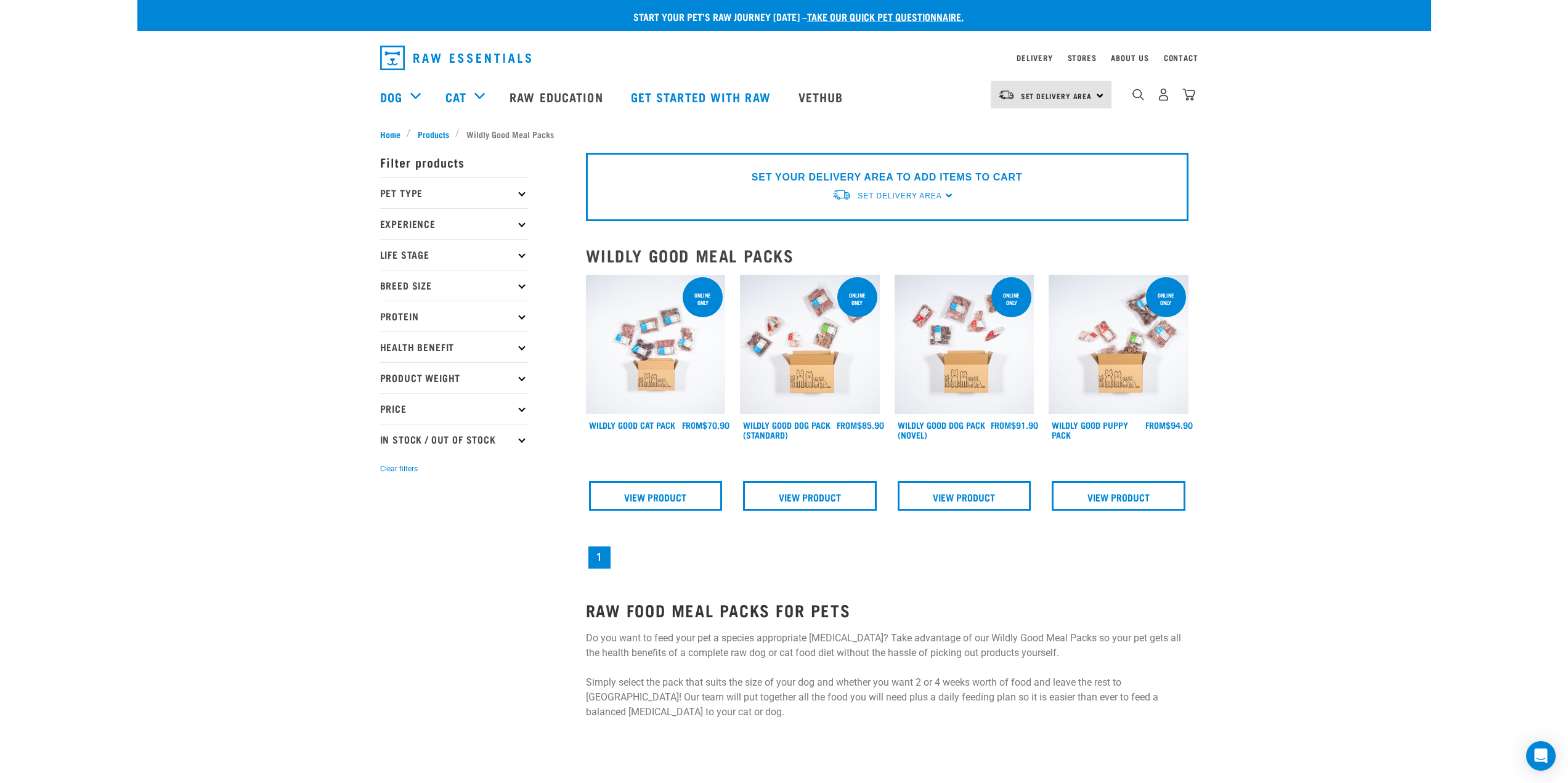
click at [700, 364] on img at bounding box center [656, 344] width 140 height 140
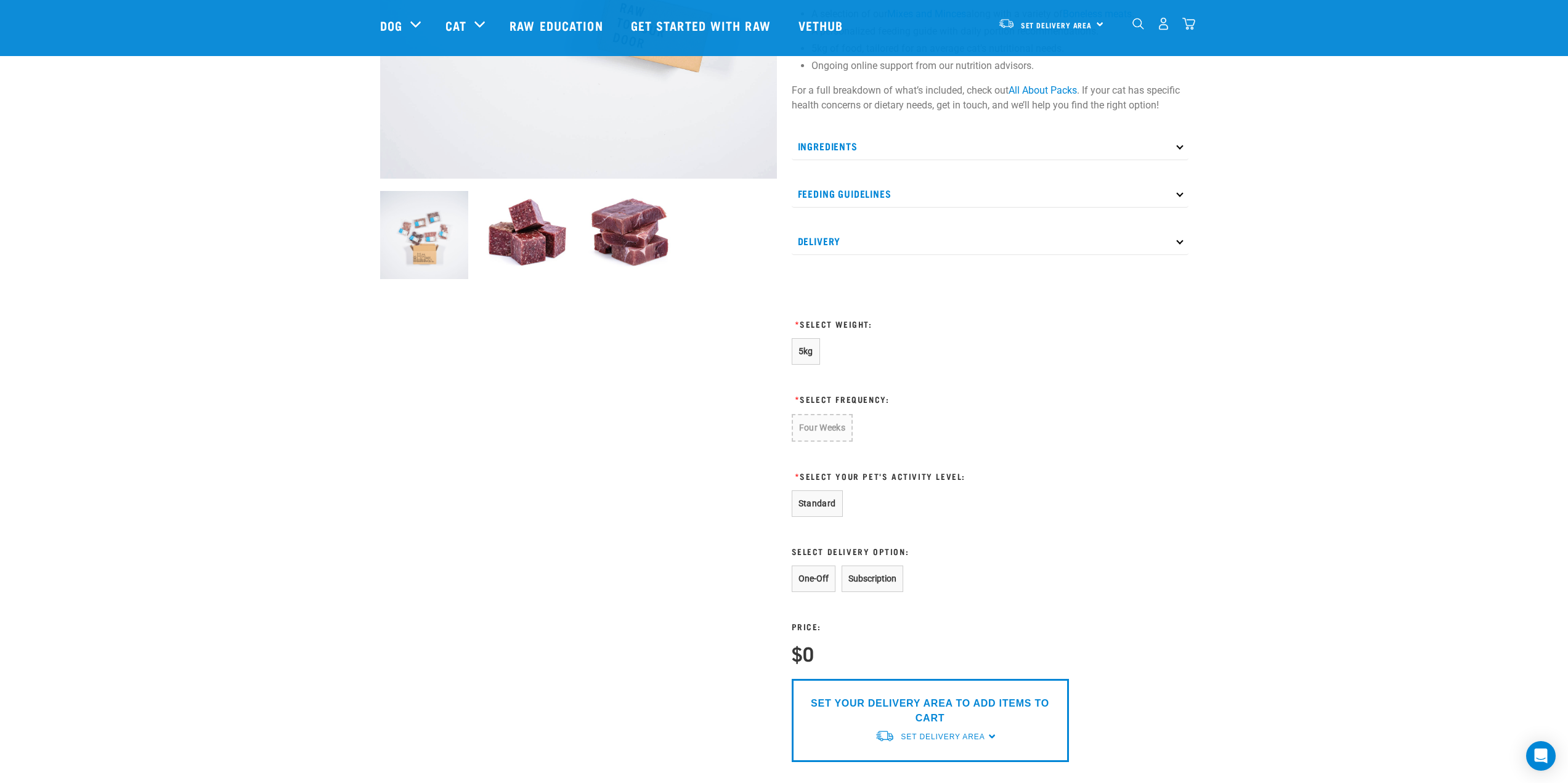
scroll to position [370, 0]
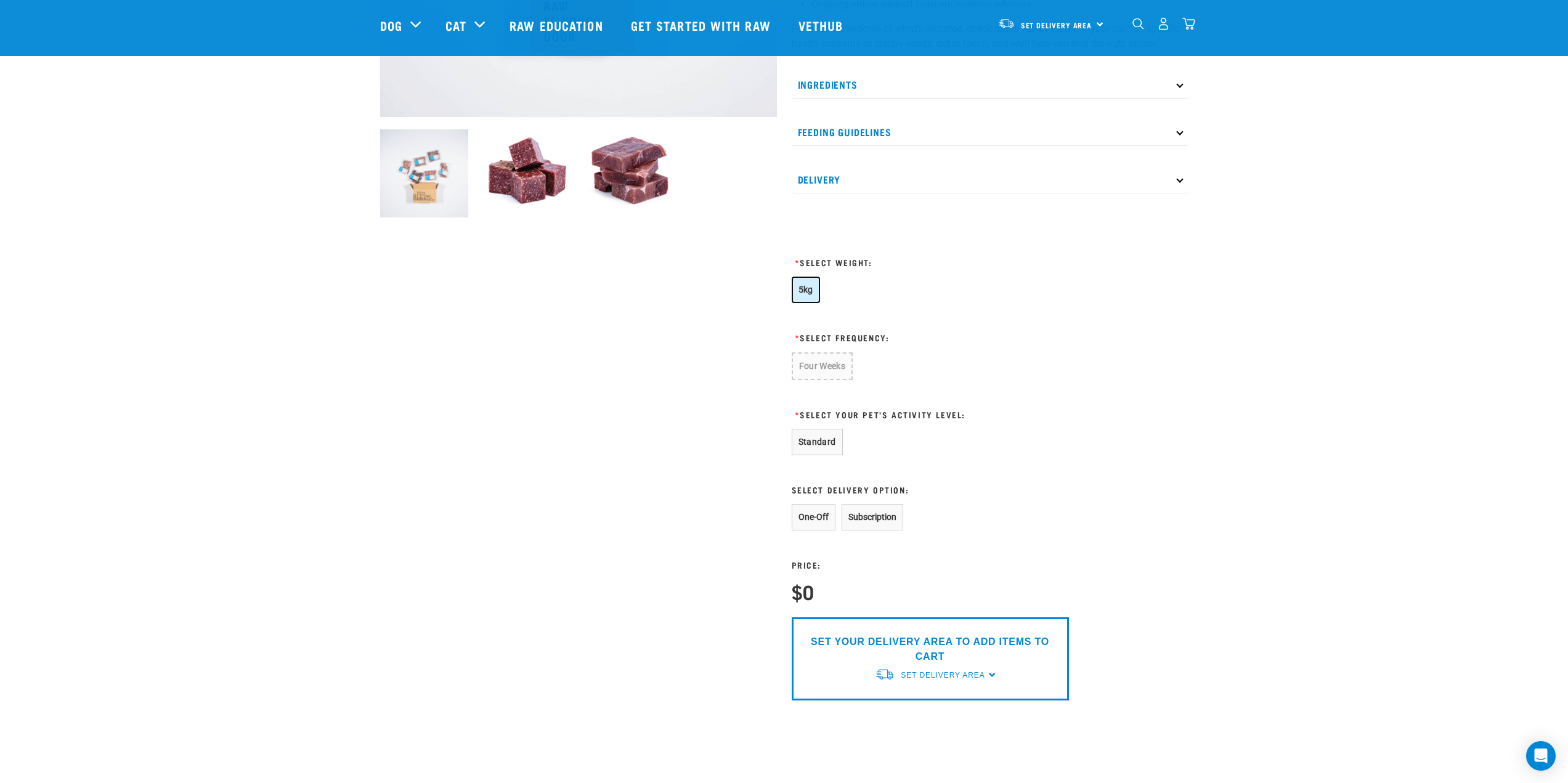
click at [818, 295] on button "5kg" at bounding box center [806, 290] width 28 height 27
click at [830, 361] on button "Four Weeks" at bounding box center [822, 366] width 60 height 27
click at [816, 439] on button "Standard" at bounding box center [817, 441] width 51 height 27
click at [875, 517] on button "Subscription" at bounding box center [872, 516] width 61 height 27
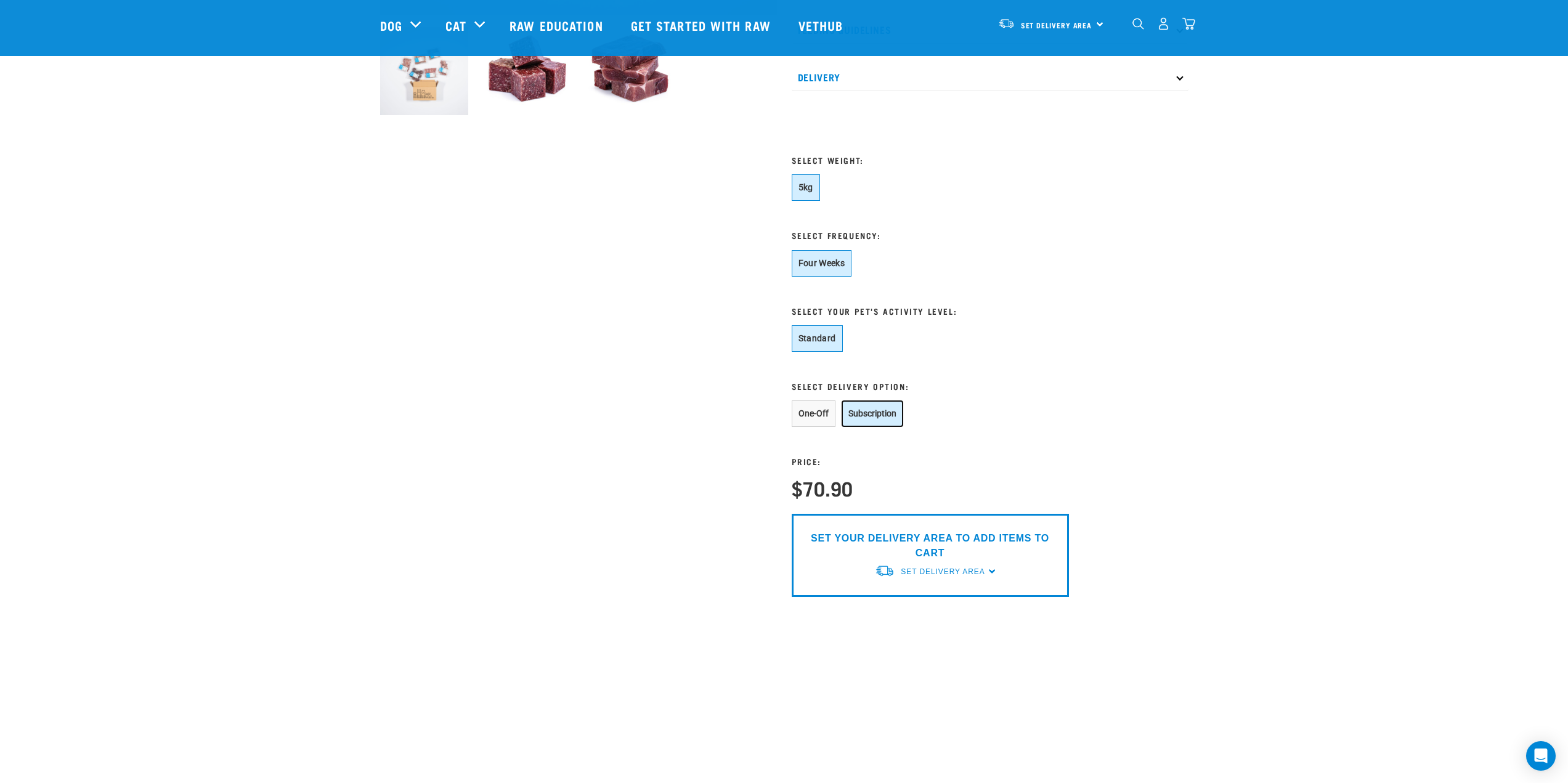
scroll to position [493, 0]
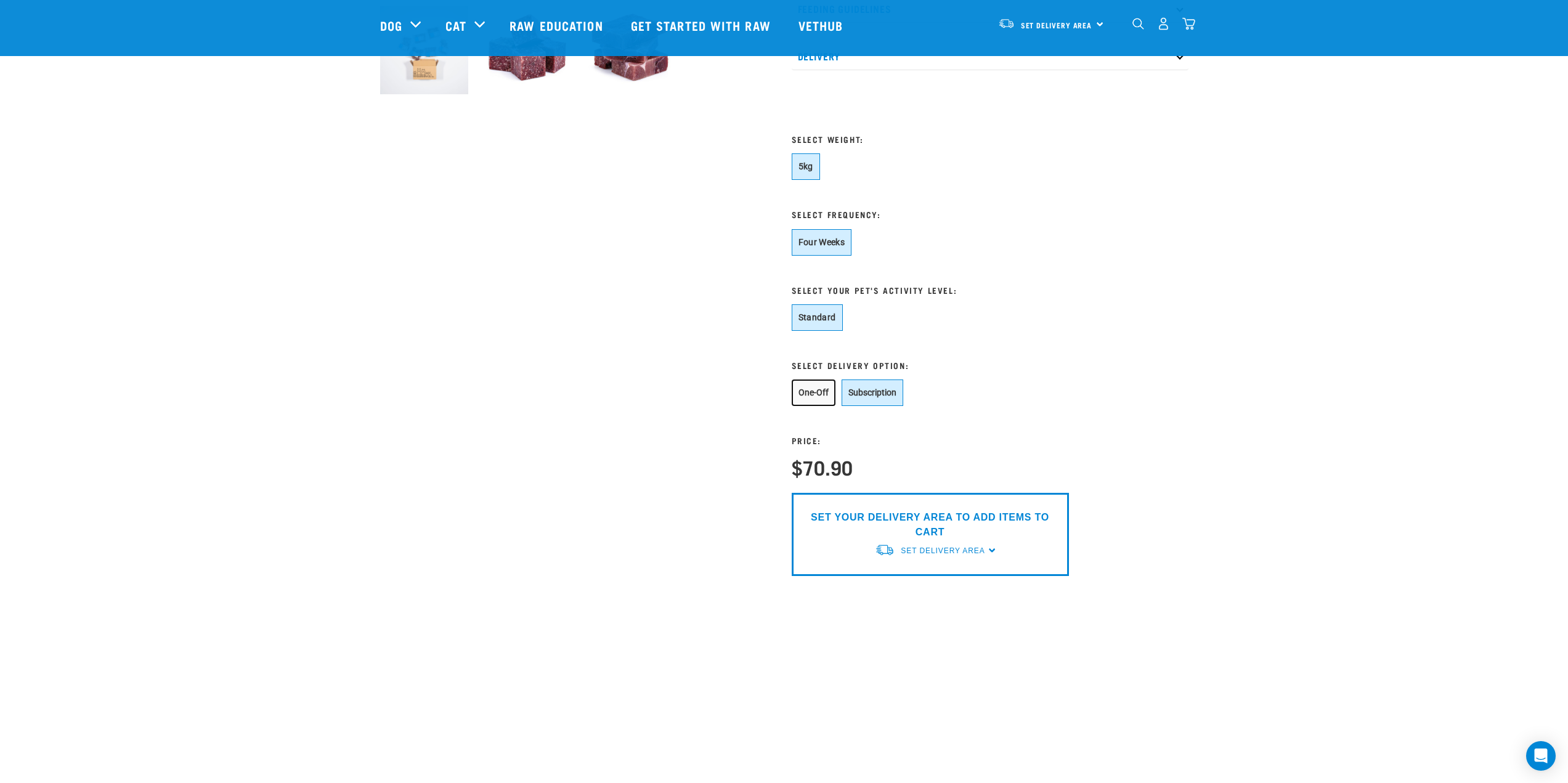
click at [819, 392] on button "One-Off" at bounding box center [814, 393] width 44 height 27
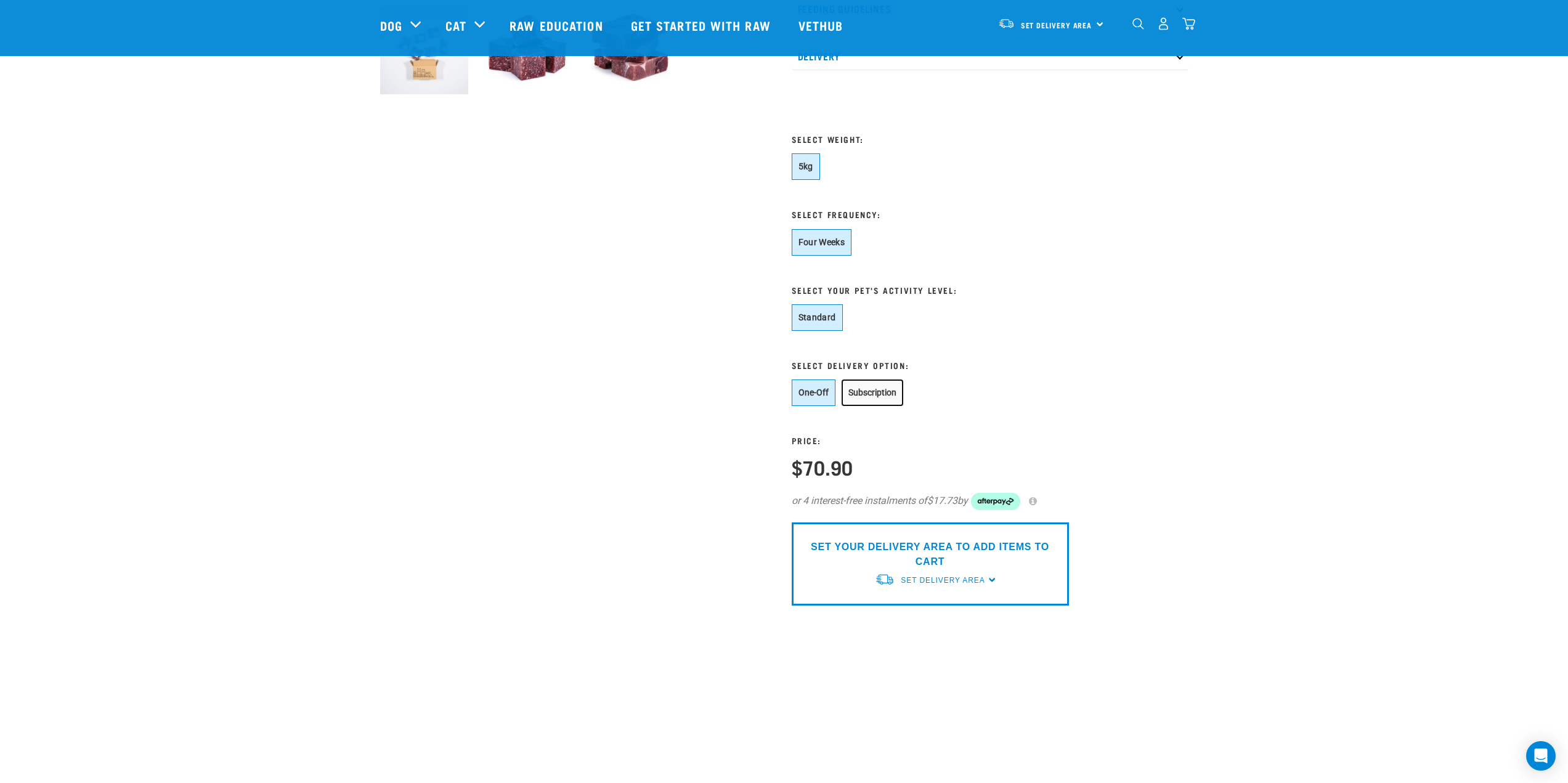
click at [879, 392] on button "Subscription" at bounding box center [872, 393] width 61 height 27
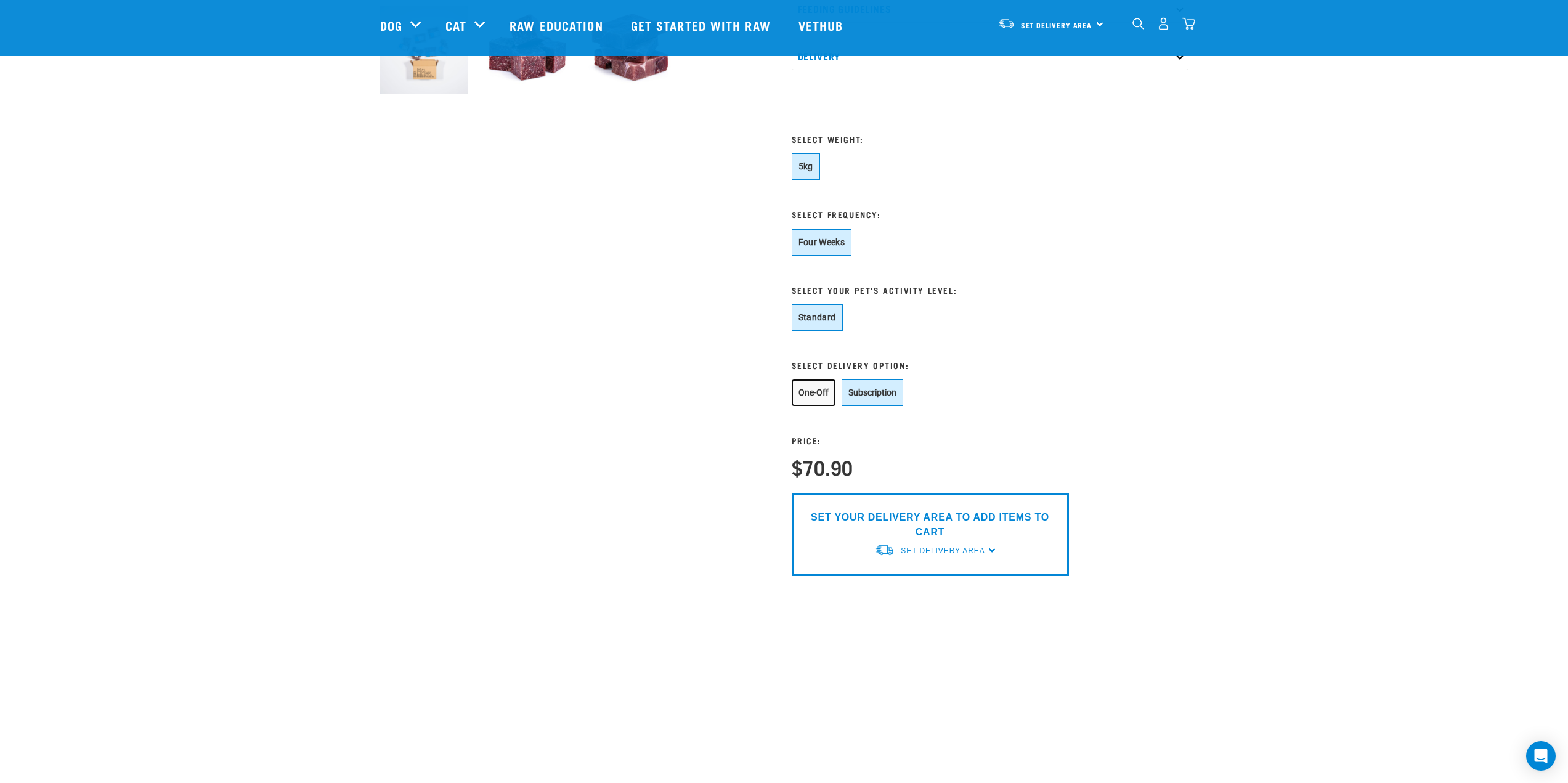
click at [827, 398] on button "One-Off" at bounding box center [814, 393] width 44 height 27
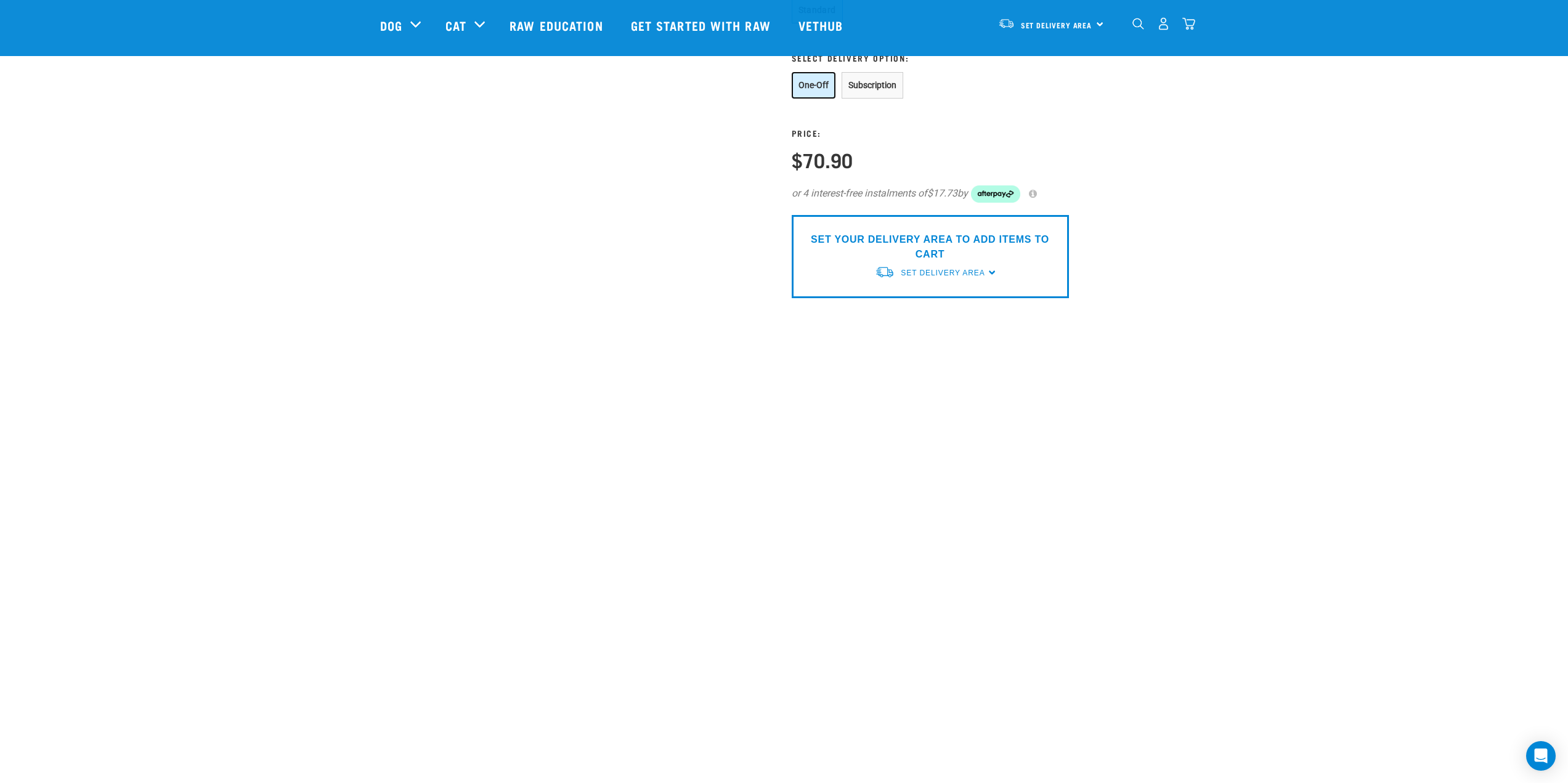
scroll to position [924, 0]
